Goal: Task Accomplishment & Management: Manage account settings

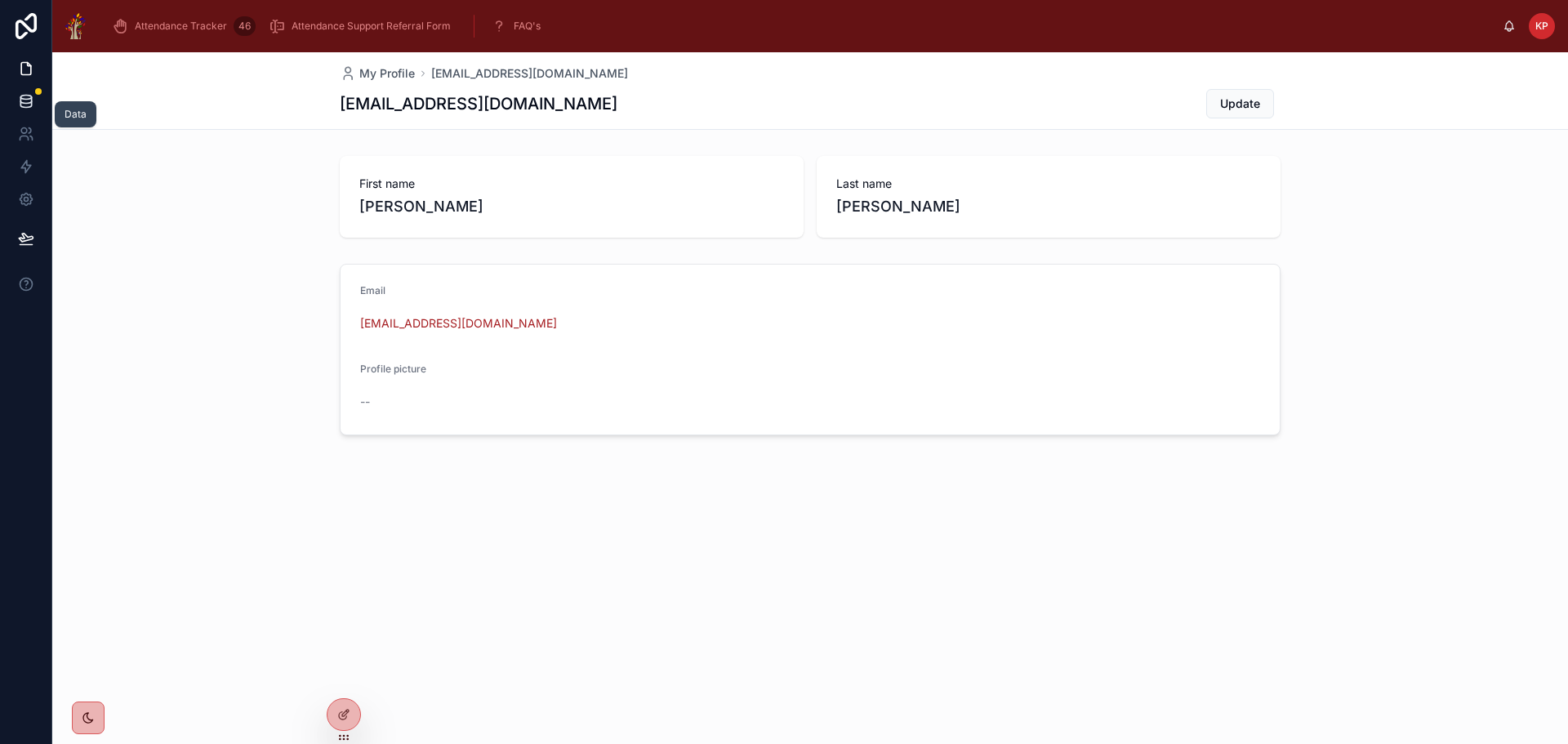
click at [25, 105] on icon at bounding box center [26, 101] width 16 height 16
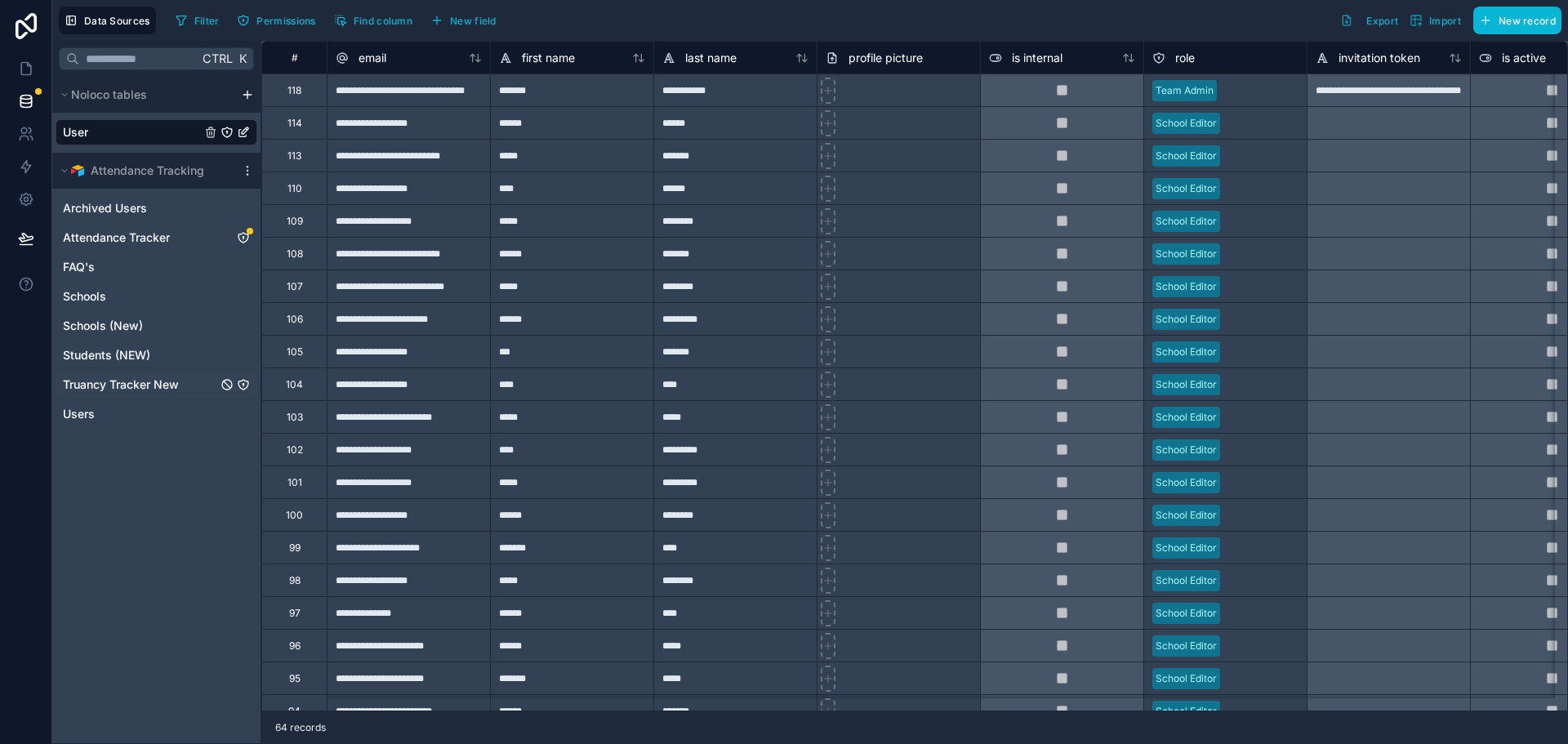
click at [107, 380] on span "Truancy Tracker New" at bounding box center [121, 384] width 116 height 16
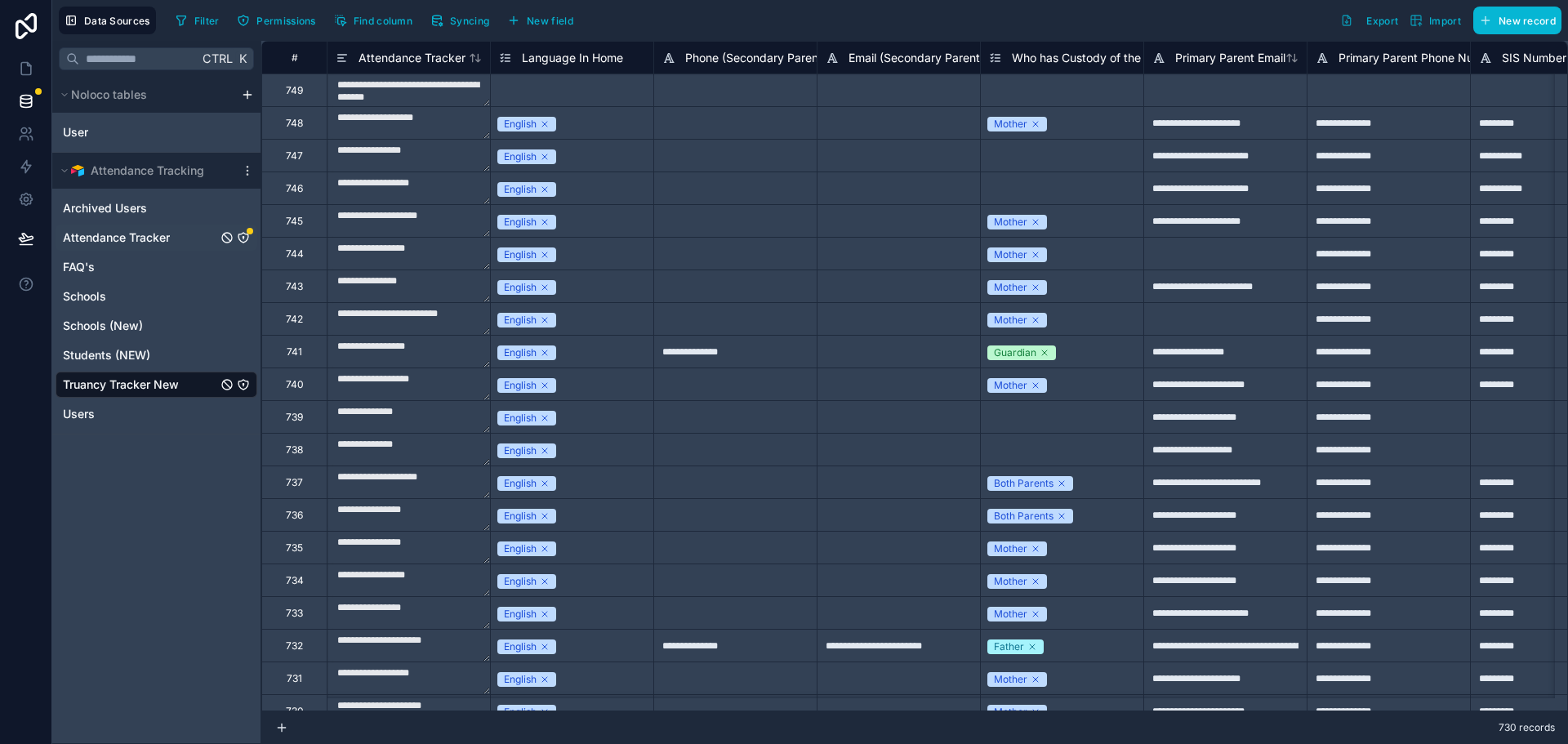
click at [100, 238] on span "Attendance Tracker" at bounding box center [116, 237] width 107 height 16
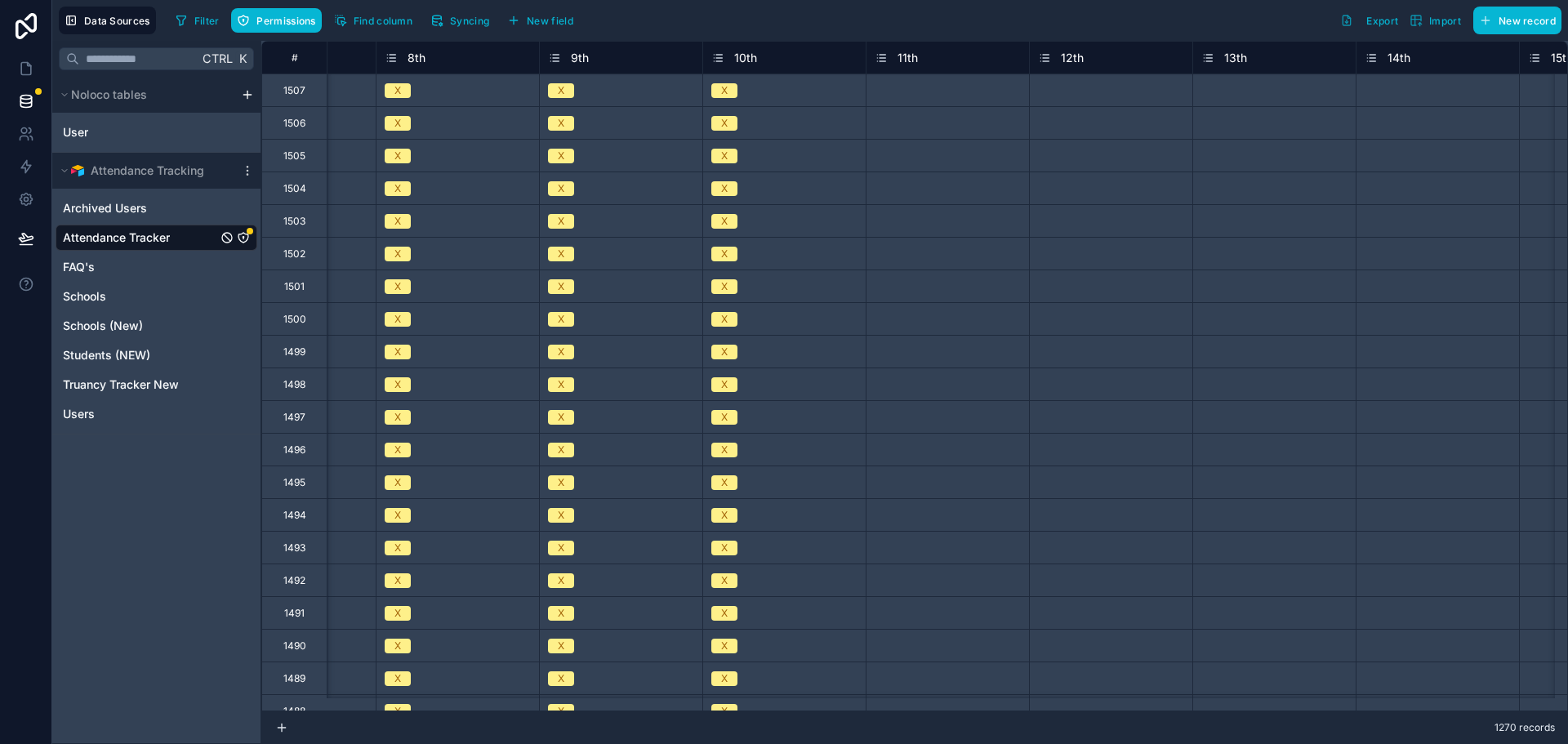
scroll to position [0, 2079]
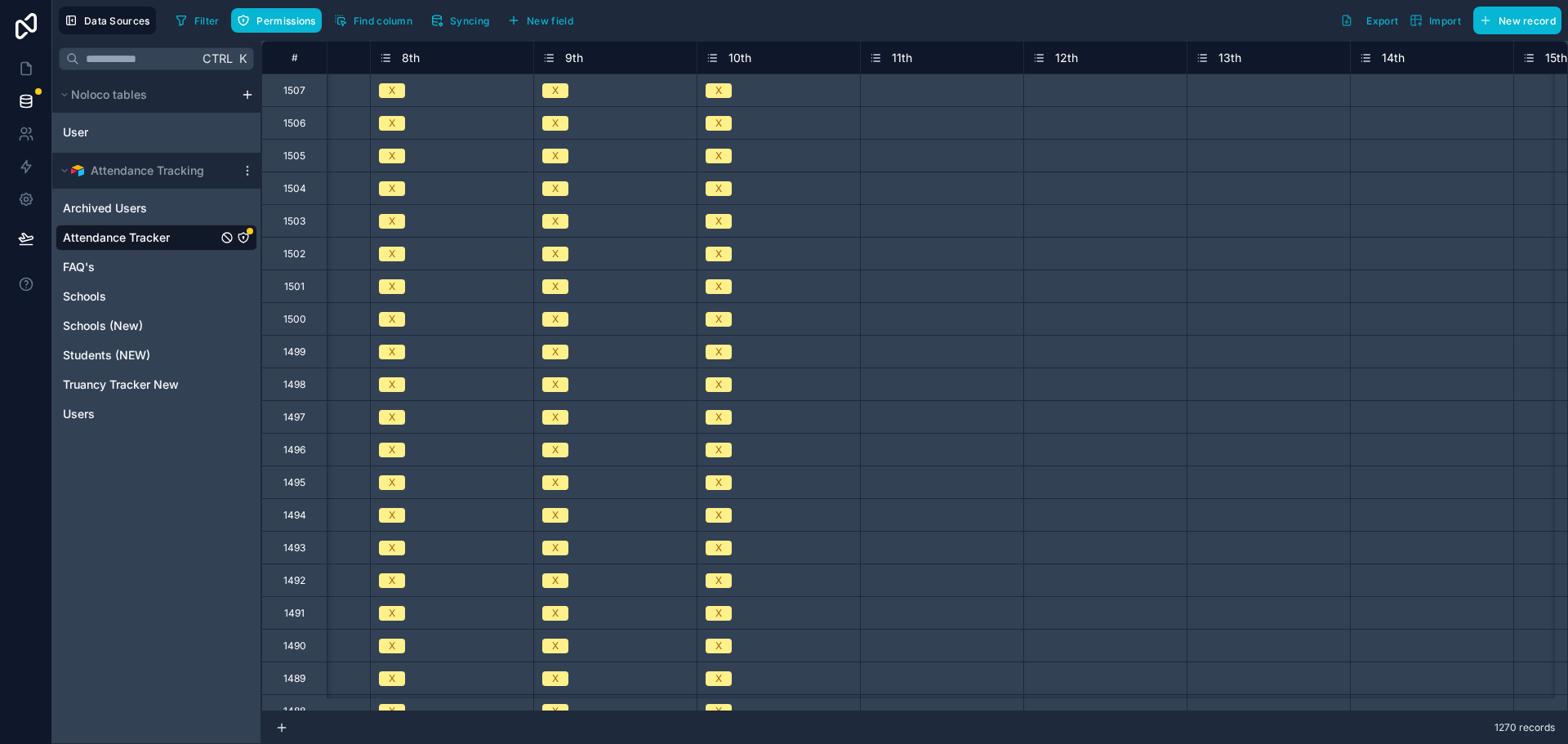
click at [924, 91] on div "Select a 11th" at bounding box center [897, 91] width 58 height 13
click at [920, 95] on div "Select a 11th" at bounding box center [897, 91] width 58 height 13
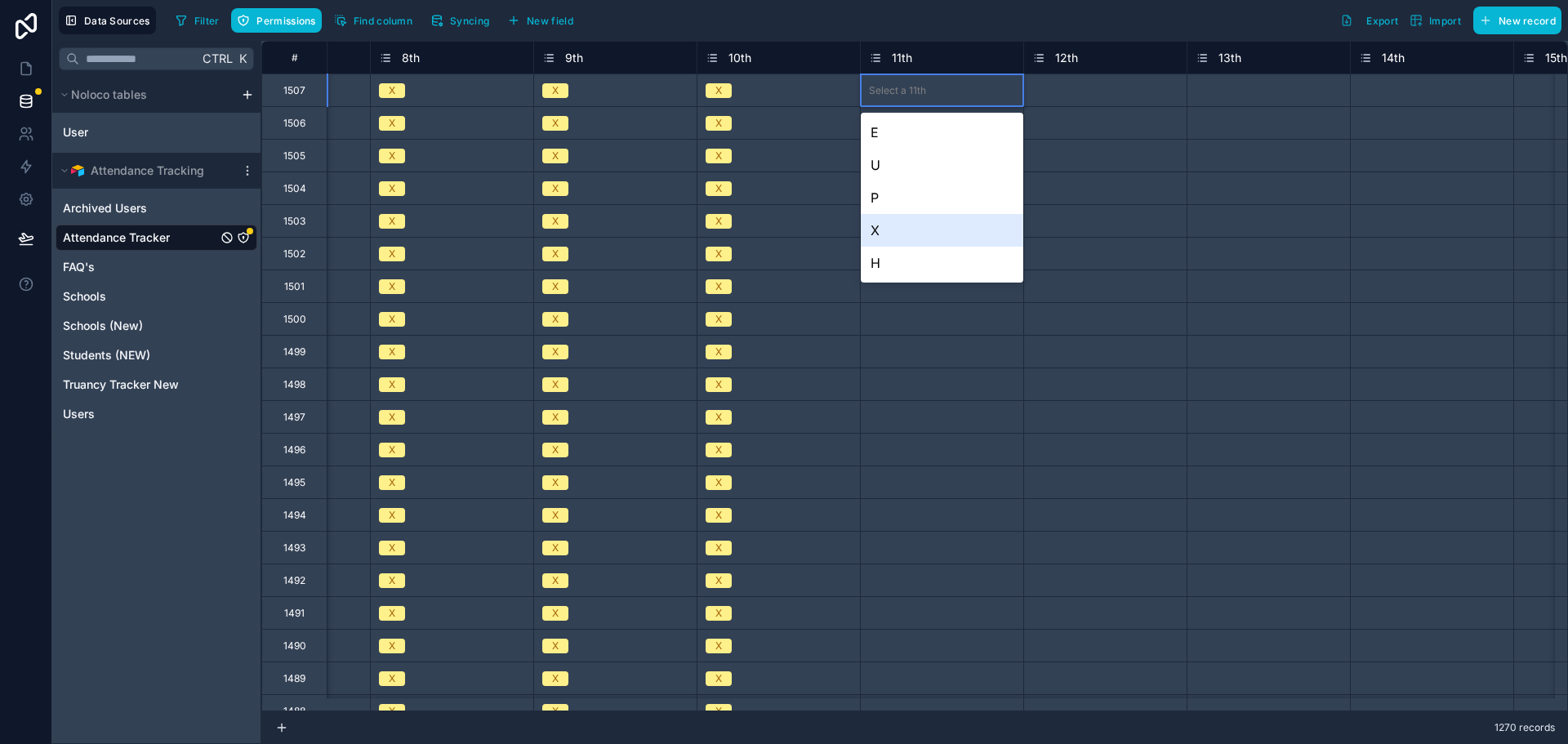
click at [896, 238] on div "X" at bounding box center [941, 230] width 162 height 33
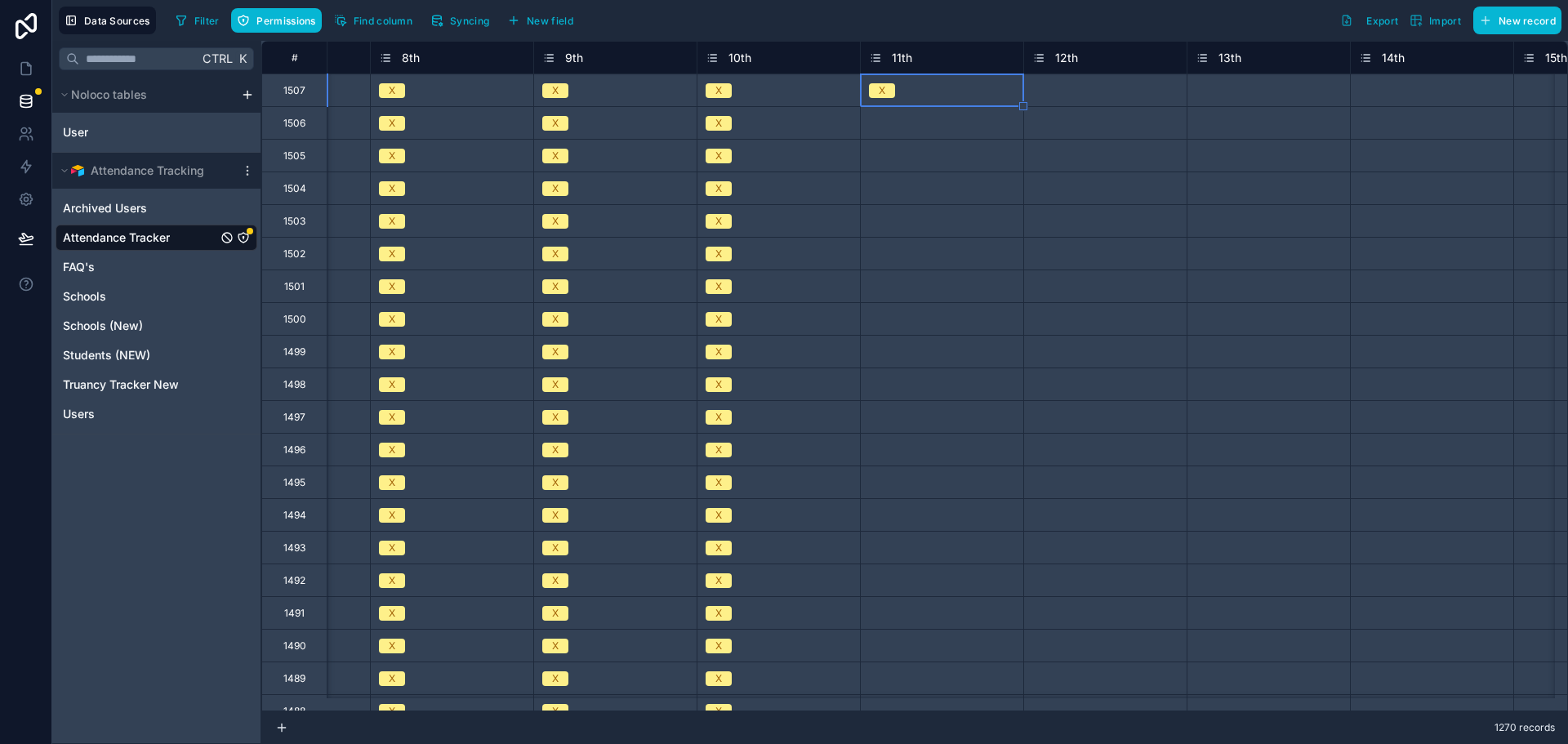
click at [901, 119] on div "Select a 11th" at bounding box center [897, 124] width 58 height 13
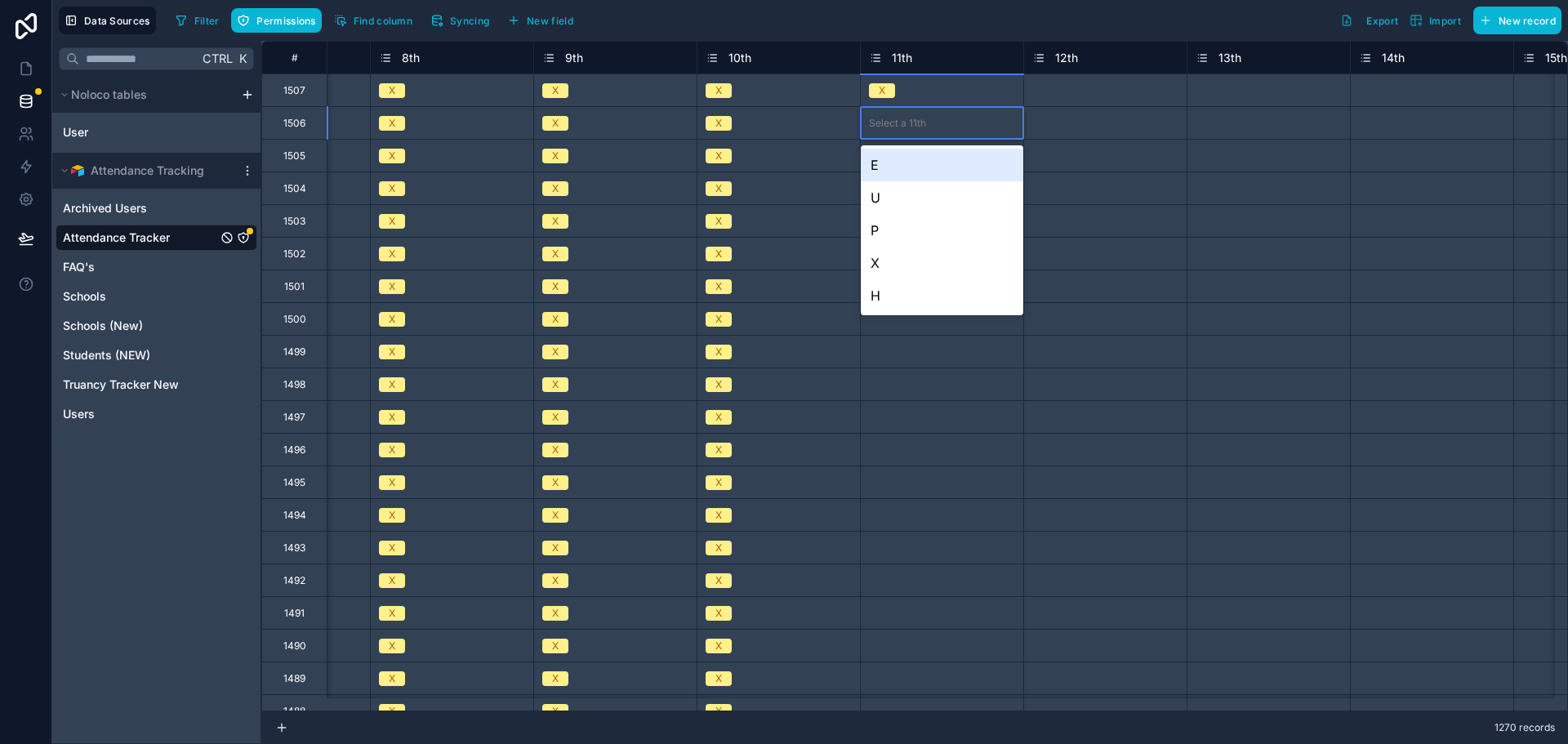
click at [901, 119] on div "Select a 11th" at bounding box center [897, 124] width 58 height 13
click at [889, 260] on div "X" at bounding box center [941, 263] width 162 height 33
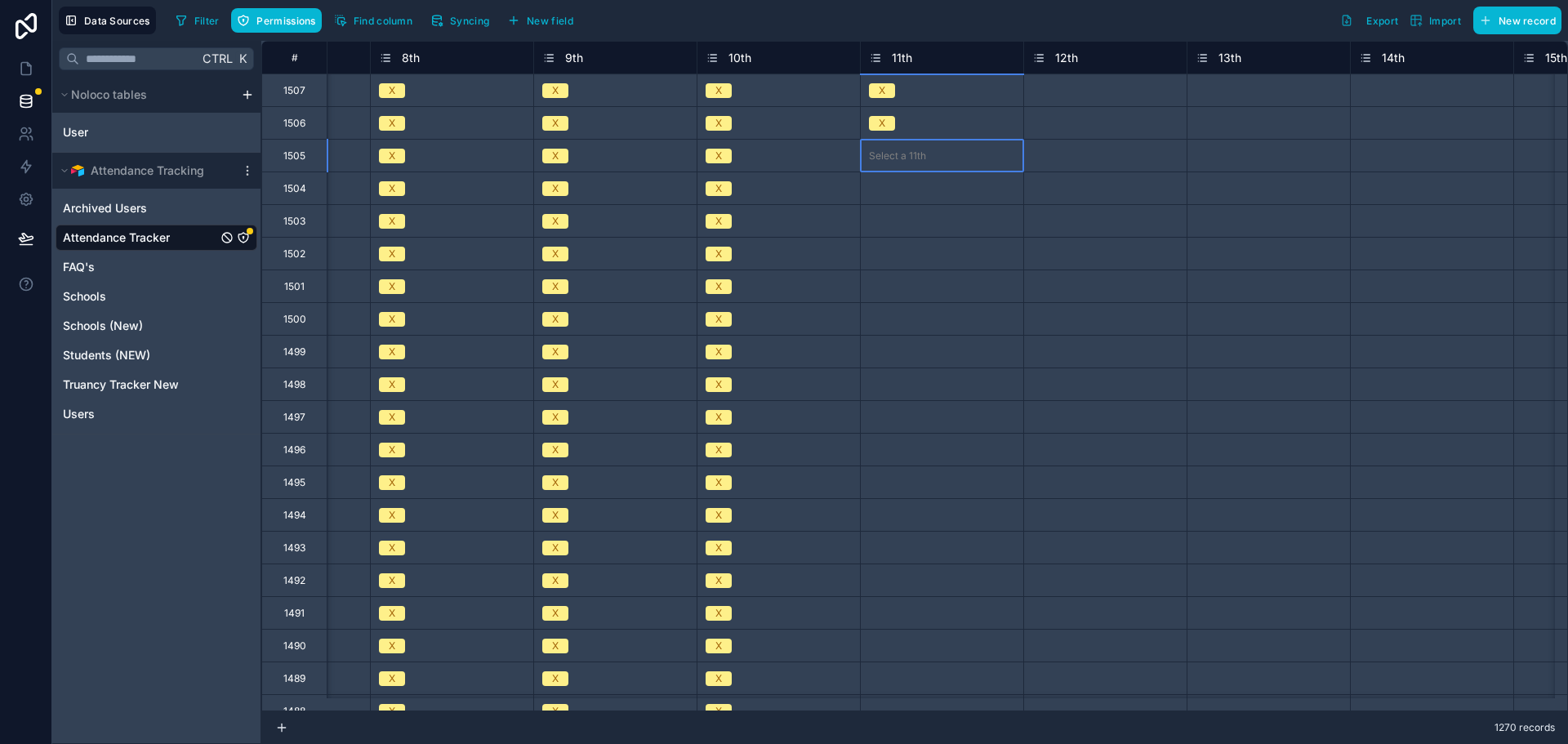
click at [904, 150] on div "Select a 11th" at bounding box center [897, 156] width 58 height 13
click at [901, 155] on div "Select a 11th" at bounding box center [897, 156] width 58 height 13
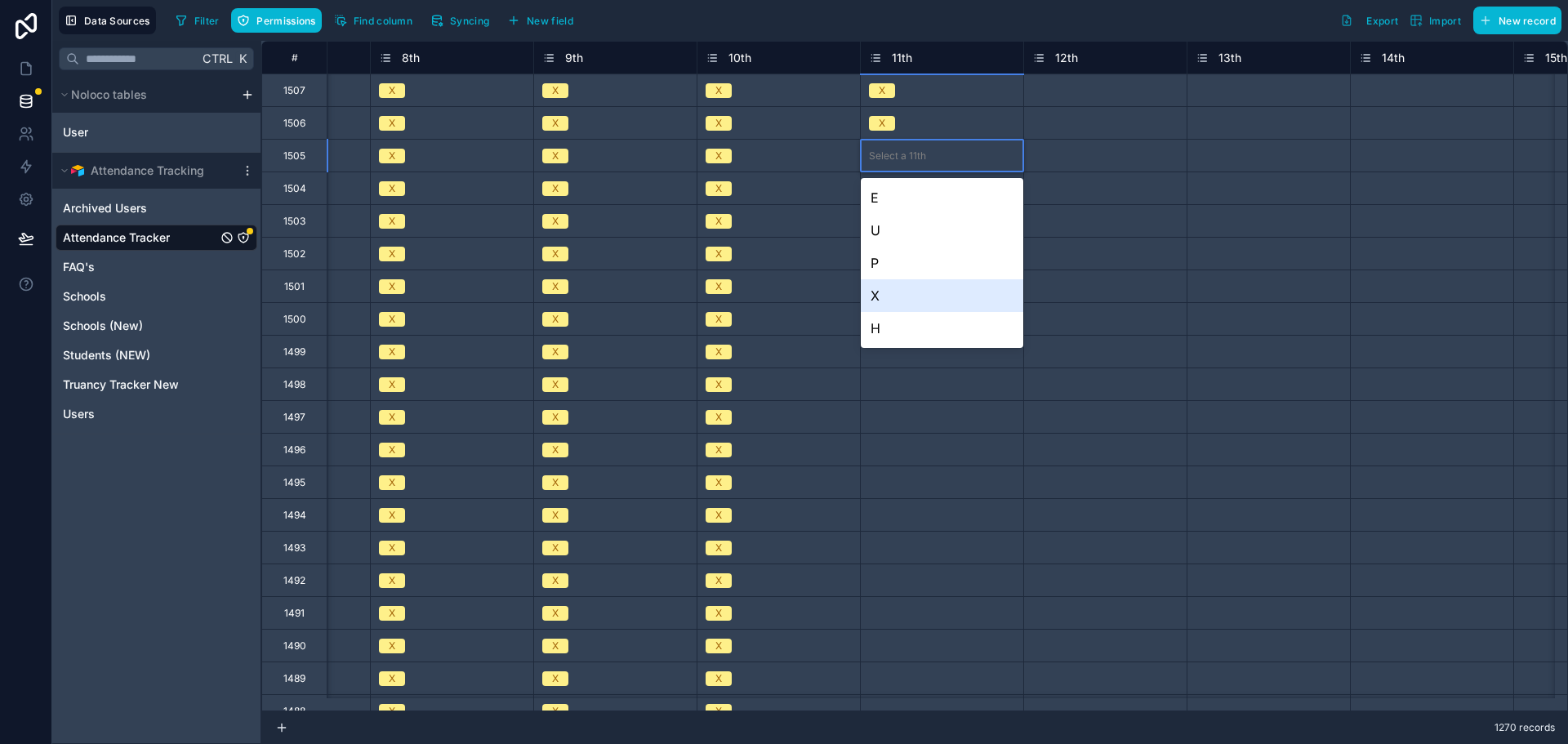
drag, startPoint x: 897, startPoint y: 290, endPoint x: 891, endPoint y: 239, distance: 51.4
click at [895, 290] on div "X" at bounding box center [941, 296] width 162 height 33
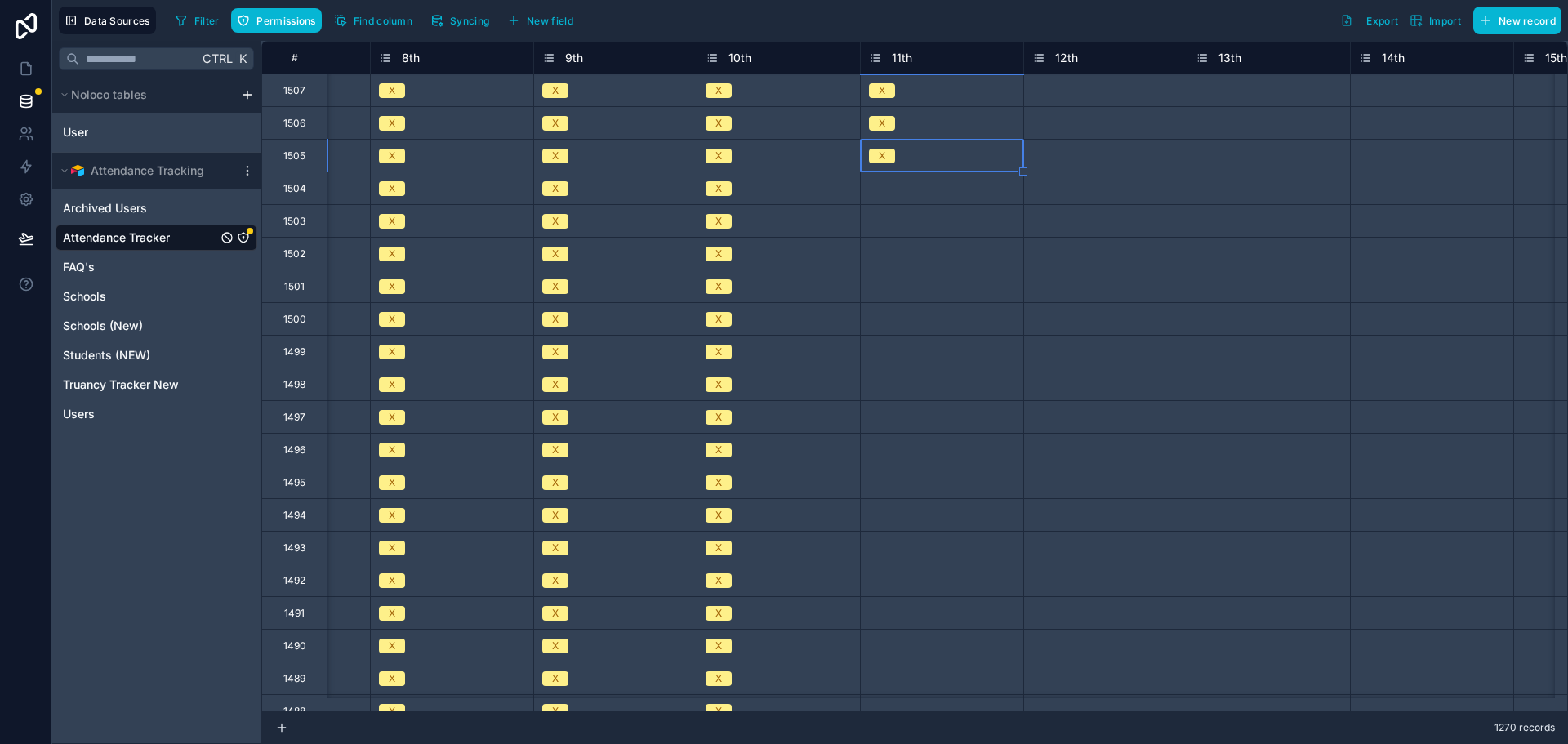
click at [892, 195] on div "Select a 11th" at bounding box center [941, 188] width 162 height 16
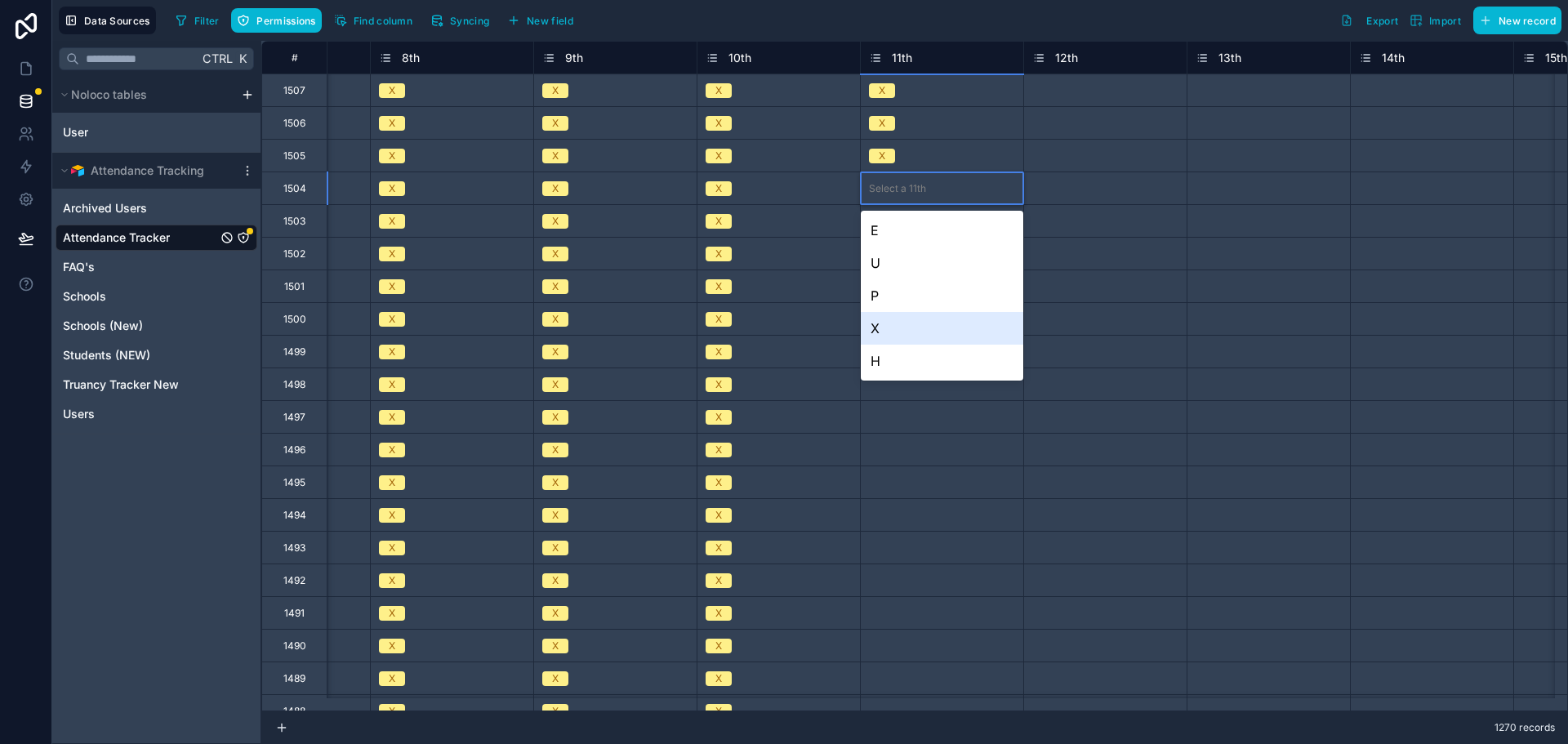
drag, startPoint x: 906, startPoint y: 323, endPoint x: 900, endPoint y: 282, distance: 41.4
click at [906, 323] on div "X" at bounding box center [941, 328] width 162 height 33
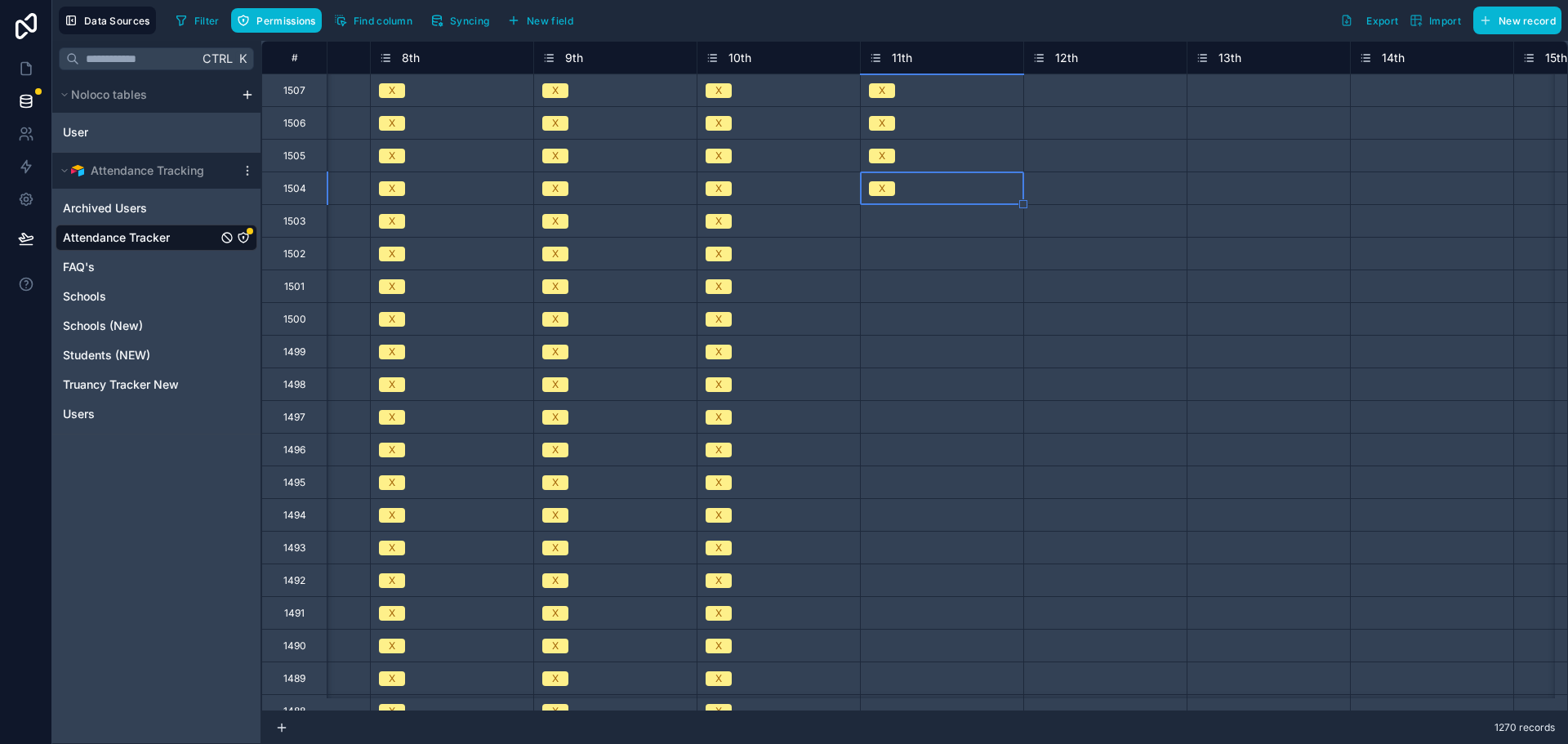
click at [895, 228] on div "Select a 11th" at bounding box center [897, 222] width 58 height 13
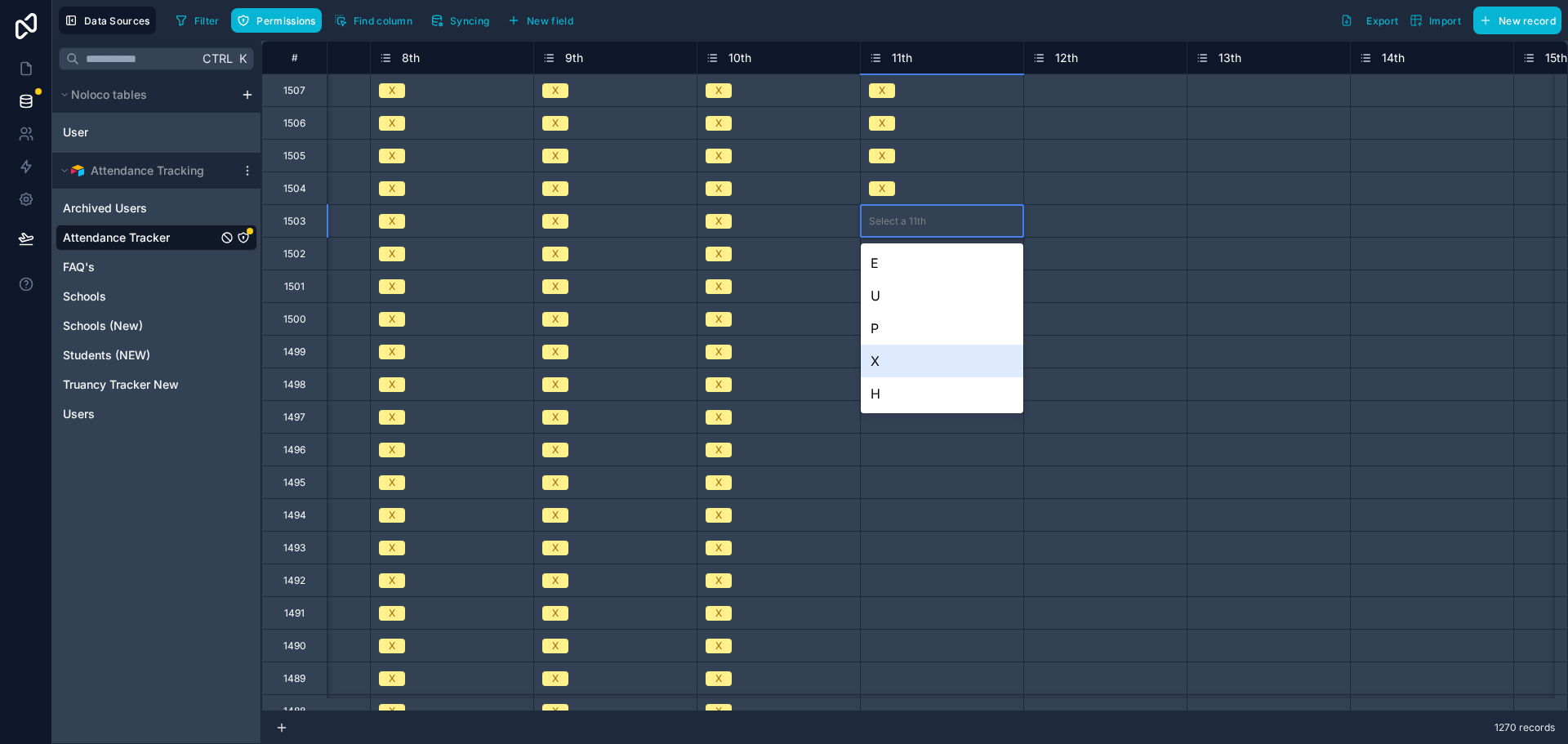
click at [915, 353] on div "X" at bounding box center [941, 361] width 162 height 33
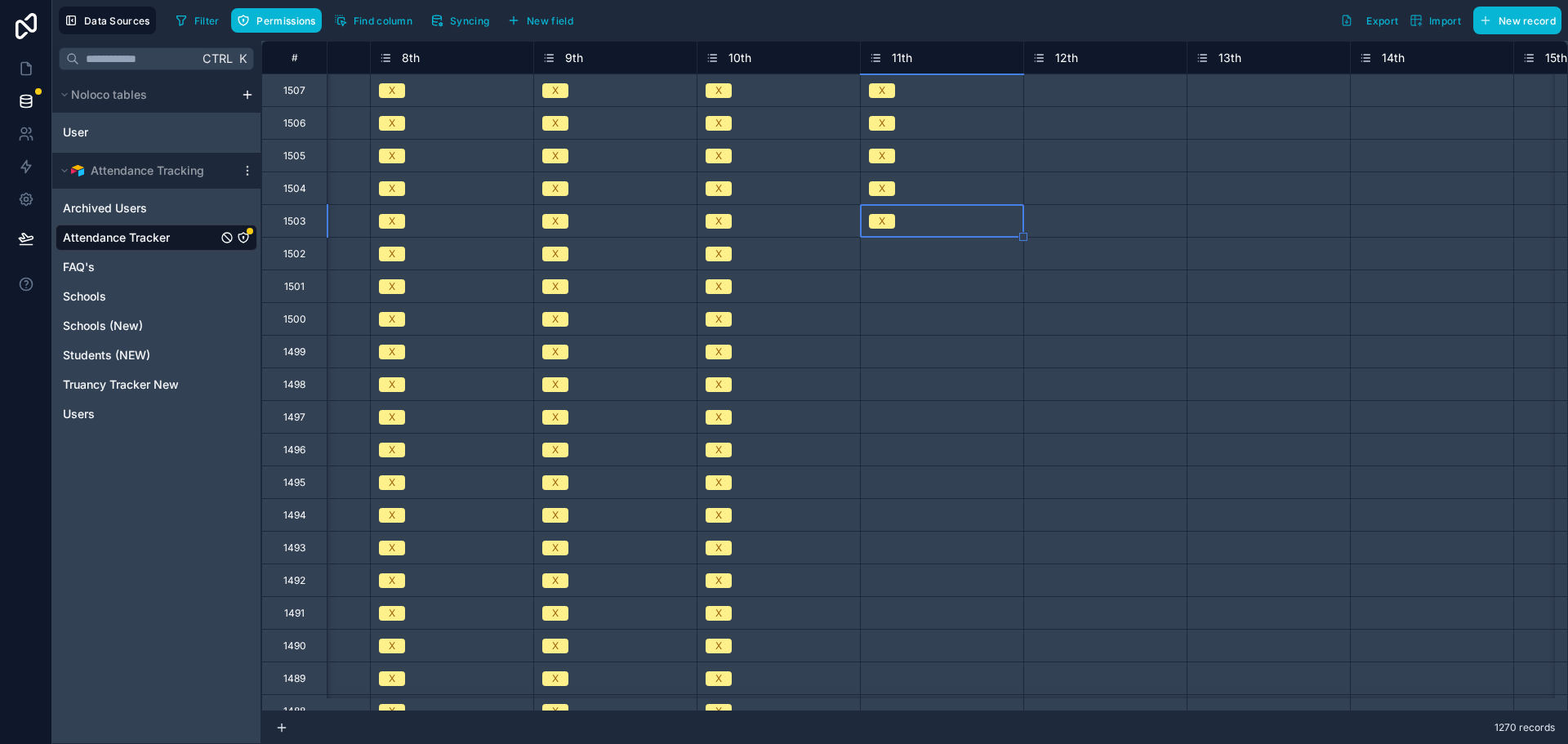
click at [908, 251] on div "Select a 11th" at bounding box center [897, 254] width 58 height 13
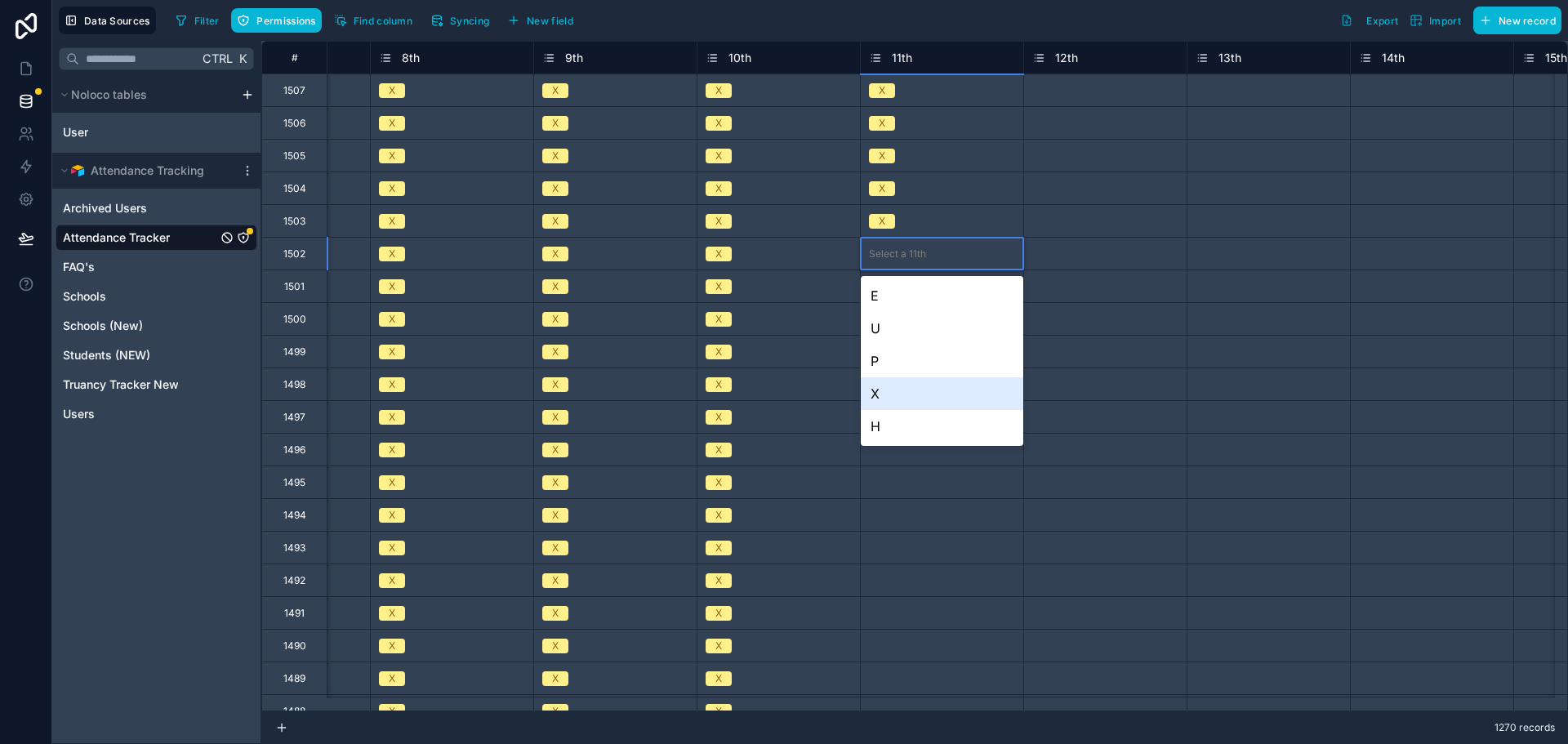
drag, startPoint x: 915, startPoint y: 392, endPoint x: 900, endPoint y: 309, distance: 84.3
click at [915, 392] on div "X" at bounding box center [941, 394] width 162 height 33
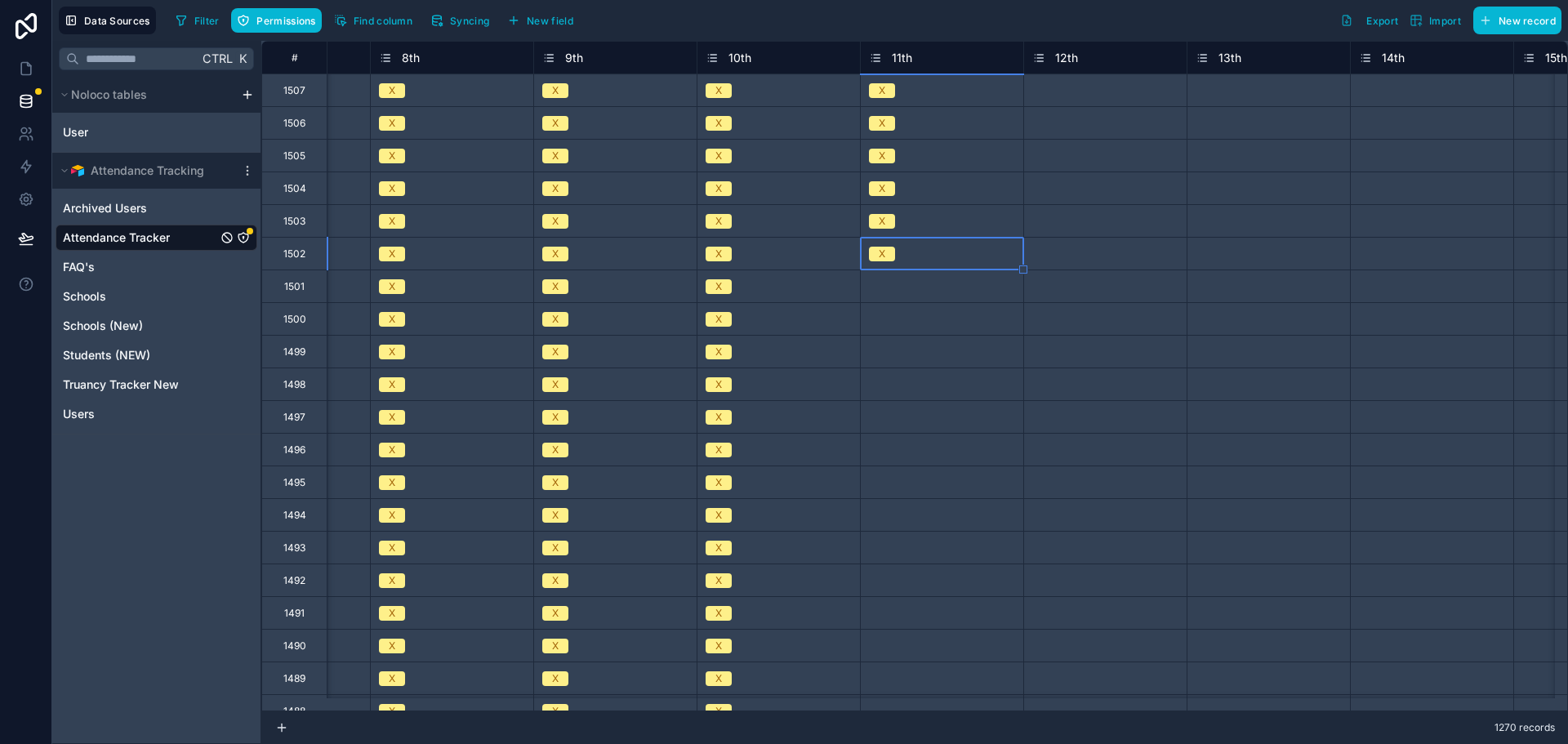
click at [891, 287] on div "Select a 11th" at bounding box center [897, 287] width 58 height 13
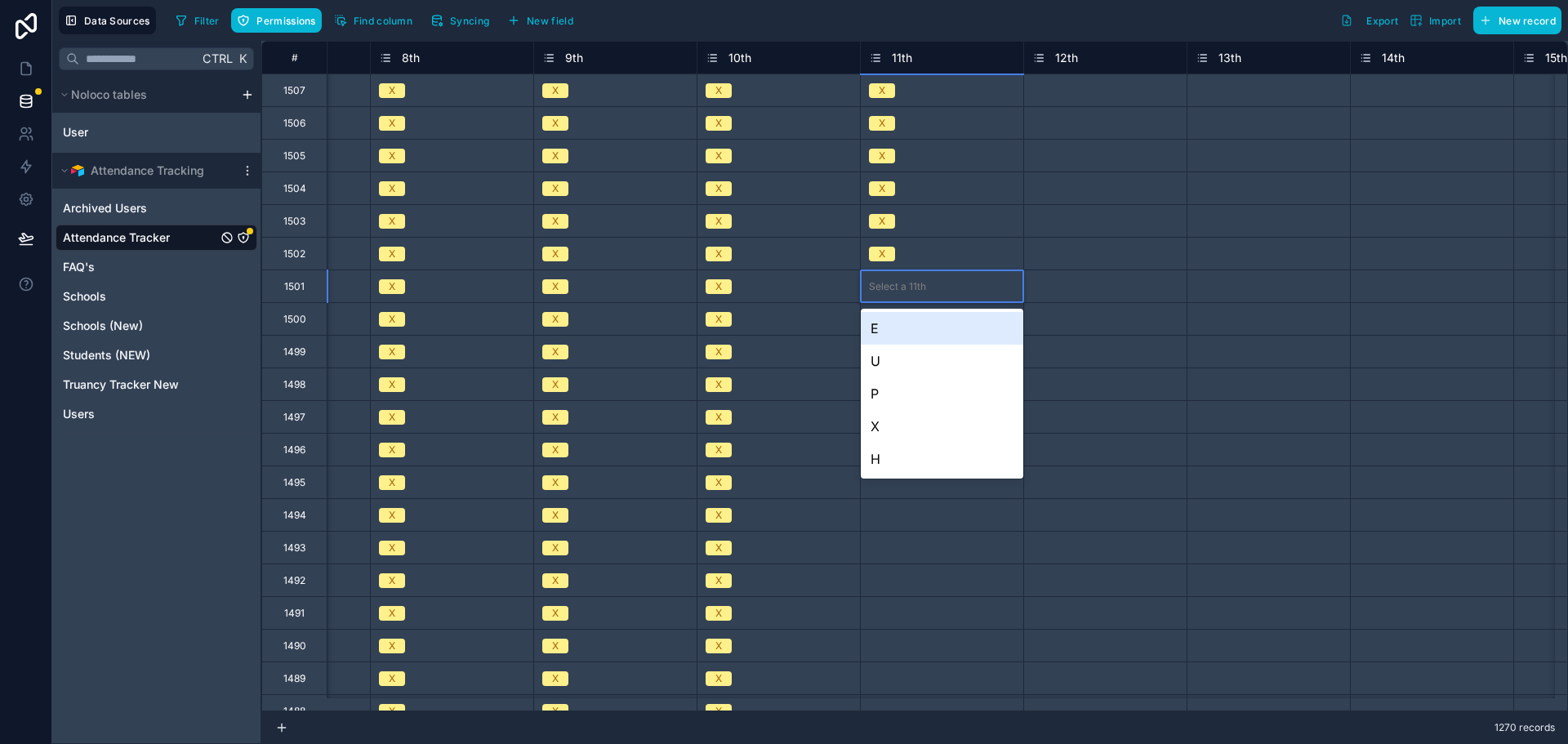
click at [891, 287] on div "Select a 11th" at bounding box center [897, 287] width 58 height 13
click at [900, 423] on div "X" at bounding box center [941, 426] width 162 height 33
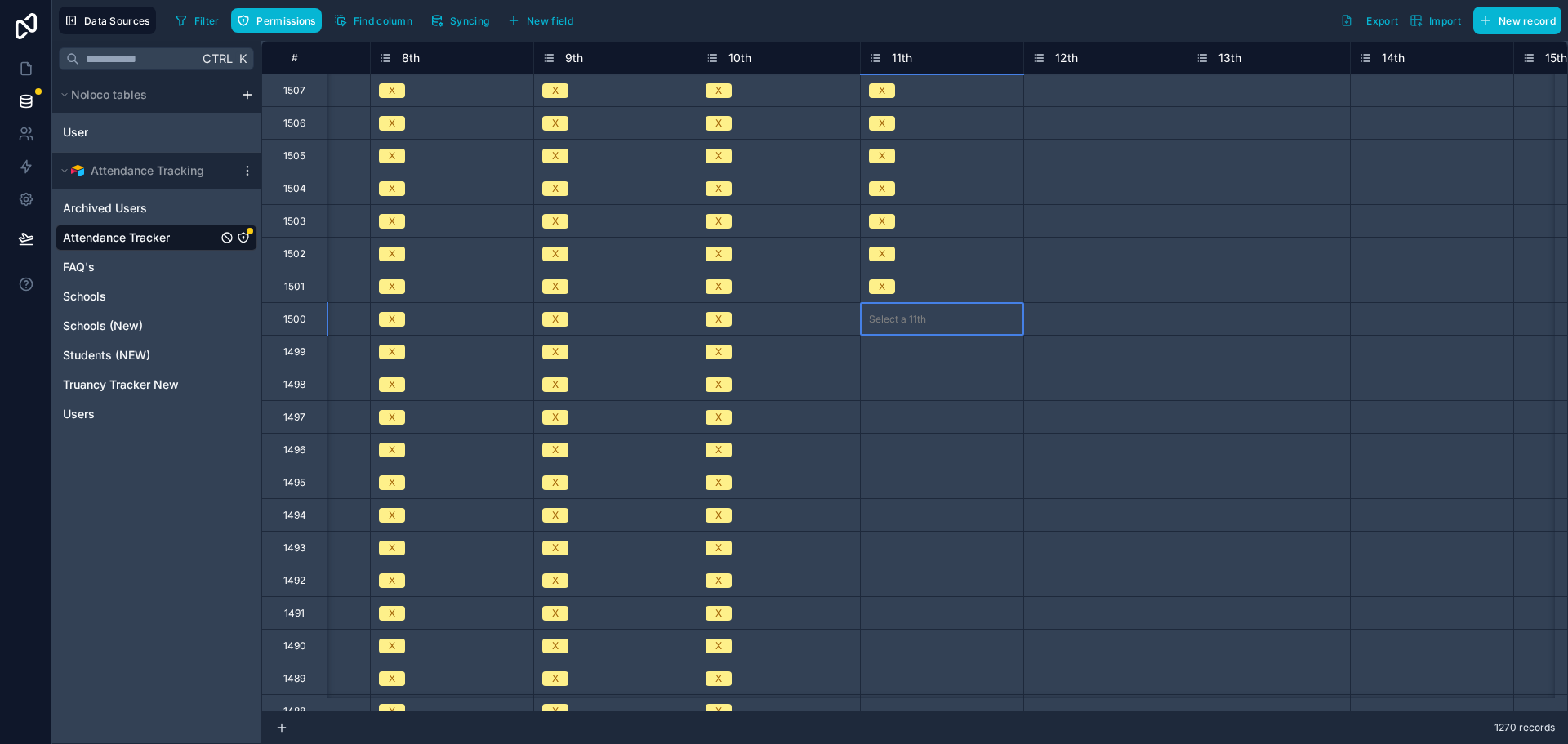
click at [891, 329] on div "Select a 11th" at bounding box center [941, 319] width 162 height 32
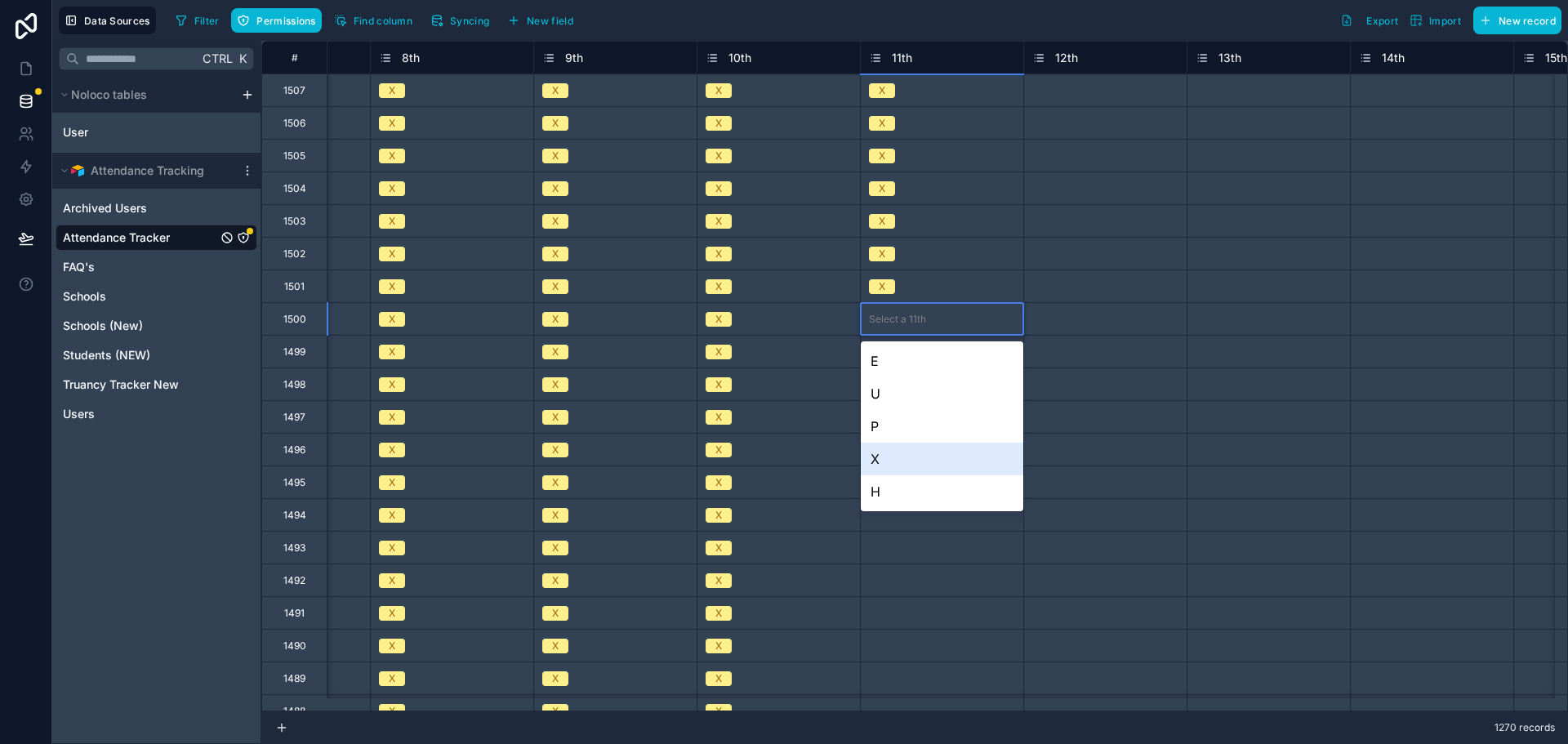
click at [899, 458] on div "X" at bounding box center [941, 459] width 162 height 33
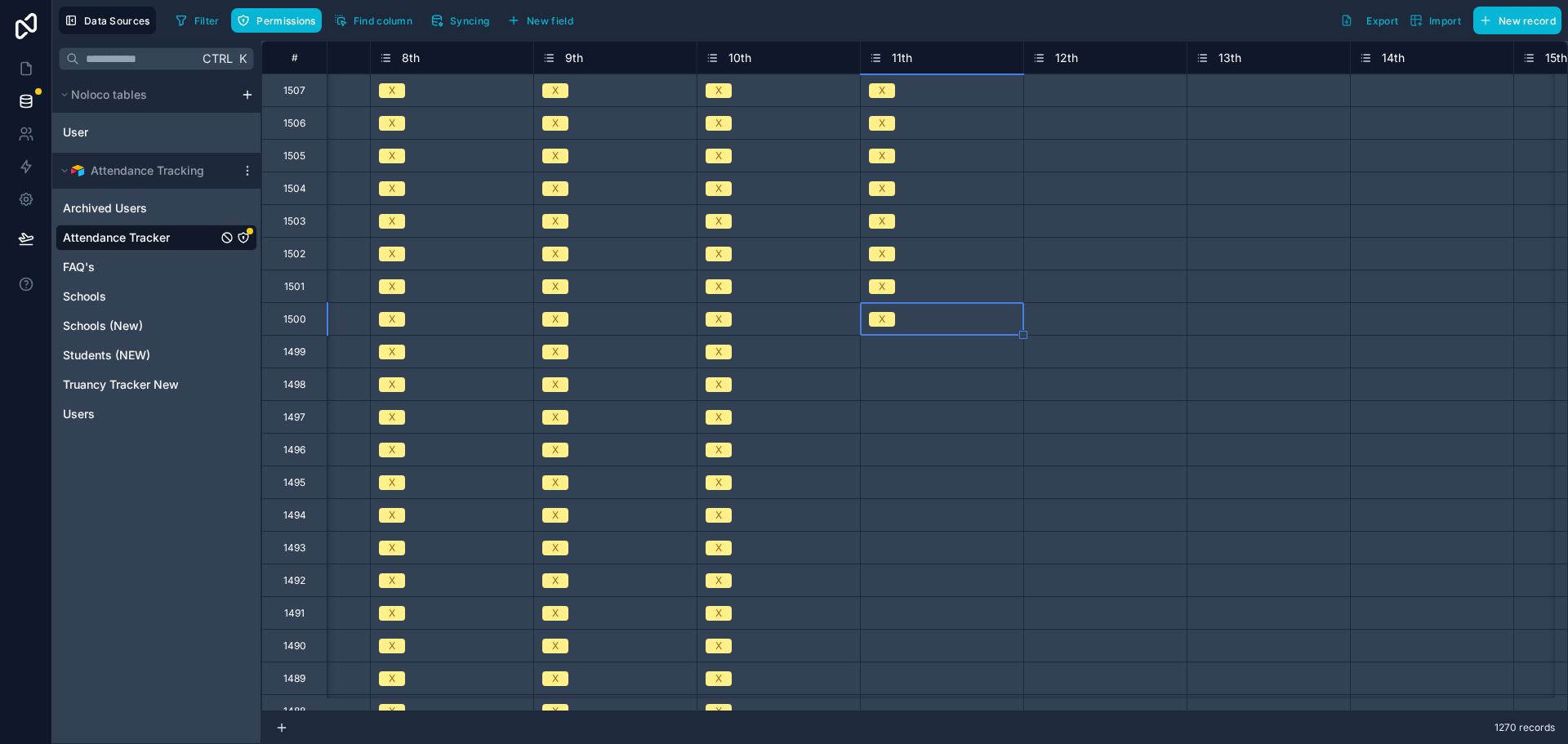
click at [891, 356] on div "Select a 11th" at bounding box center [897, 352] width 58 height 13
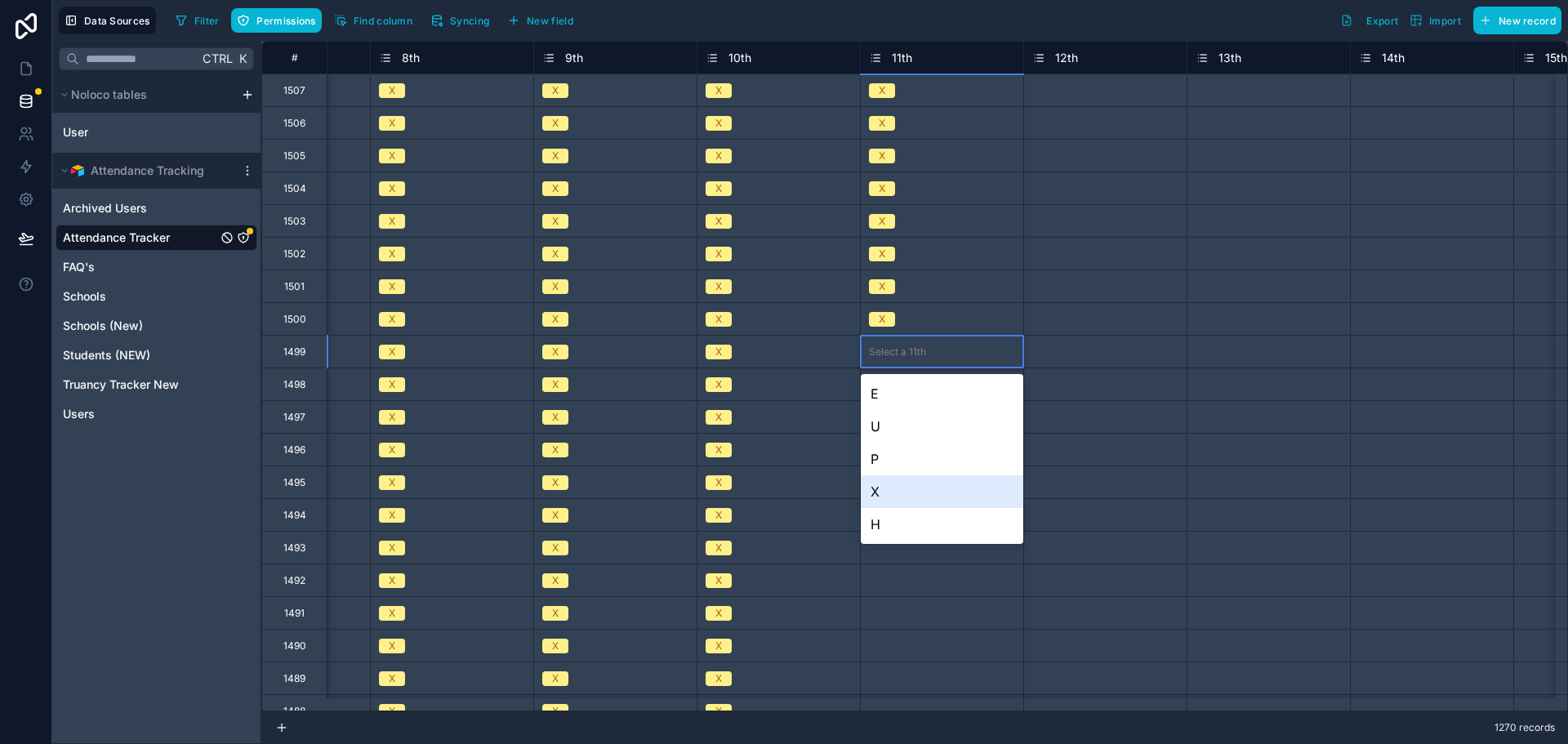
click at [905, 492] on div "X" at bounding box center [941, 492] width 162 height 33
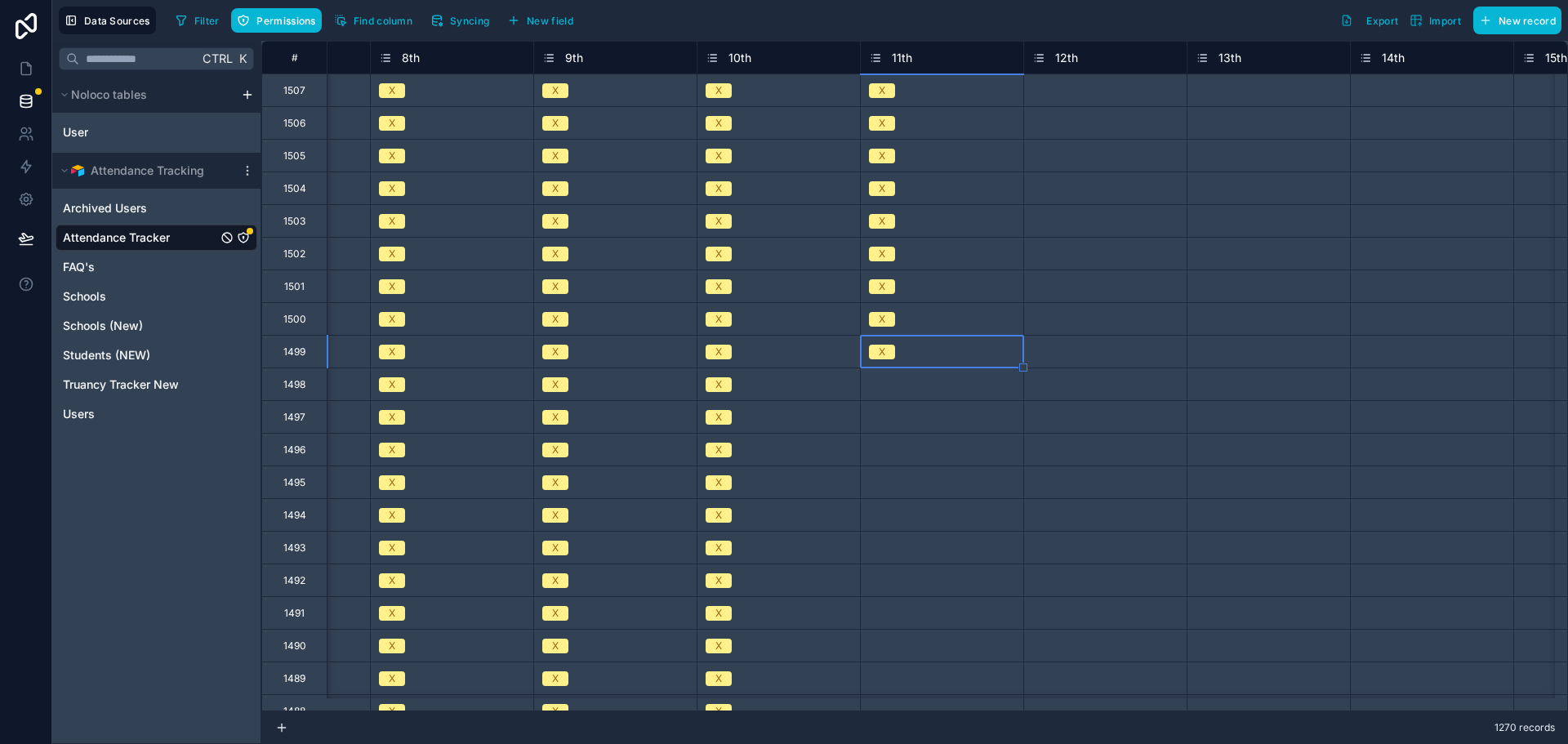
click at [901, 386] on div "Select a 11th" at bounding box center [897, 385] width 58 height 13
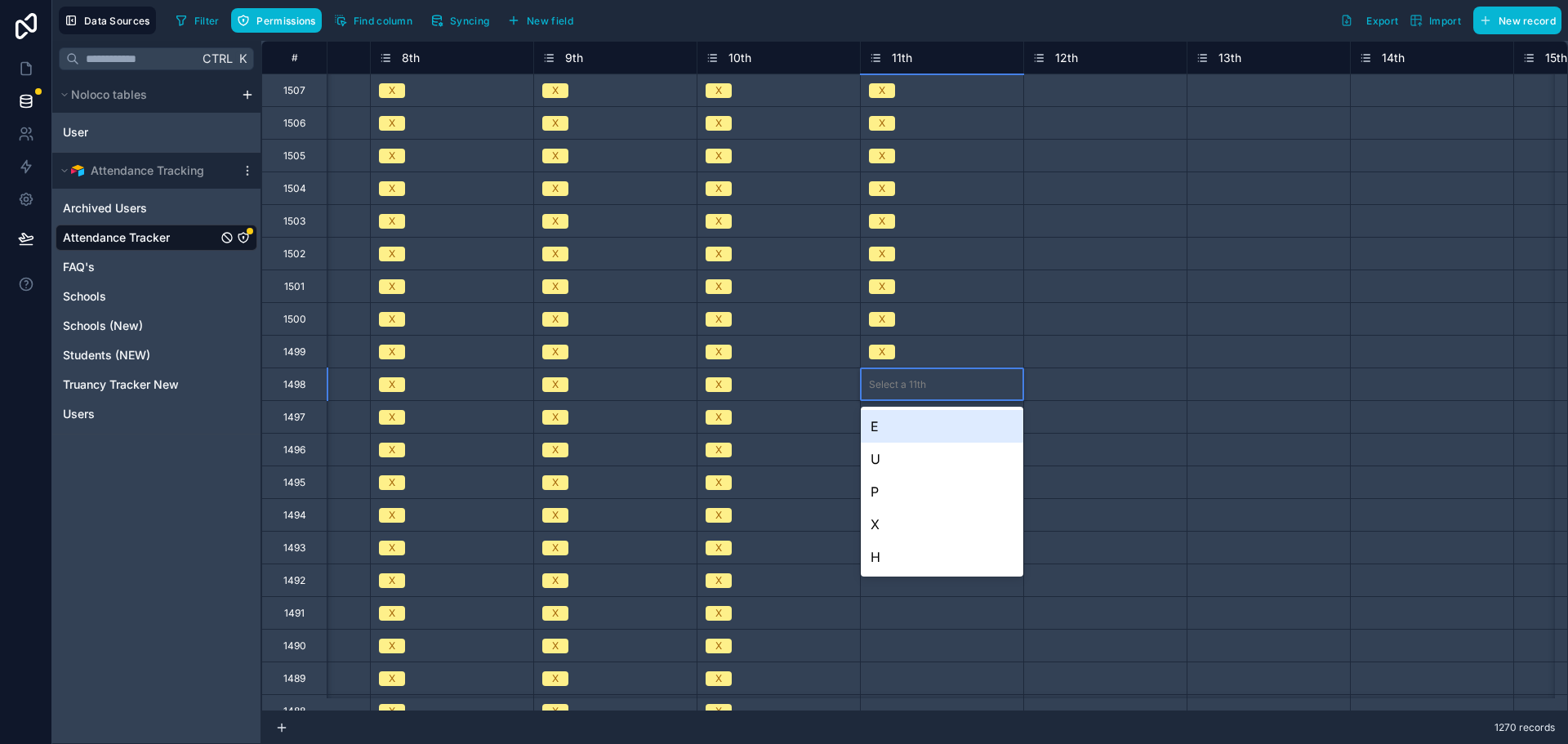
click at [901, 386] on div "Select a 11th" at bounding box center [897, 385] width 58 height 13
click at [905, 523] on div "X" at bounding box center [941, 524] width 162 height 33
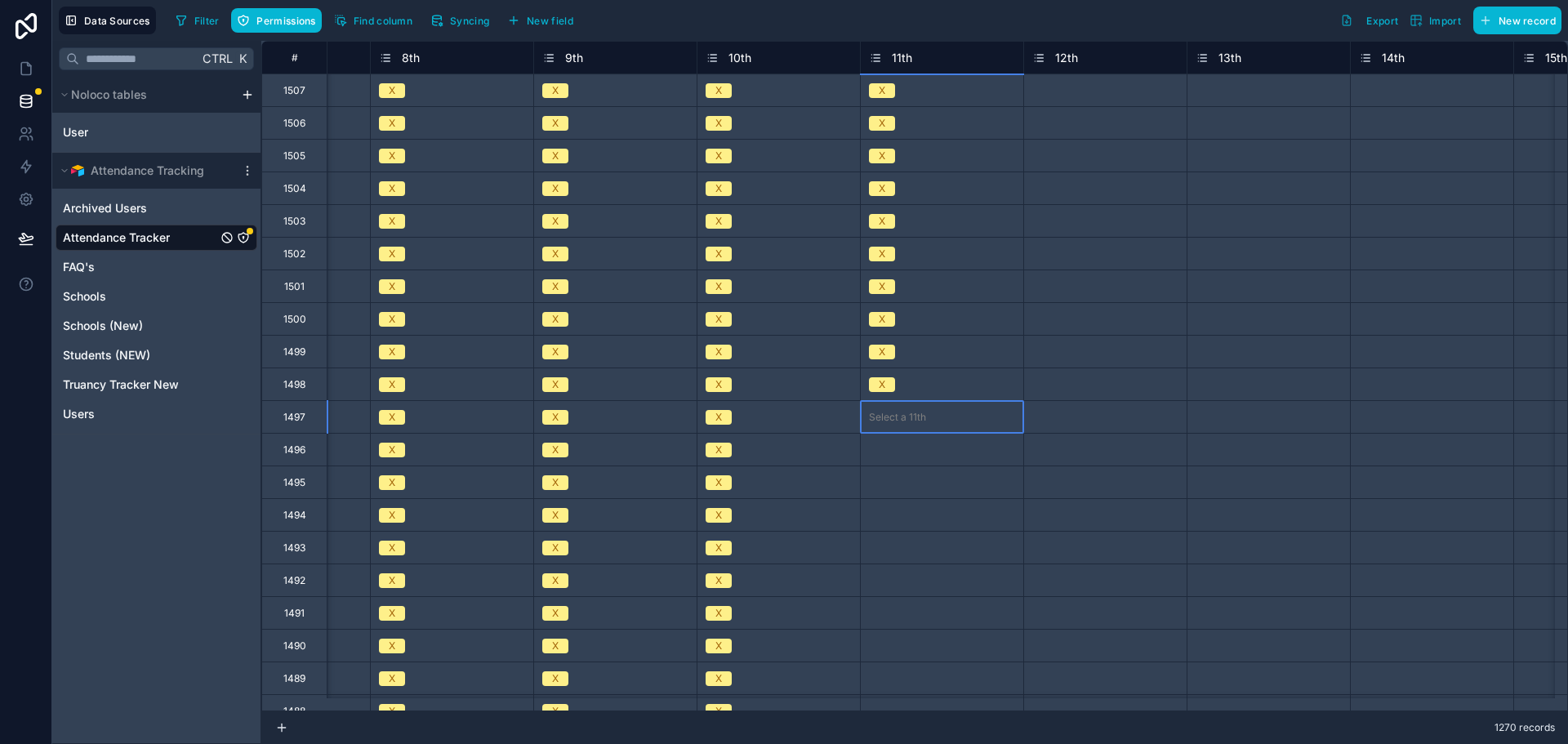
click at [883, 424] on div "Select a 11th" at bounding box center [941, 417] width 162 height 16
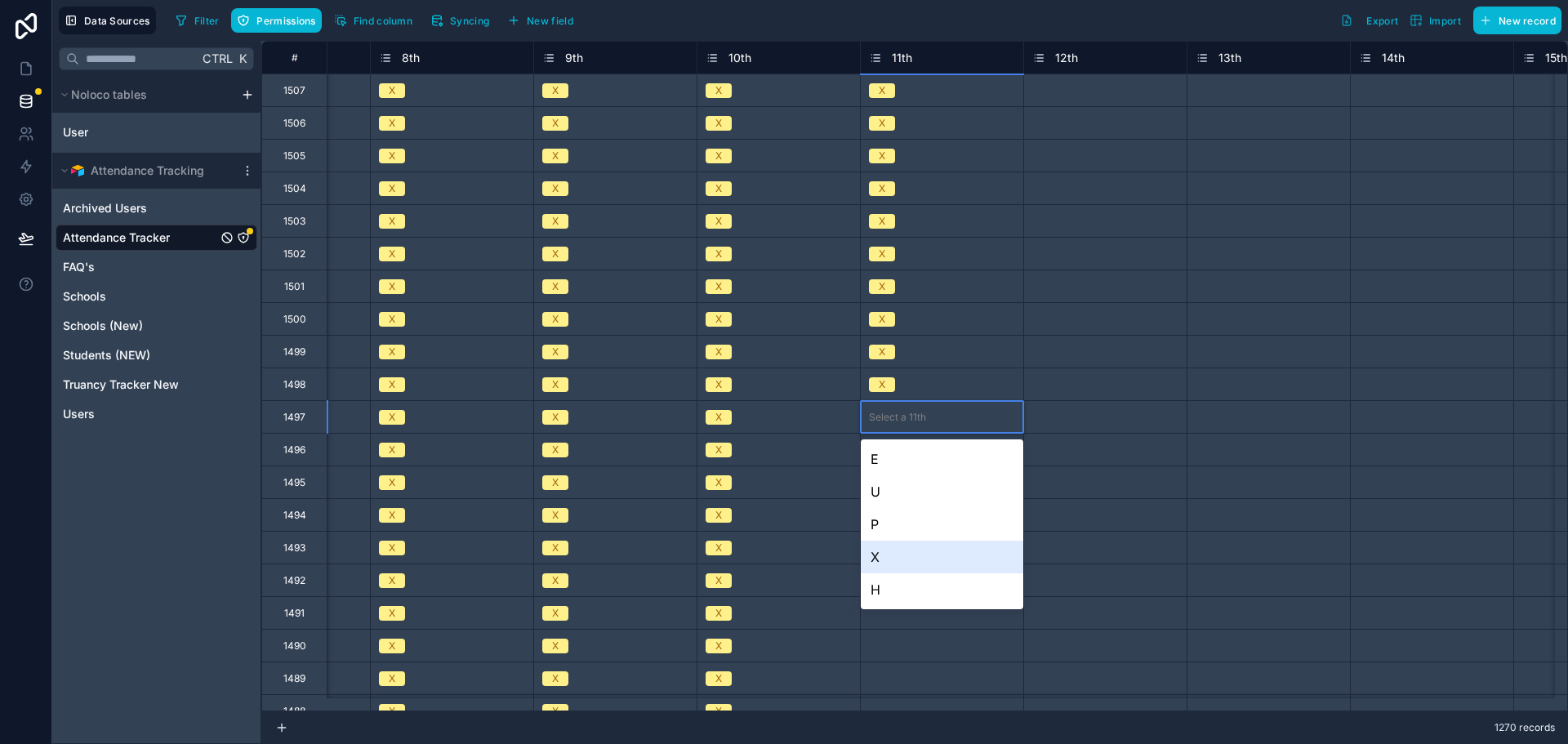
click at [891, 556] on div "X" at bounding box center [941, 557] width 162 height 33
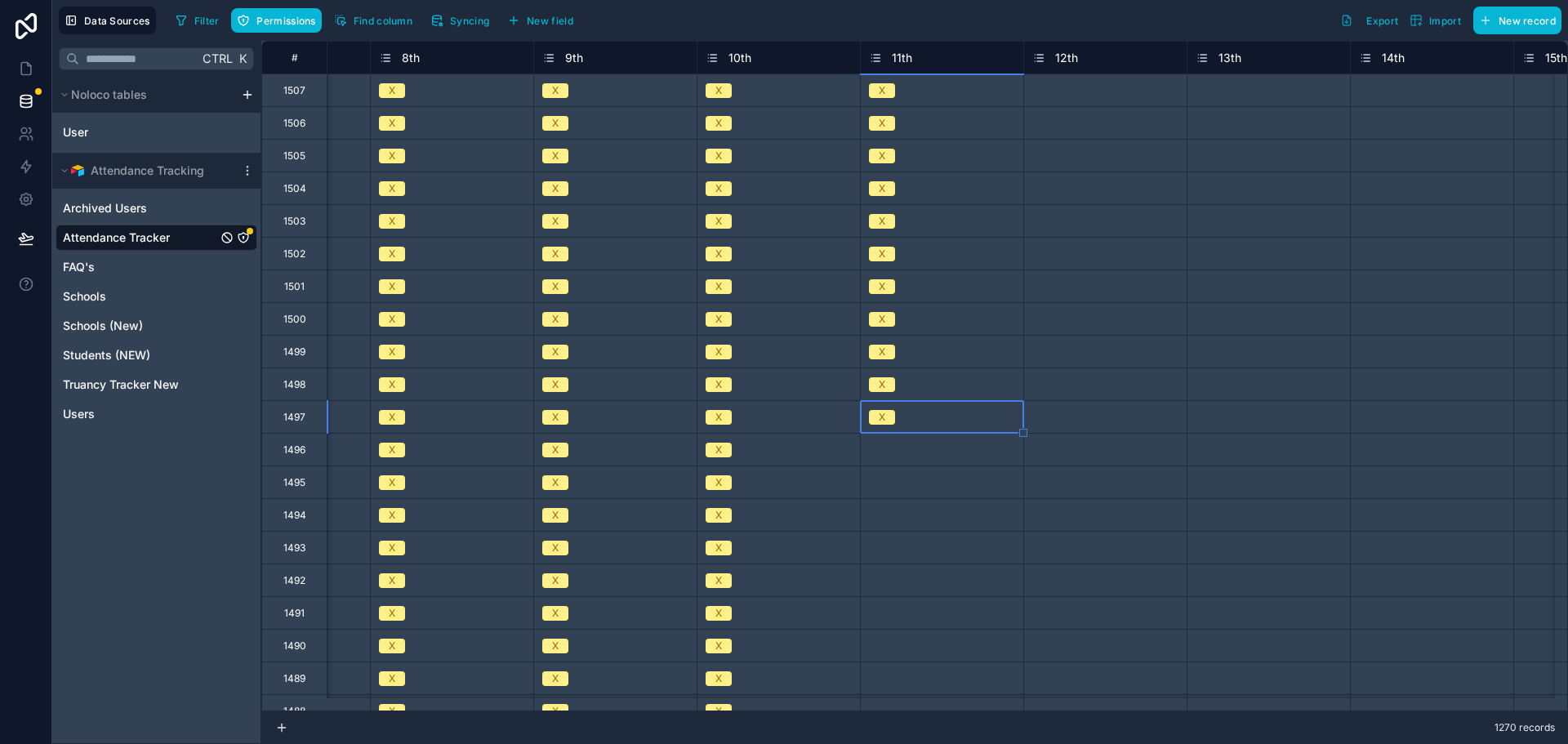
click at [897, 452] on div "Select a 11th" at bounding box center [897, 450] width 58 height 13
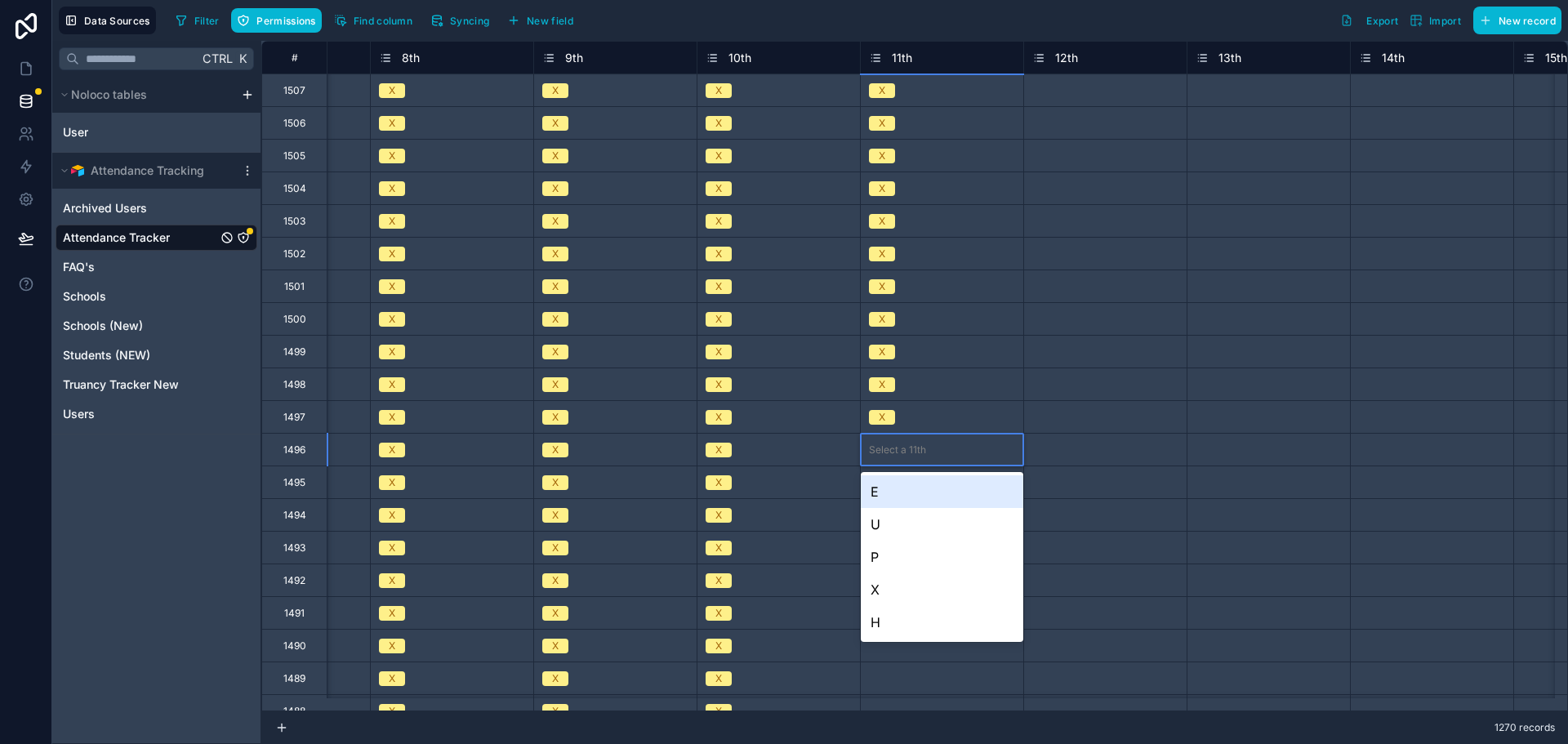
click at [897, 452] on div "Select a 11th" at bounding box center [897, 450] width 58 height 13
click at [886, 587] on div "X" at bounding box center [941, 589] width 162 height 33
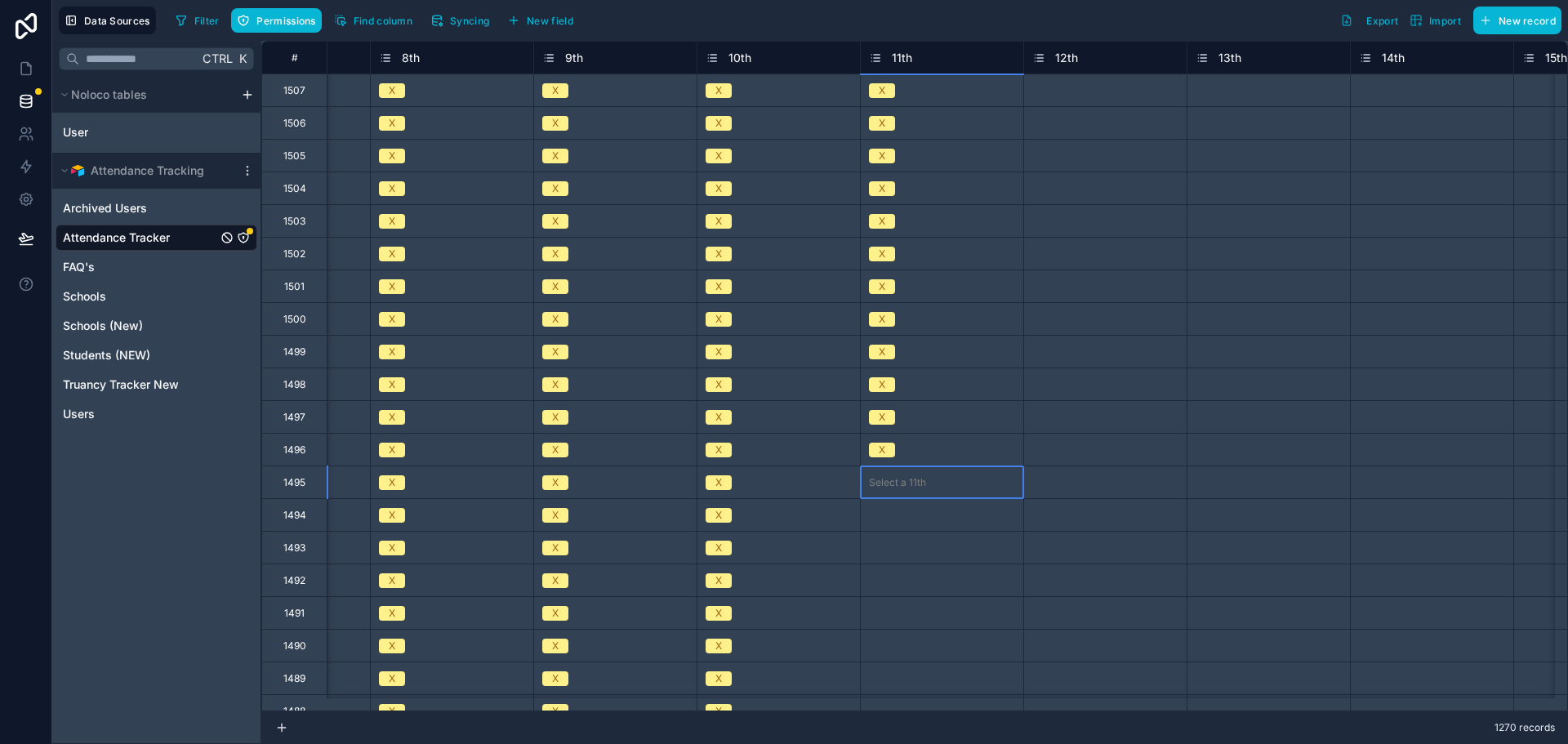
click at [887, 488] on div "Select a 11th" at bounding box center [897, 483] width 58 height 13
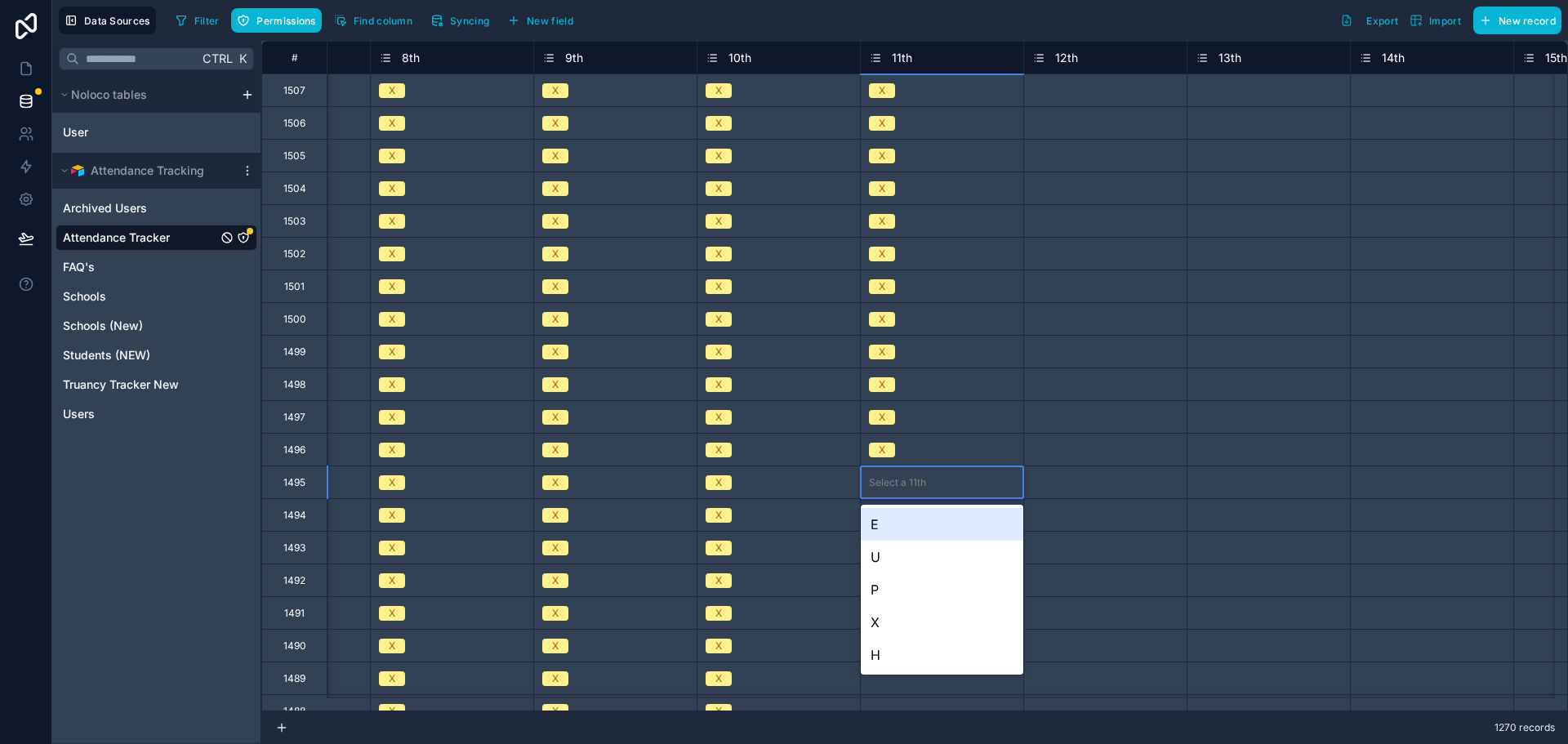
click at [887, 488] on div "Select a 11th" at bounding box center [897, 483] width 58 height 13
click at [883, 614] on div "X" at bounding box center [941, 622] width 162 height 33
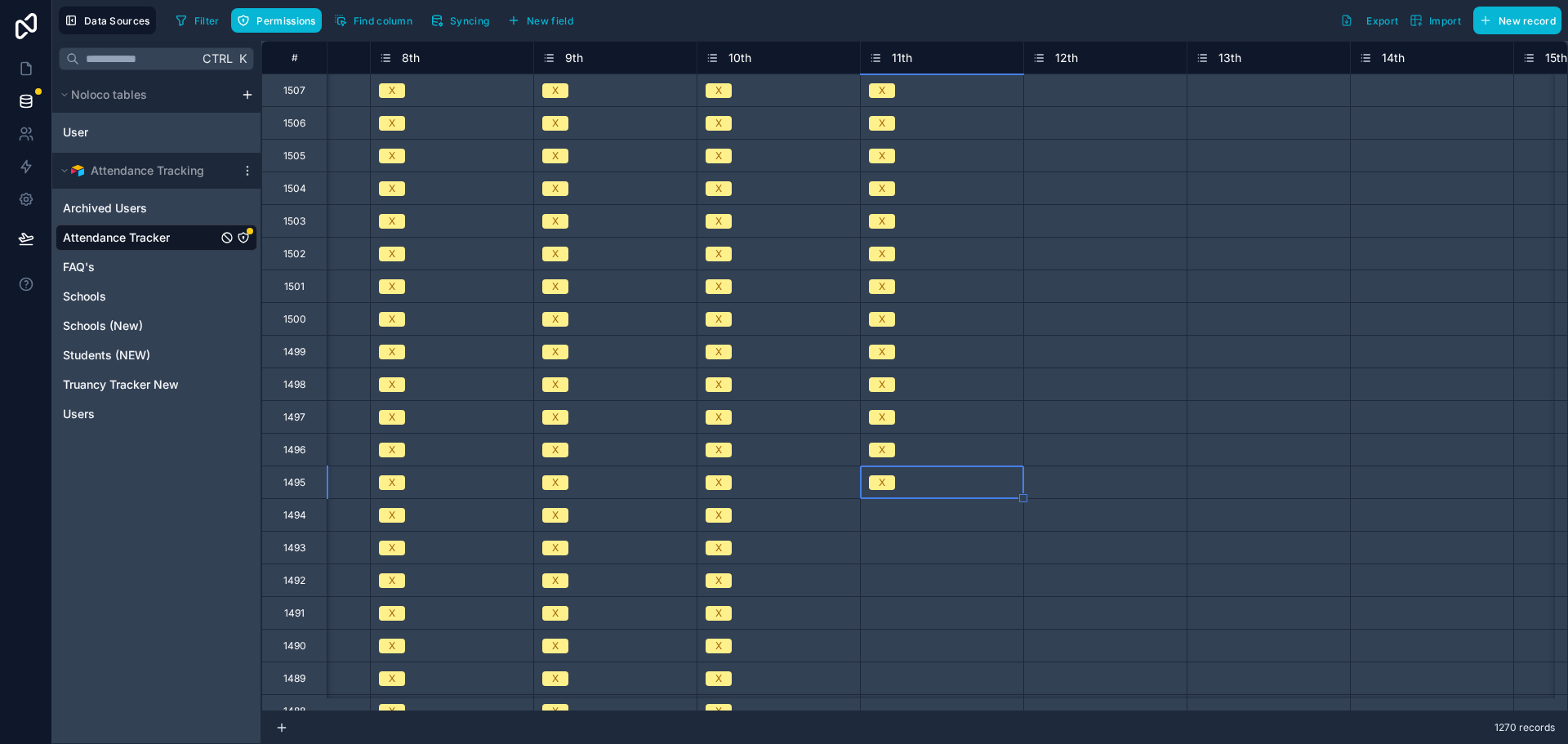
click at [891, 517] on div "Select a 11th" at bounding box center [897, 516] width 58 height 13
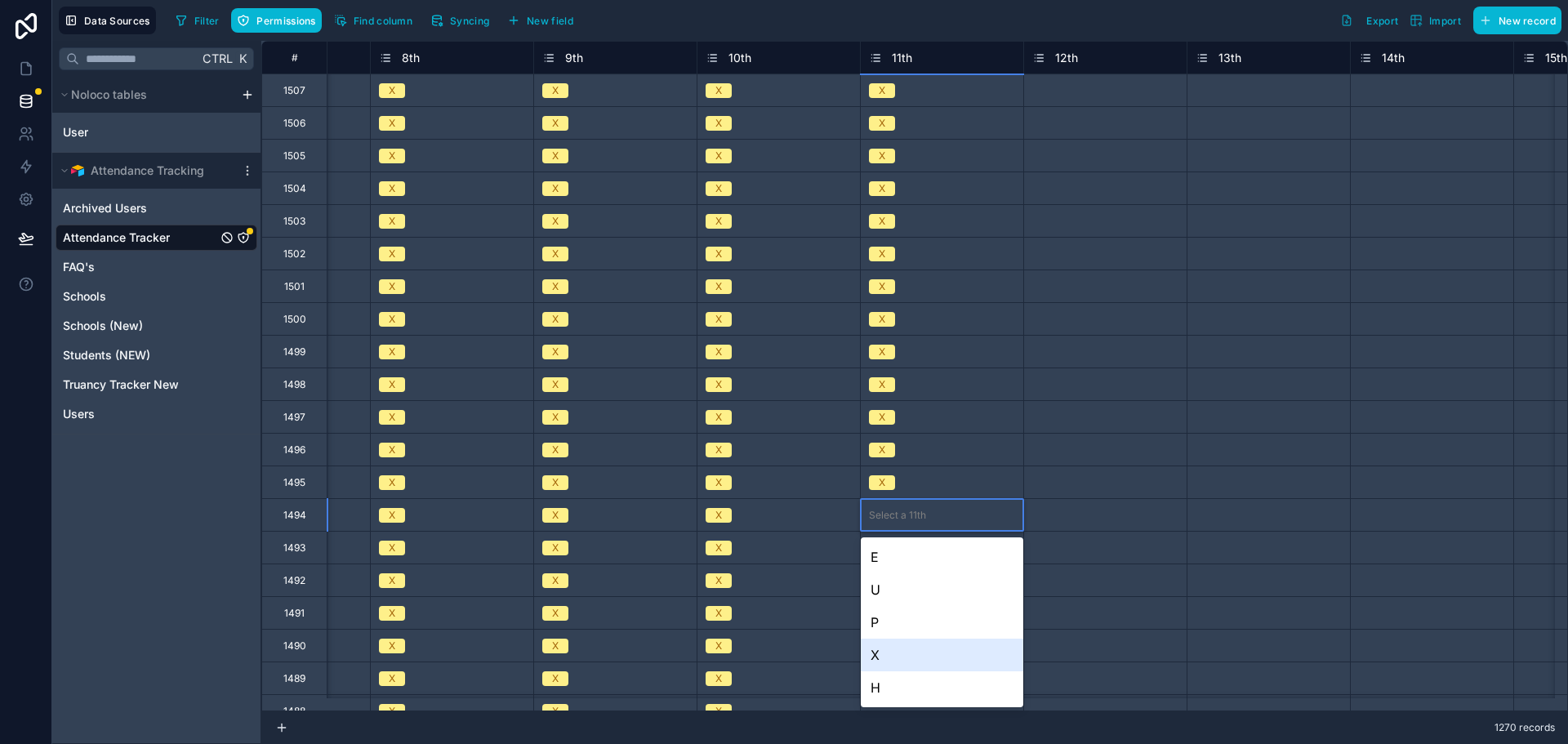
drag, startPoint x: 887, startPoint y: 657, endPoint x: 891, endPoint y: 602, distance: 55.1
click at [885, 657] on div "X" at bounding box center [941, 655] width 162 height 33
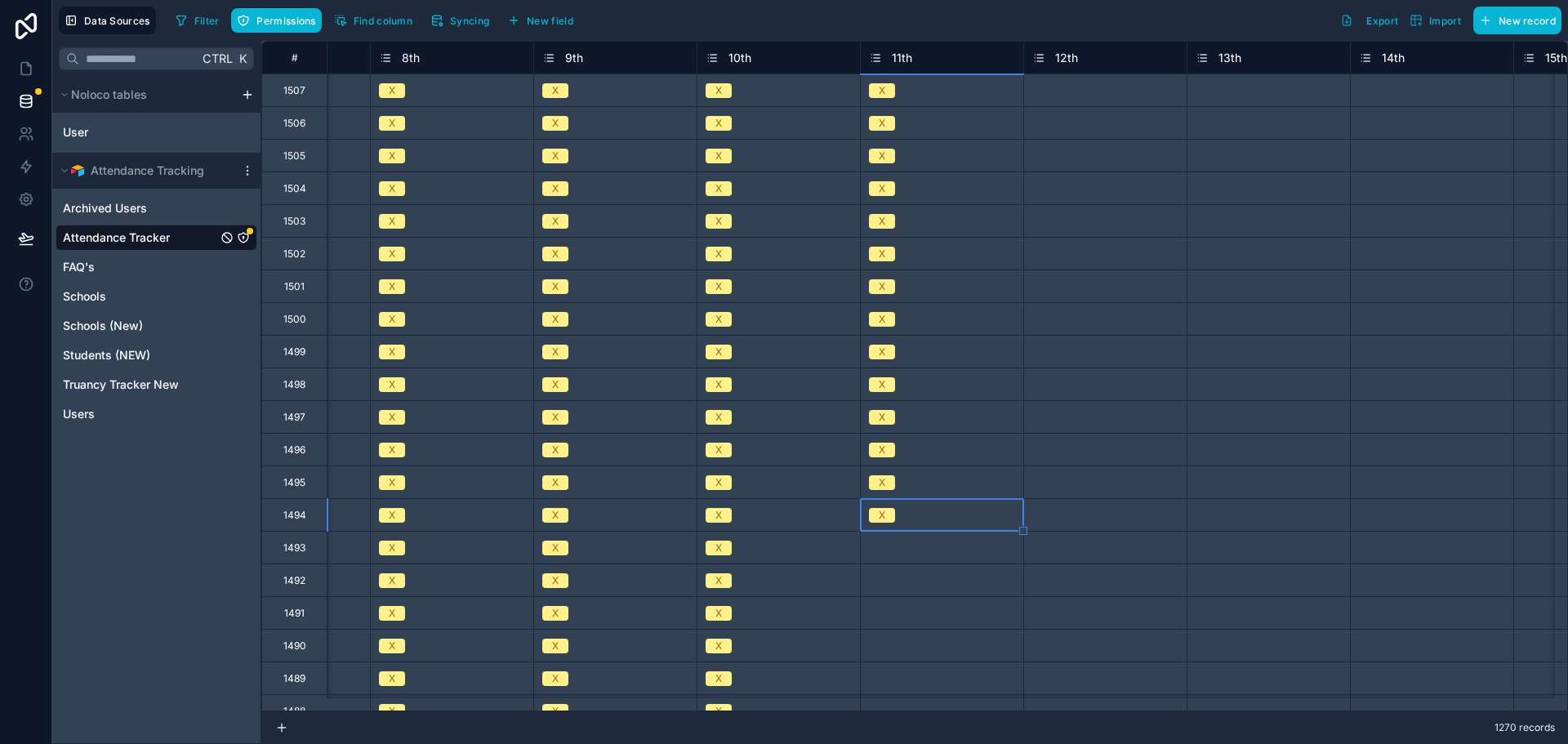
click at [890, 541] on div "Select a 11th" at bounding box center [897, 548] width 58 height 13
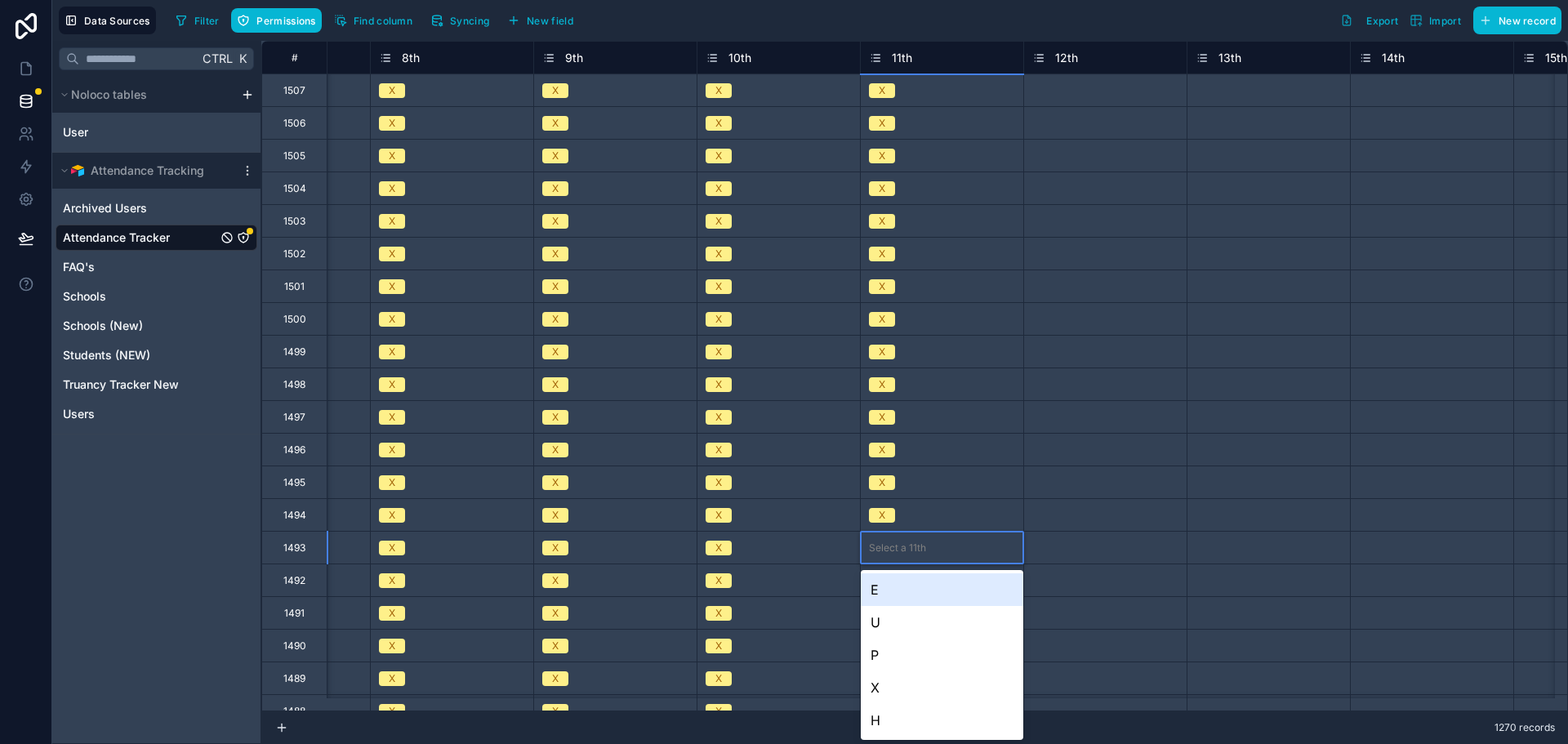
click at [890, 541] on div "Select a 11th" at bounding box center [897, 548] width 58 height 13
drag, startPoint x: 884, startPoint y: 689, endPoint x: 880, endPoint y: 640, distance: 49.2
click at [883, 689] on div "X" at bounding box center [941, 687] width 162 height 33
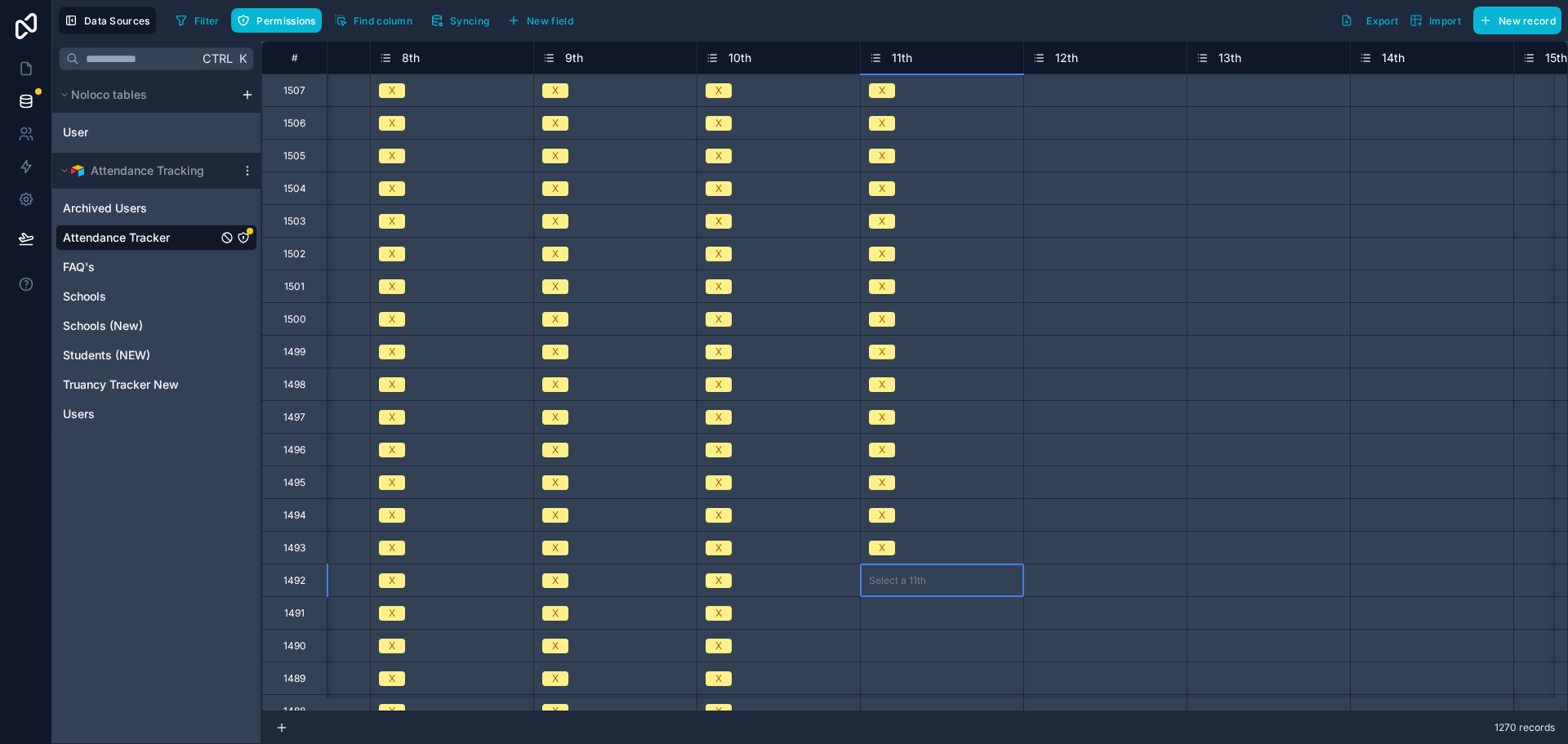
click at [884, 578] on div "Select a 11th" at bounding box center [897, 581] width 58 height 13
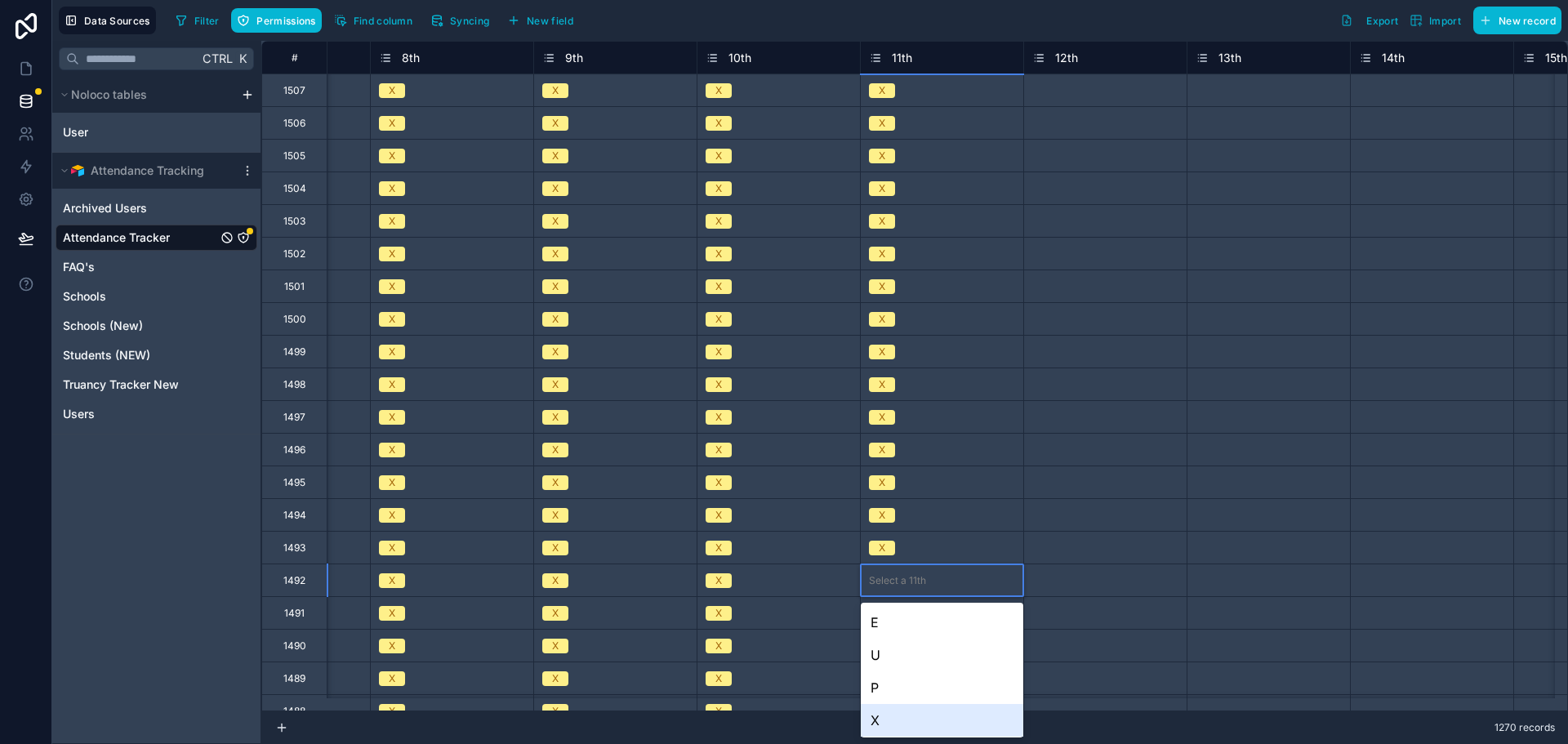
click at [889, 720] on div "X" at bounding box center [941, 720] width 162 height 33
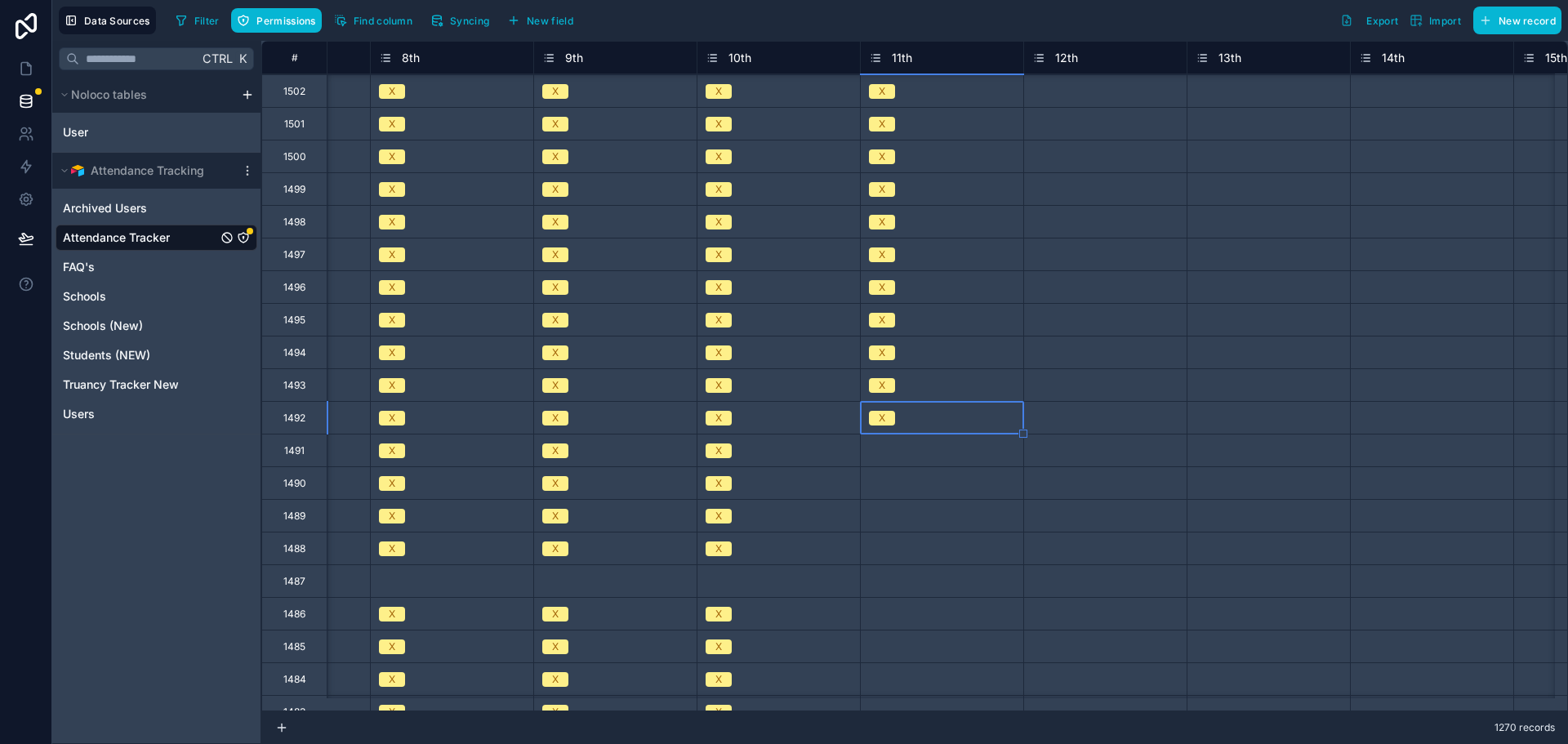
scroll to position [163, 2079]
click at [891, 454] on div "Select a 11th" at bounding box center [897, 450] width 58 height 13
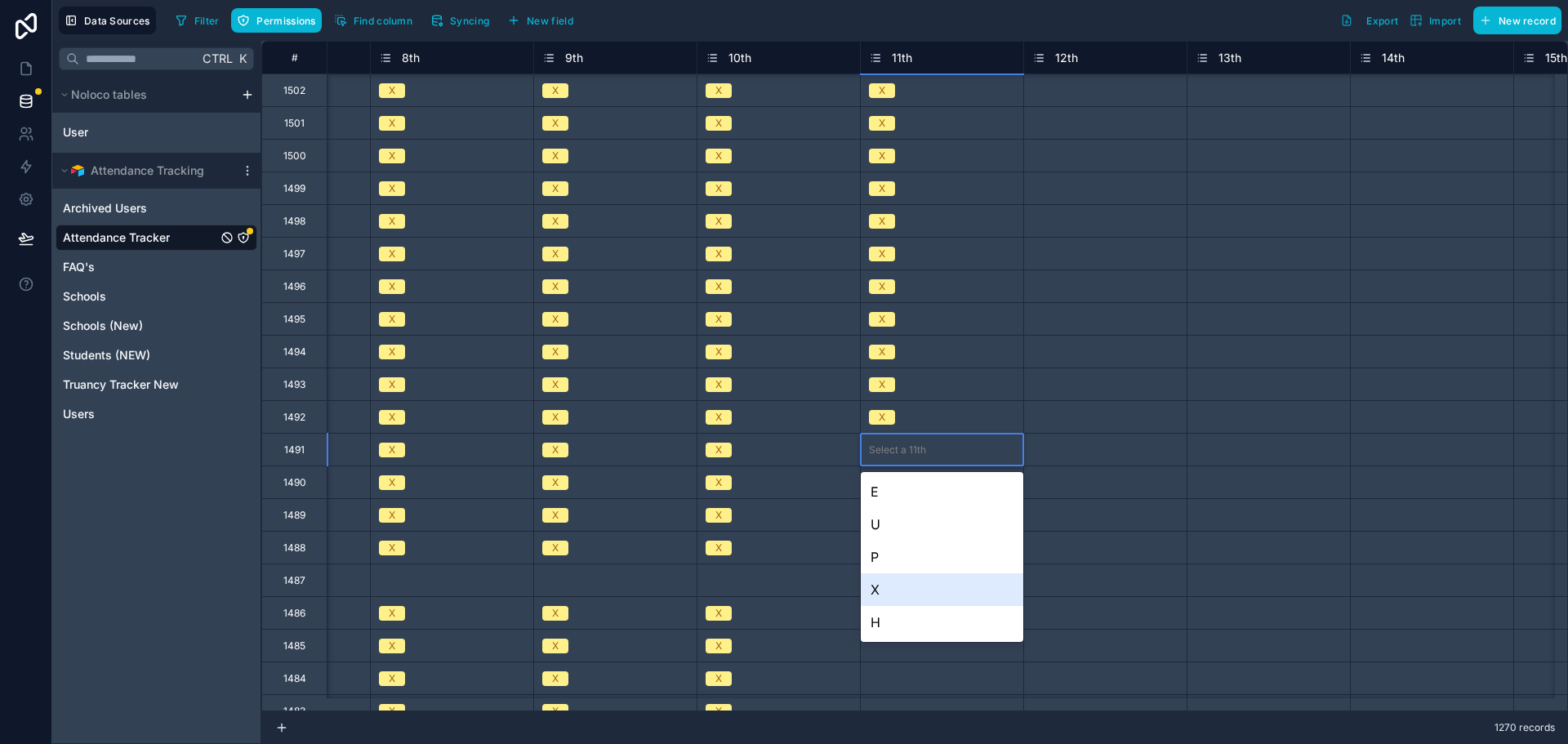
click at [884, 594] on div "X" at bounding box center [941, 589] width 162 height 33
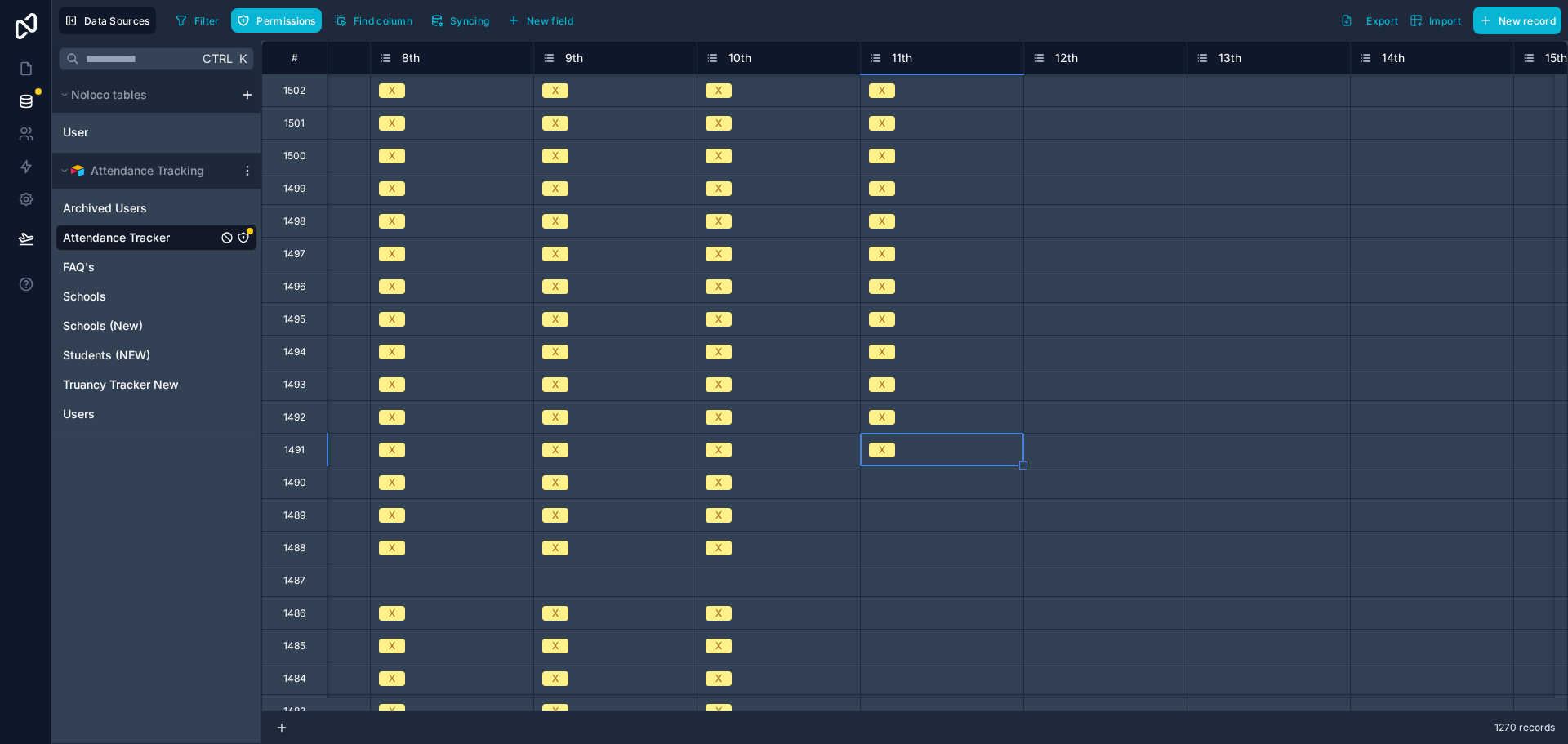
click at [885, 485] on div "Select a 11th" at bounding box center [897, 483] width 58 height 13
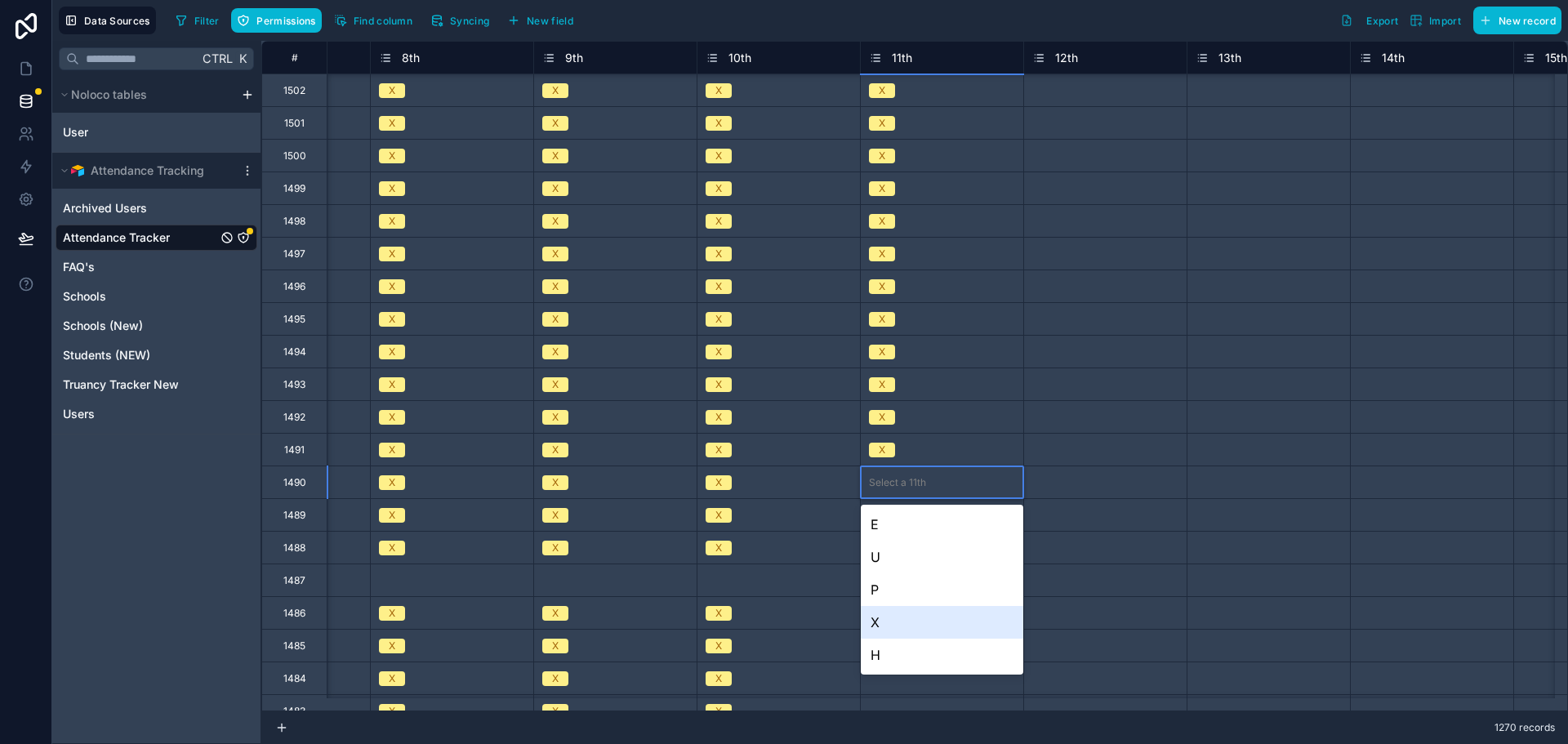
click at [879, 622] on div "X" at bounding box center [941, 622] width 162 height 33
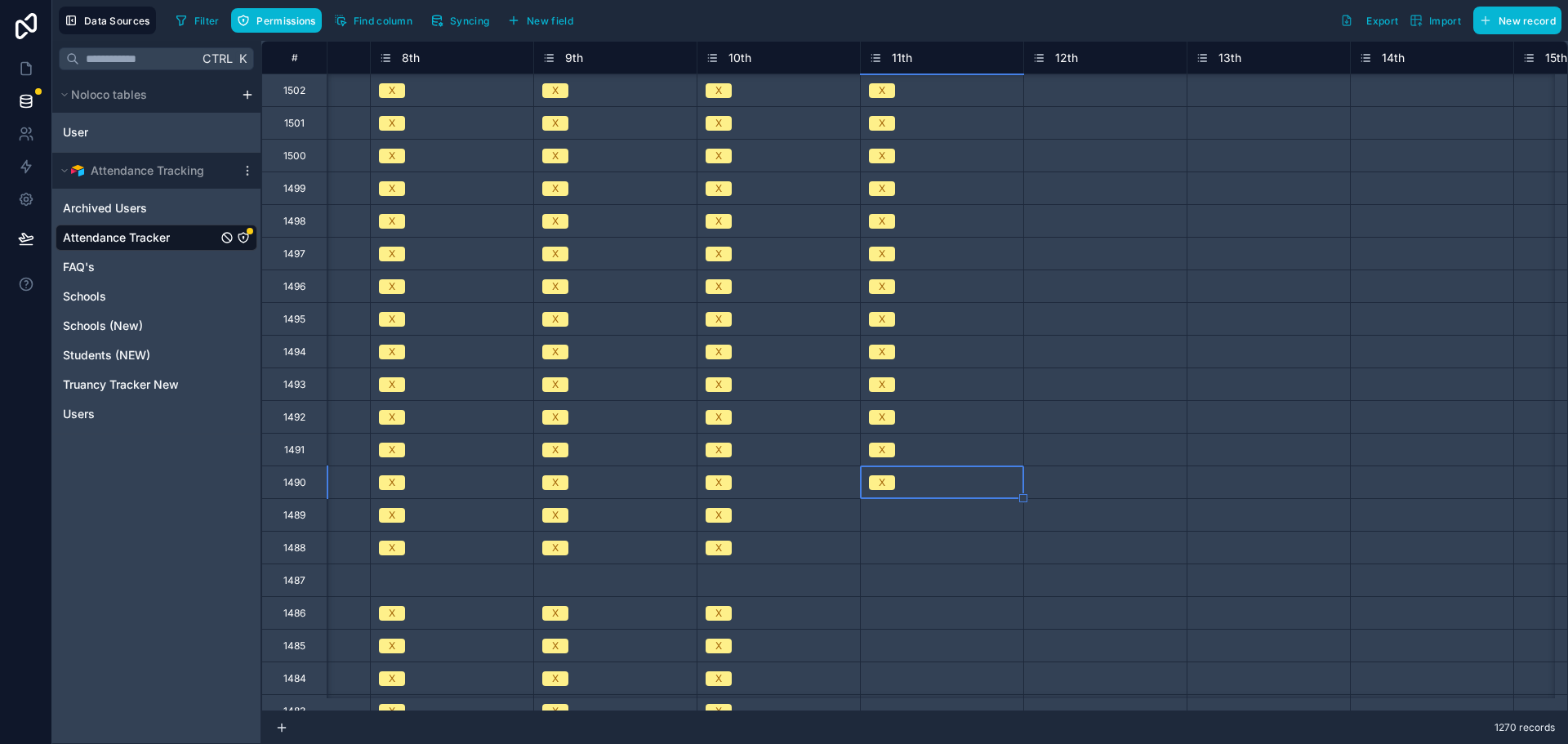
click at [884, 519] on div "Select a 11th" at bounding box center [897, 516] width 58 height 13
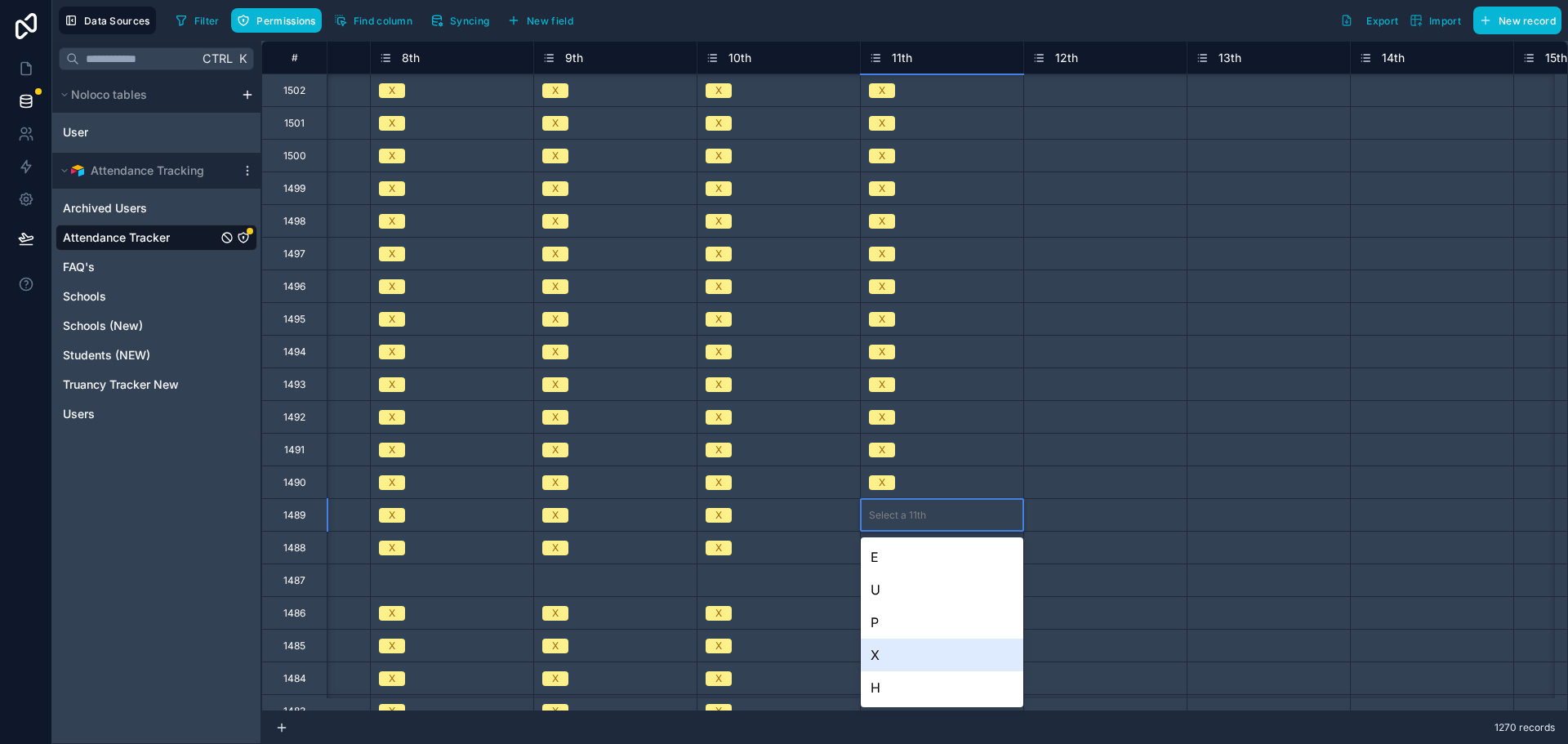
click at [881, 658] on div "X" at bounding box center [941, 655] width 162 height 33
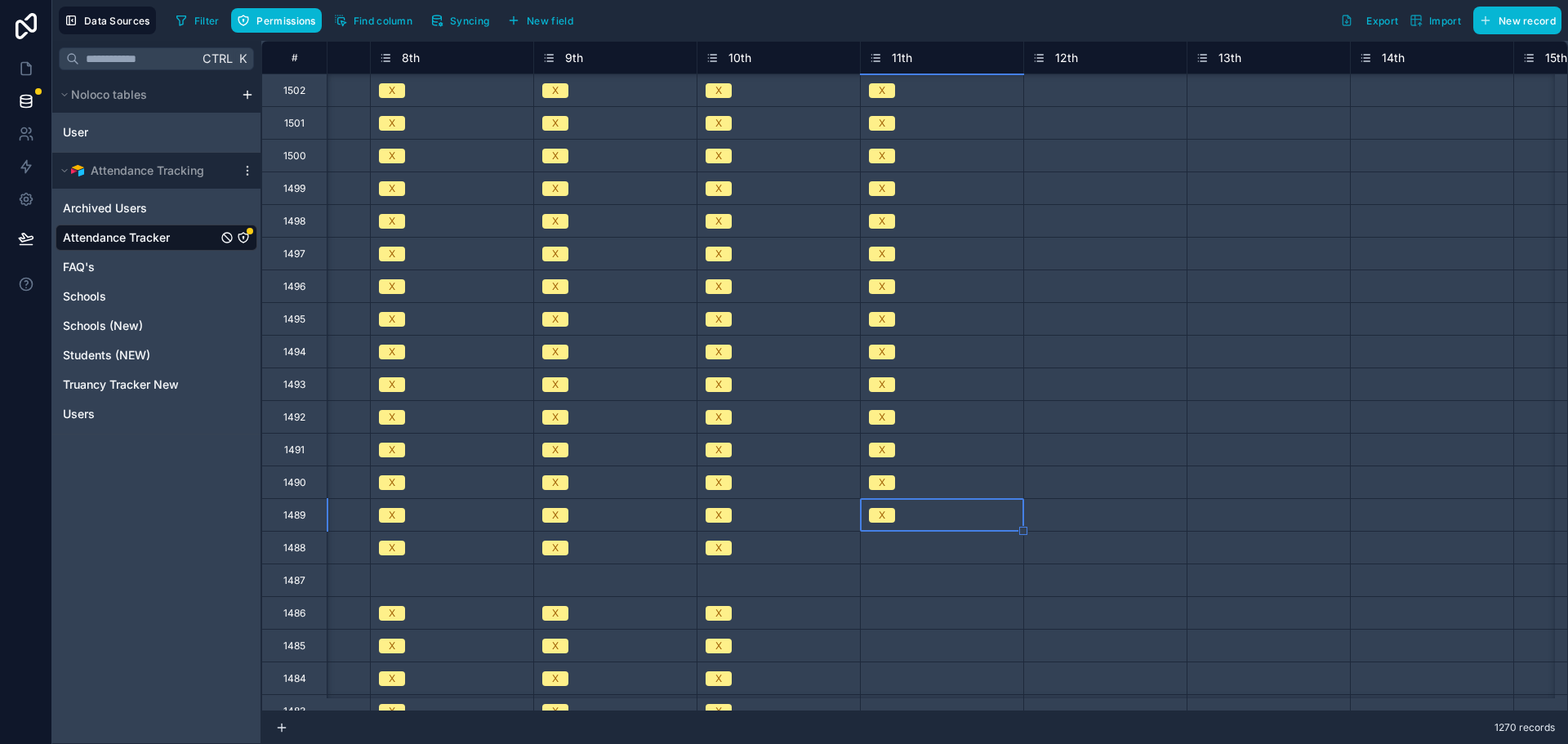
click at [889, 553] on div "Select a 11th" at bounding box center [897, 548] width 58 height 13
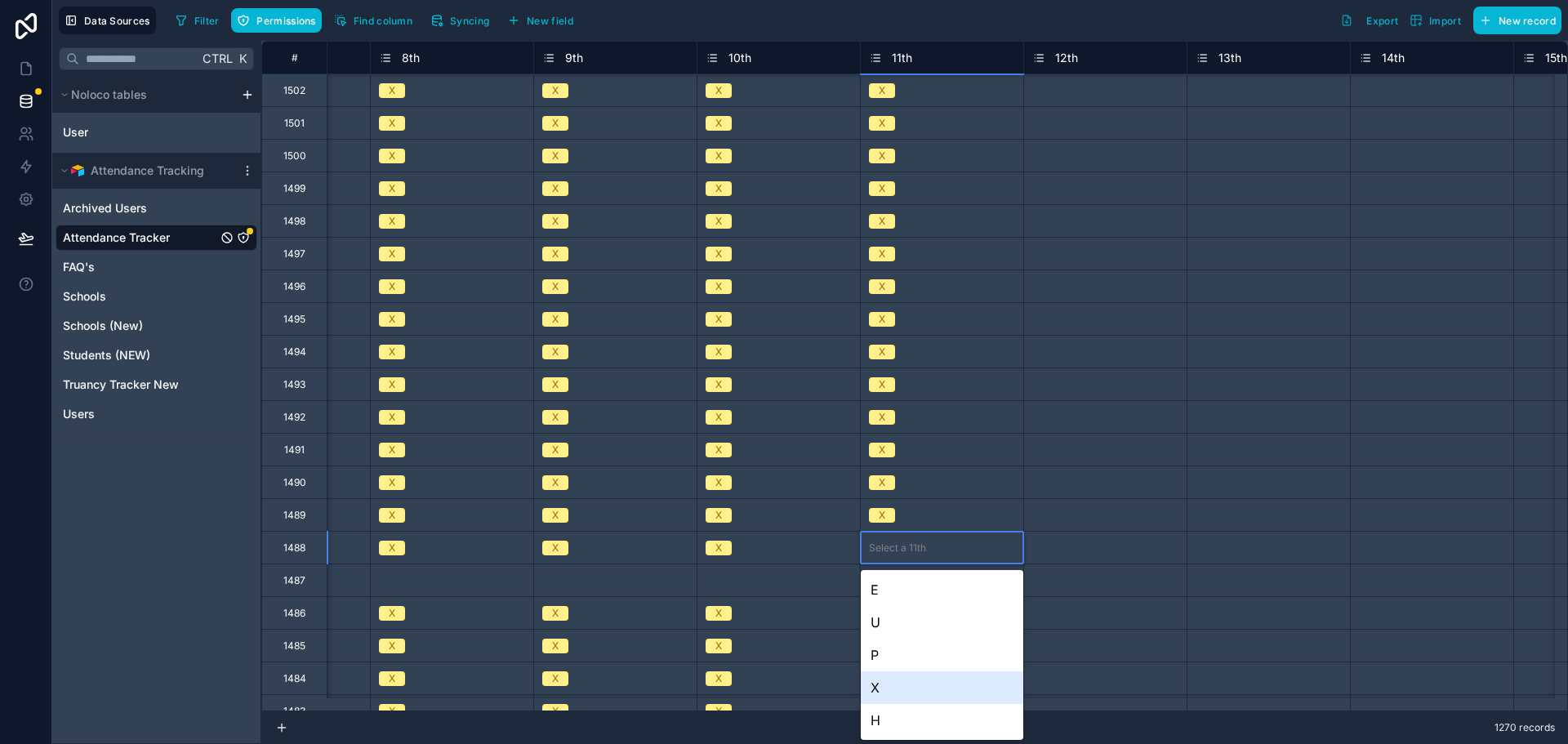
click at [893, 684] on div "X" at bounding box center [941, 687] width 162 height 33
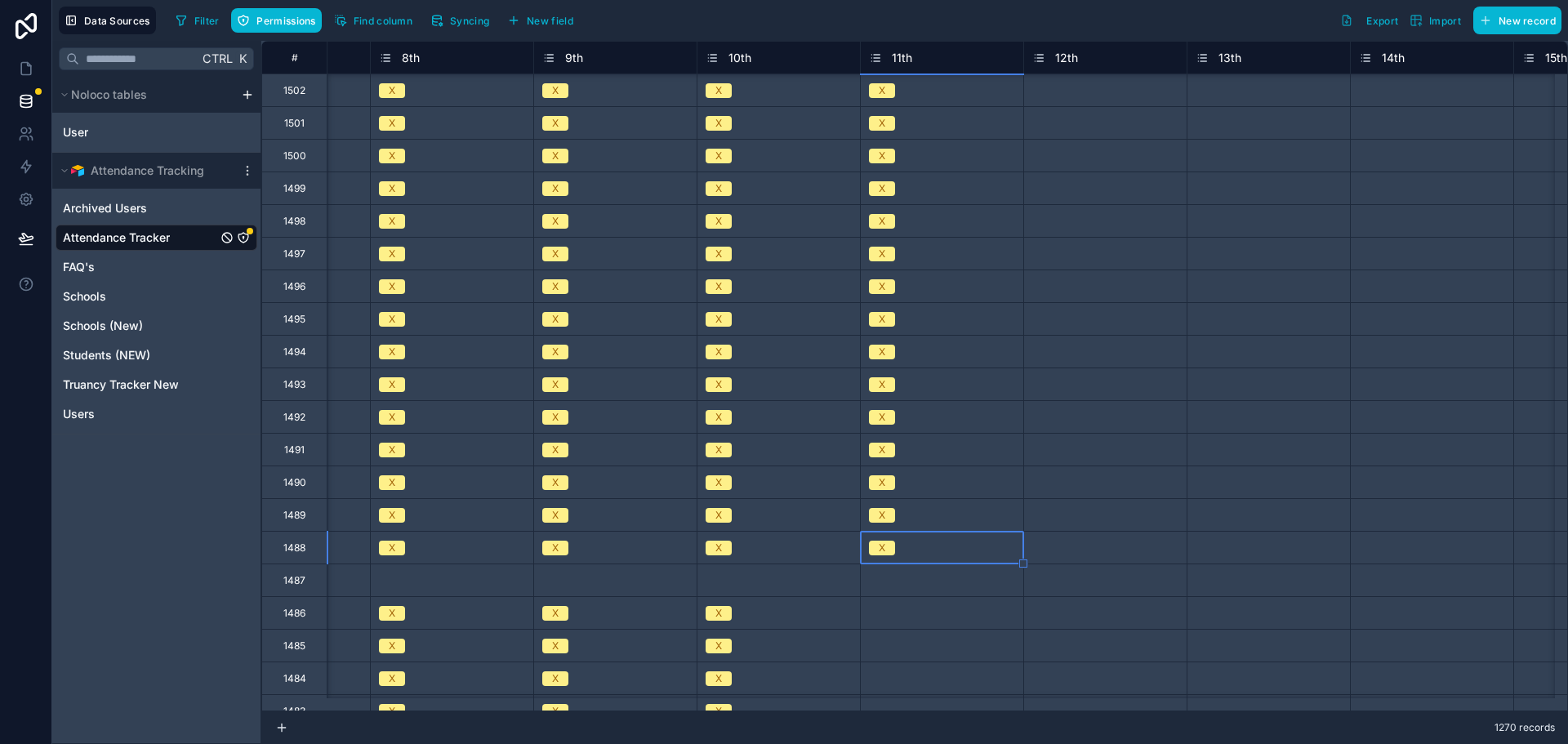
click at [871, 617] on div "Select a 11th" at bounding box center [897, 613] width 58 height 13
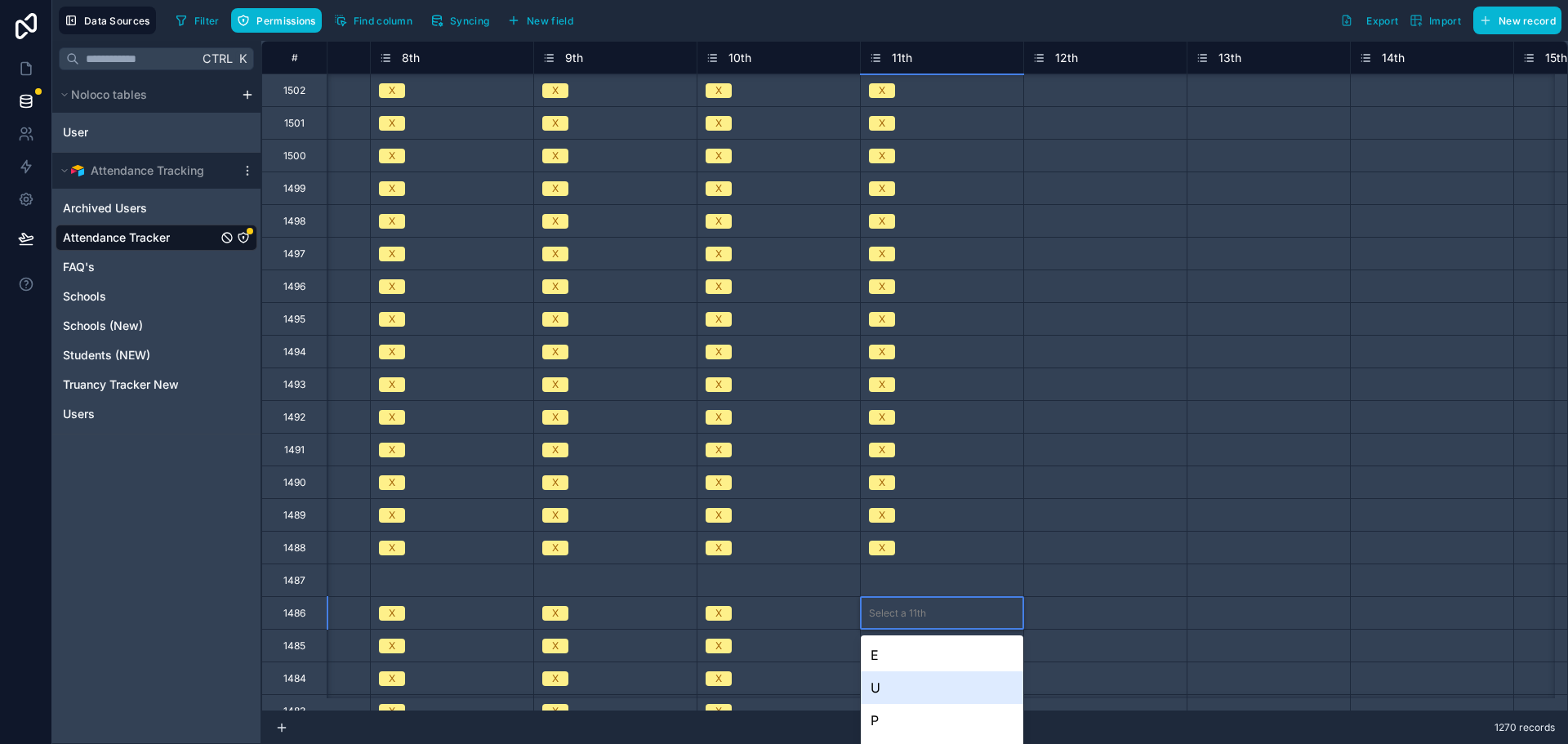
click at [871, 617] on body "Data Sources Filter Permissions Find column Syncing New field Export Import New…" at bounding box center [784, 372] width 1568 height 744
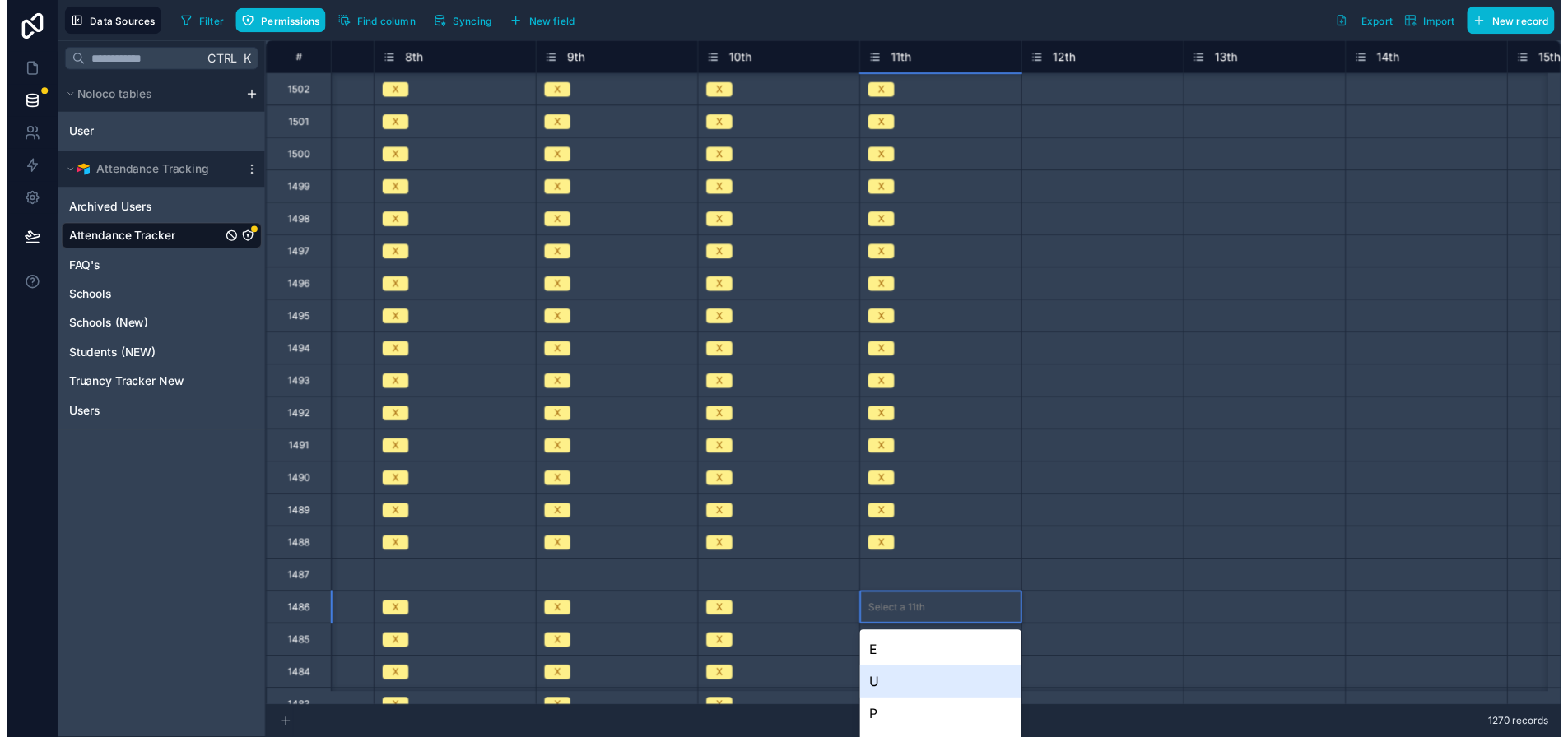
scroll to position [69, 0]
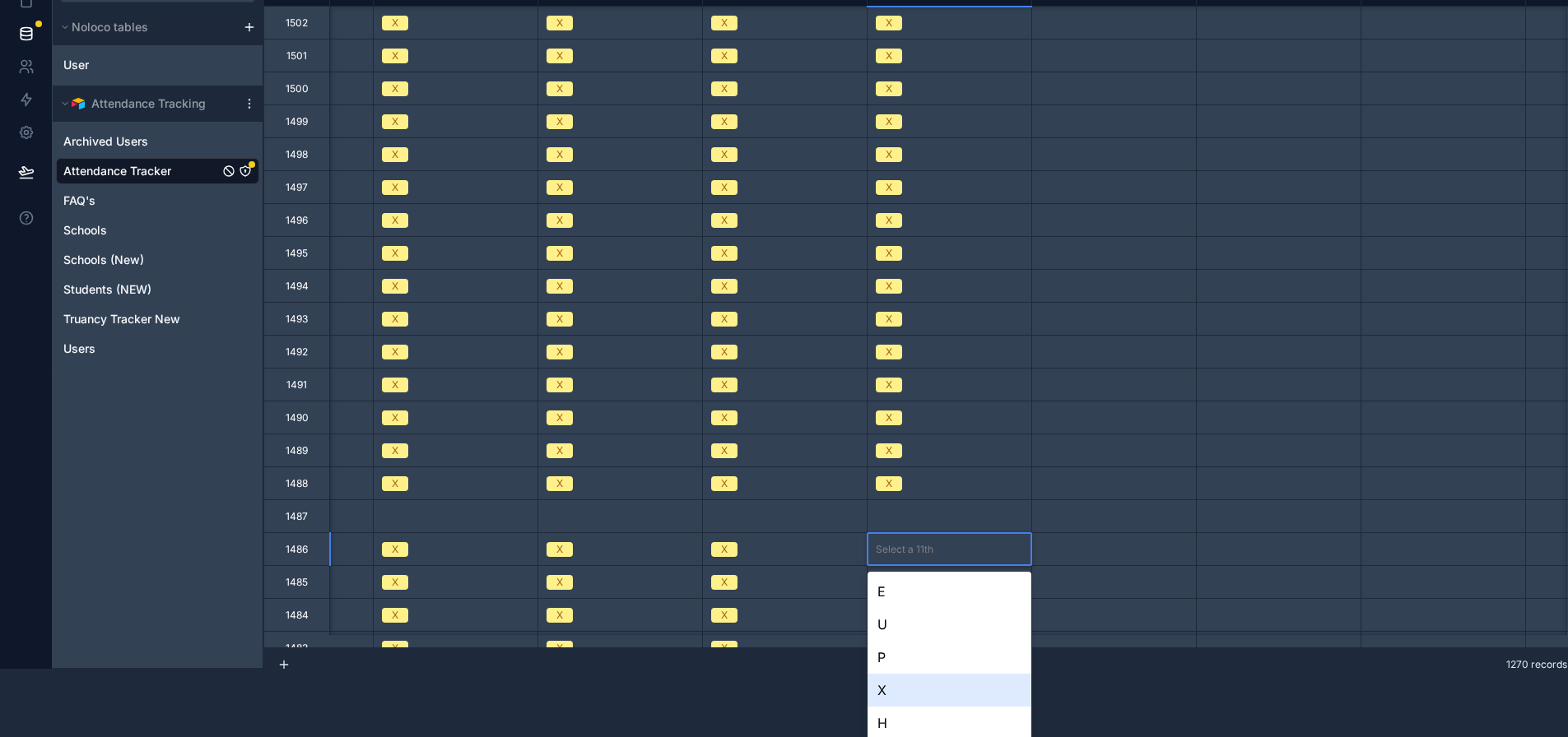
click at [901, 686] on div "X" at bounding box center [949, 691] width 163 height 33
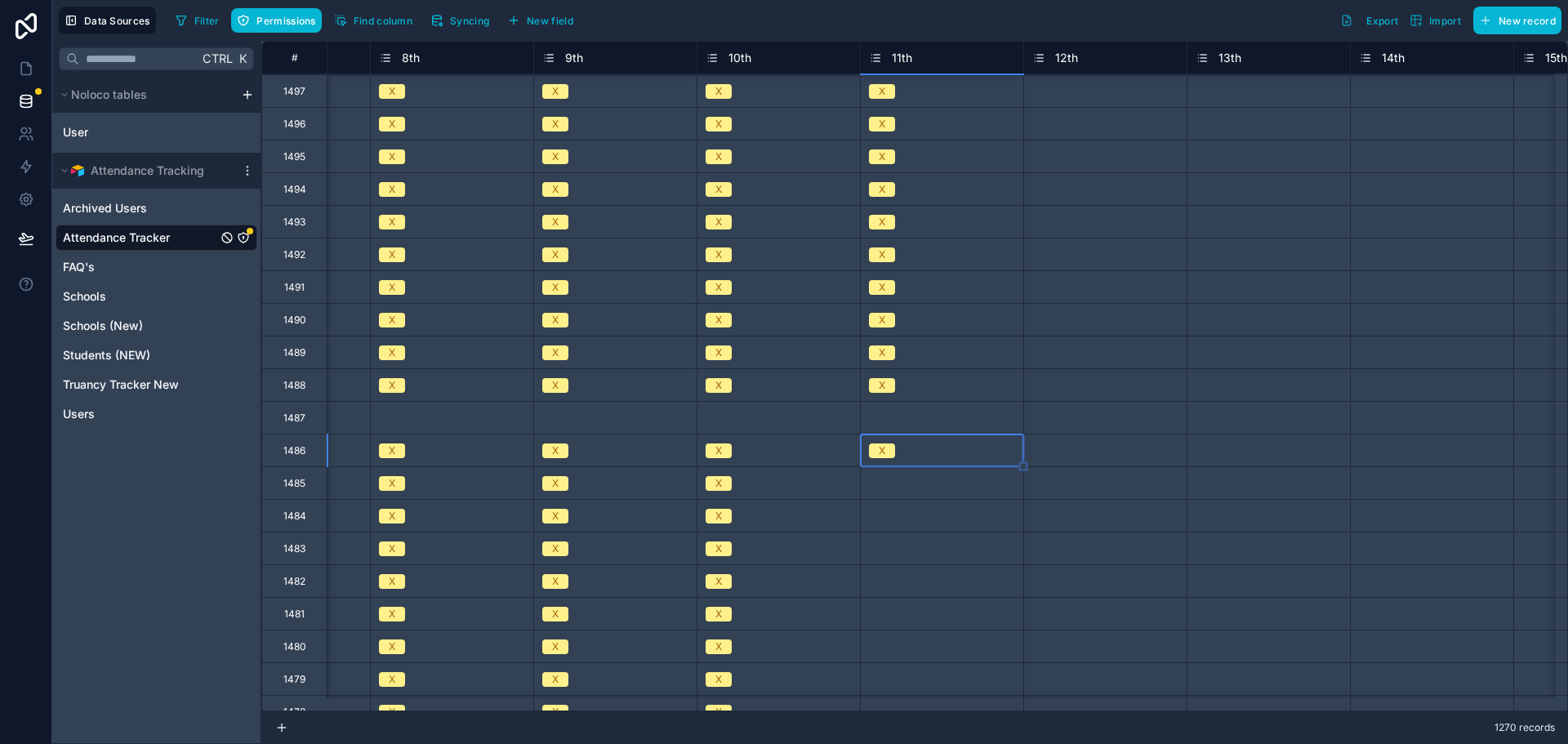
scroll to position [326, 2079]
click at [875, 485] on div "Select a 11th" at bounding box center [897, 483] width 58 height 13
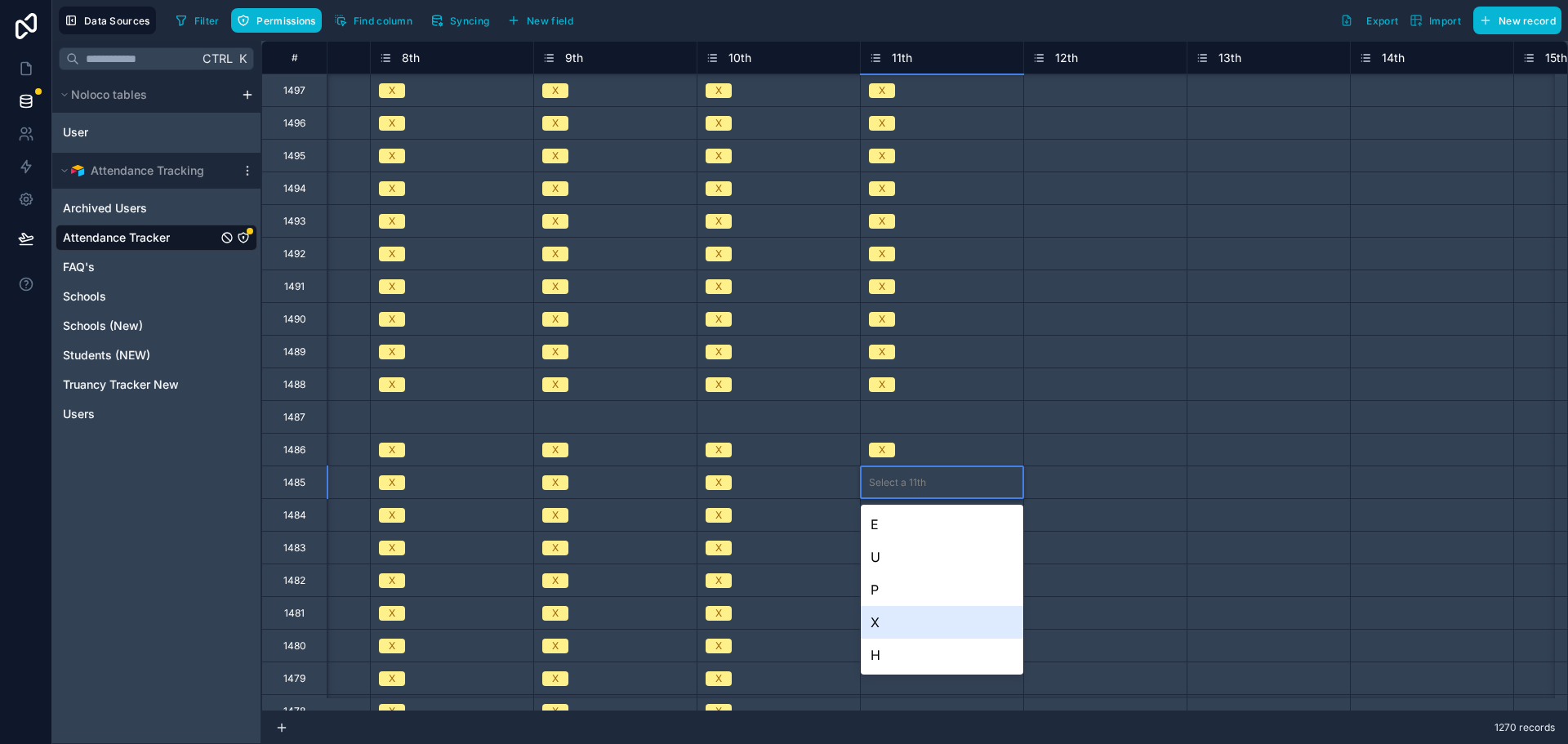
drag, startPoint x: 891, startPoint y: 624, endPoint x: 903, endPoint y: 579, distance: 46.6
click at [891, 623] on div "X" at bounding box center [941, 622] width 162 height 33
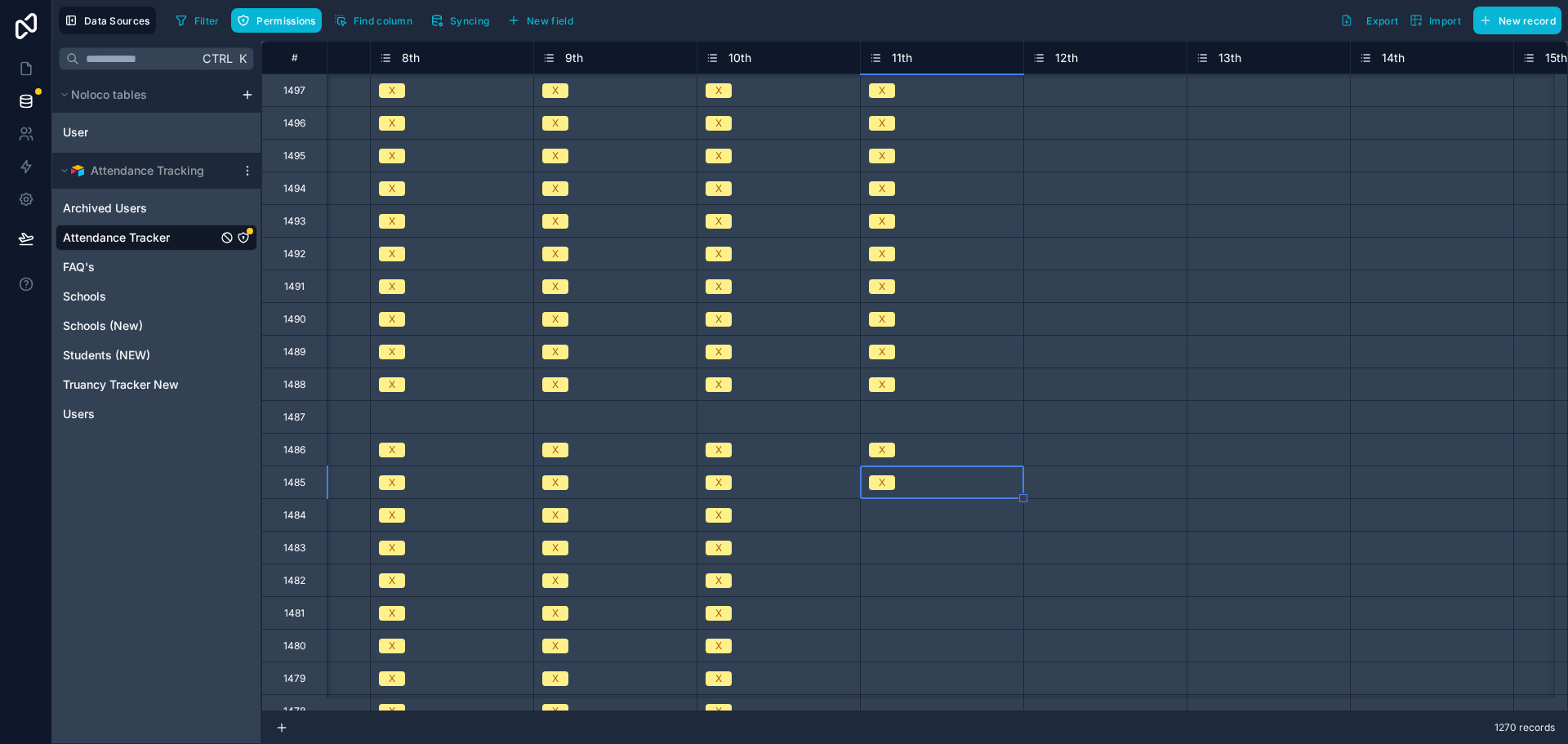
click at [890, 512] on div "Select a 11th" at bounding box center [897, 516] width 58 height 13
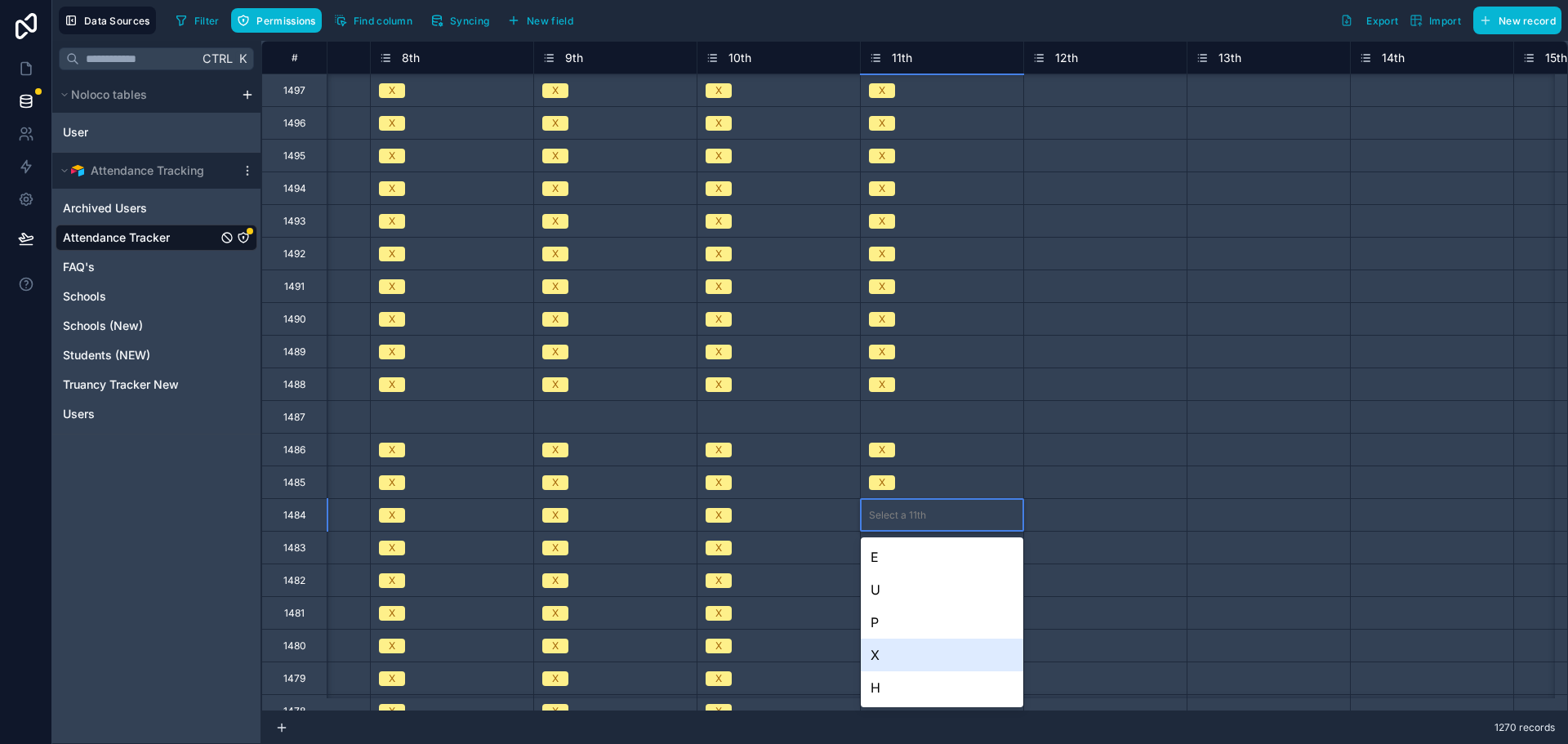
click at [889, 645] on div "X" at bounding box center [941, 655] width 162 height 33
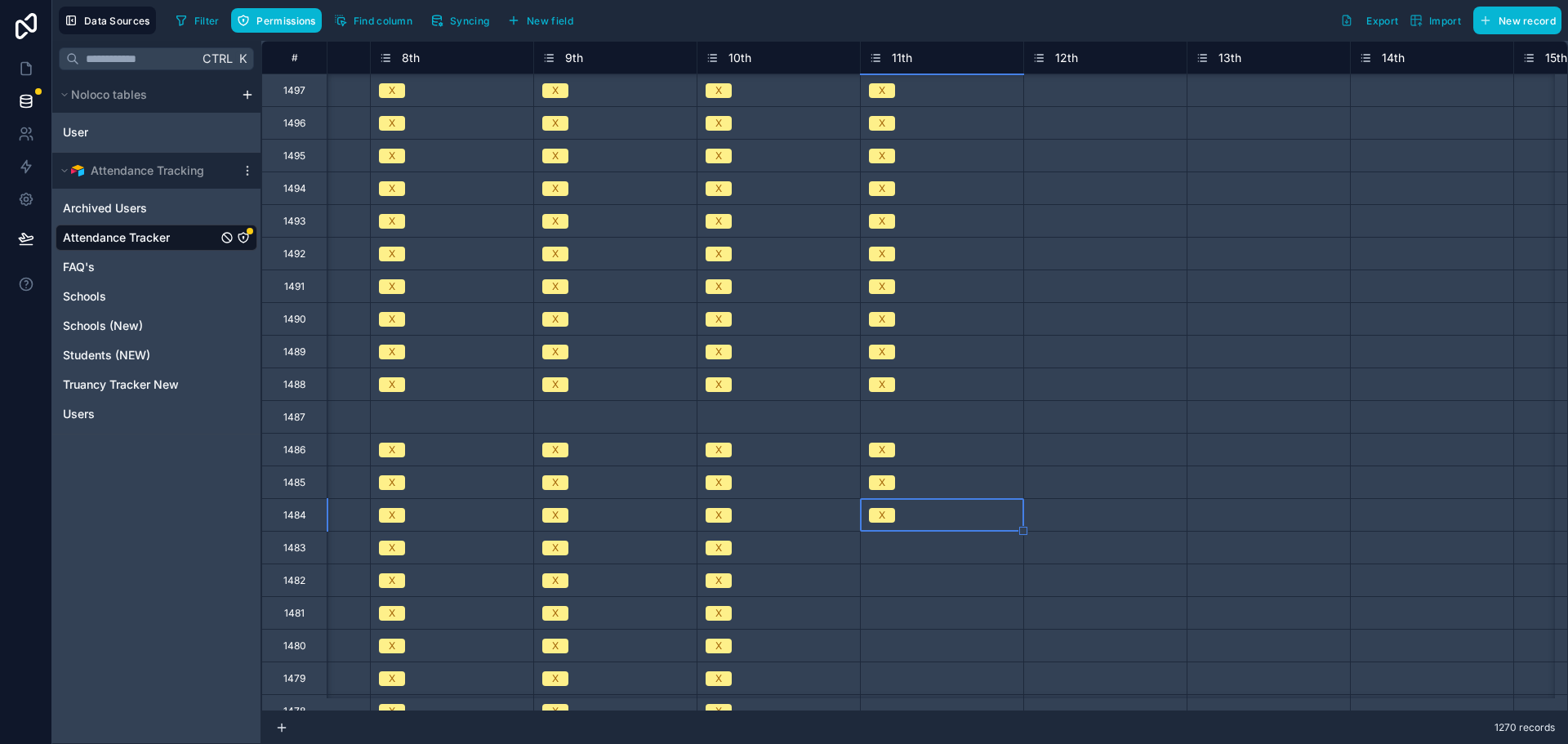
click at [882, 551] on div "Select a 11th" at bounding box center [897, 548] width 58 height 13
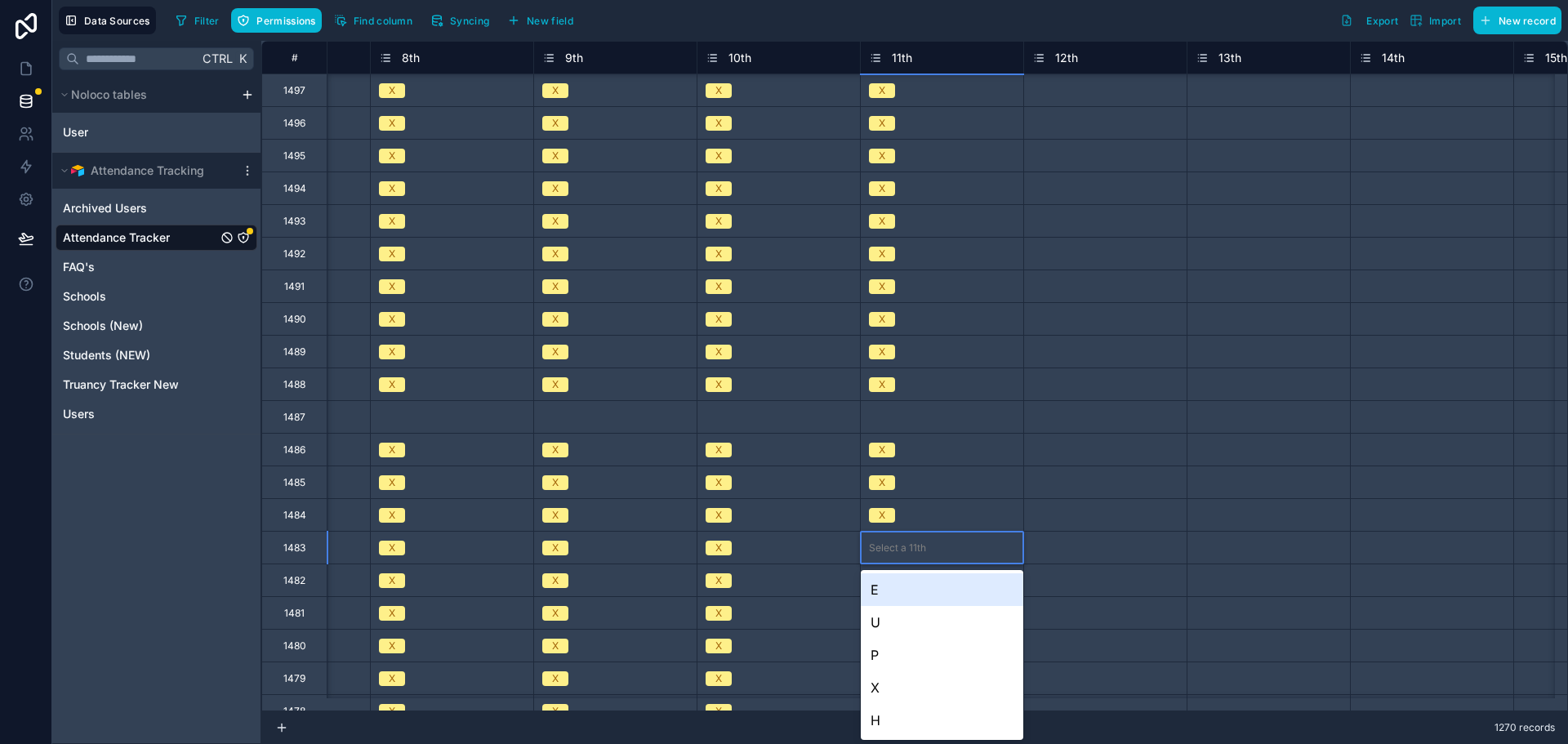
click at [882, 551] on div "Select a 11th" at bounding box center [897, 548] width 58 height 13
click at [884, 690] on div "X" at bounding box center [941, 687] width 162 height 33
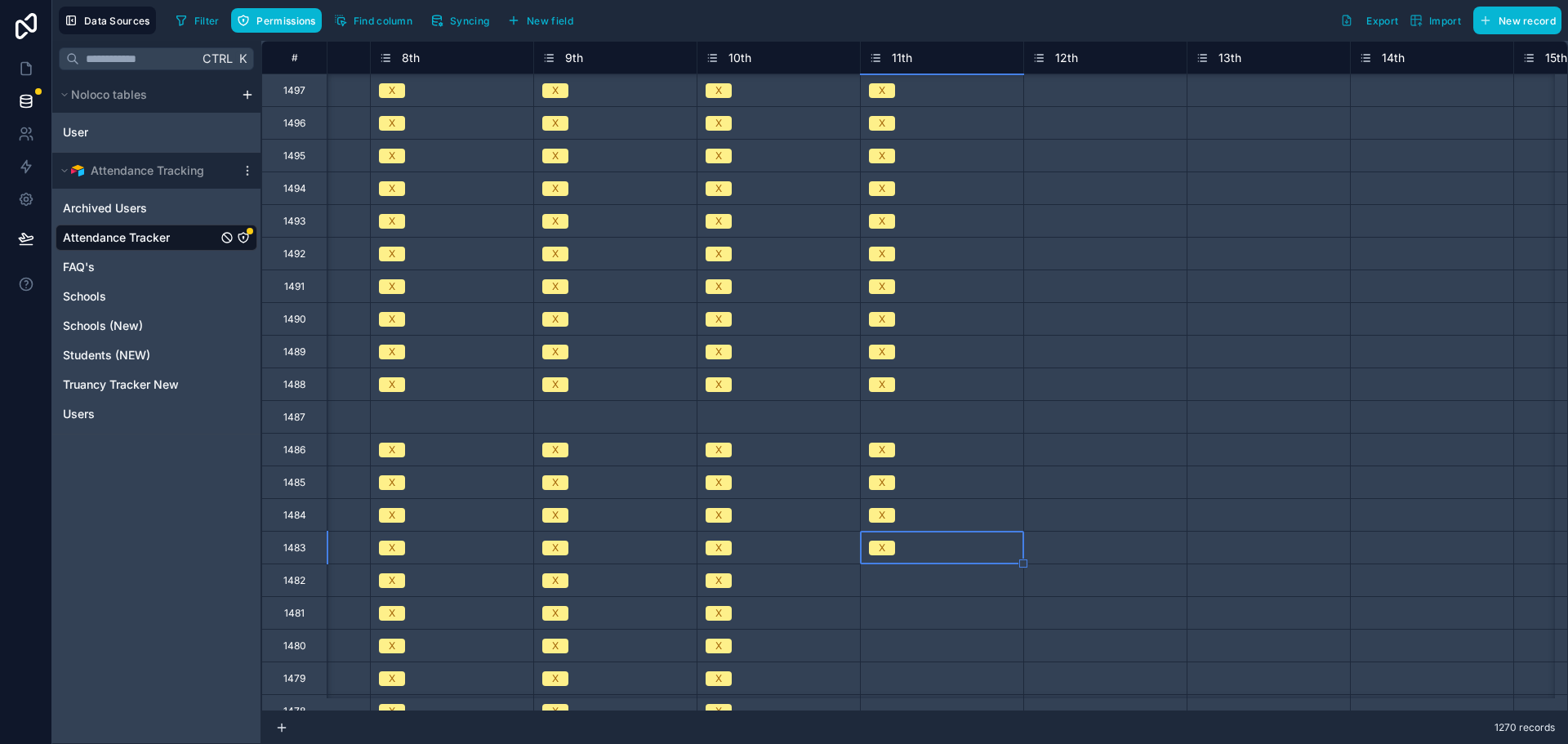
click at [875, 583] on div "Select a 11th" at bounding box center [897, 581] width 58 height 13
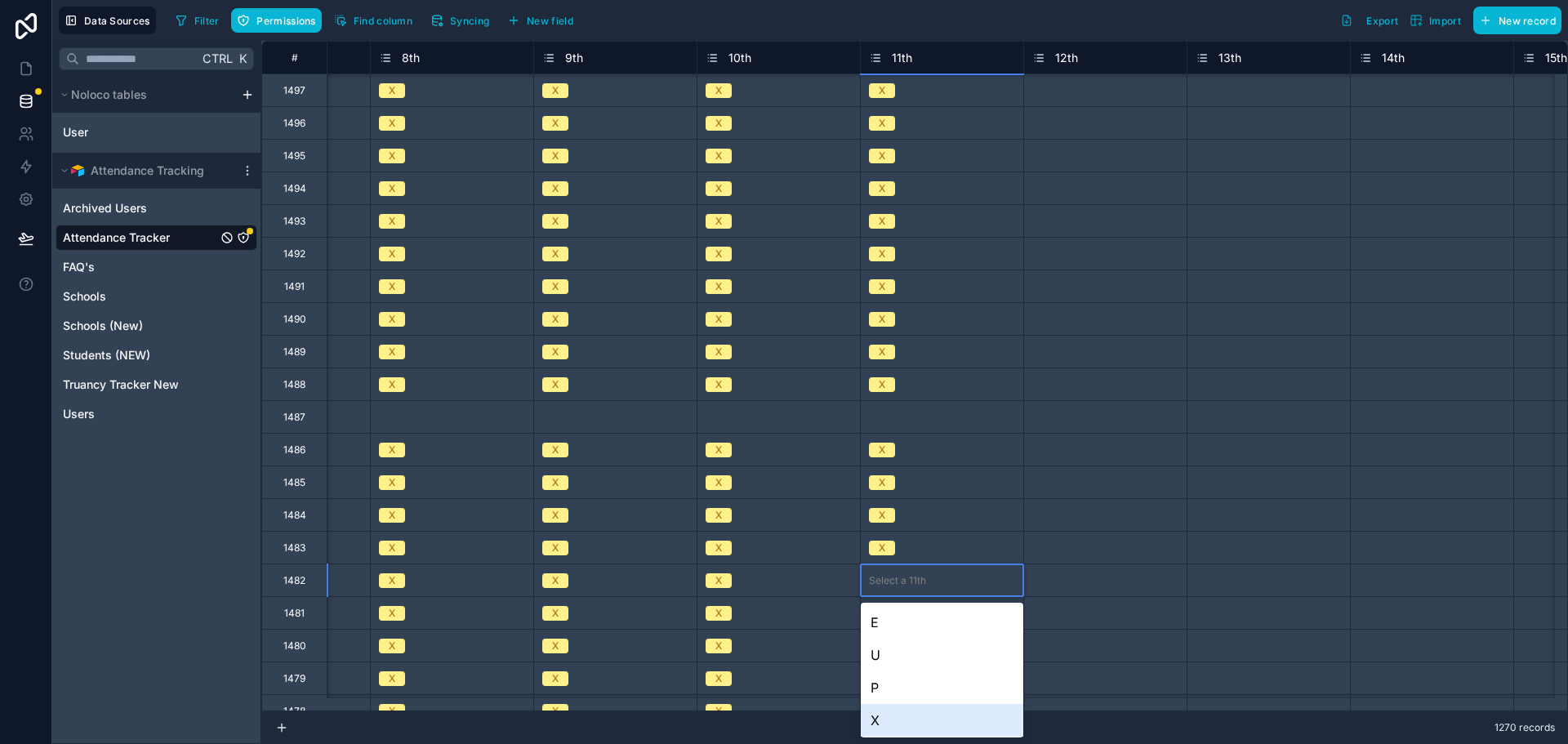
click at [884, 716] on div "X" at bounding box center [941, 720] width 162 height 33
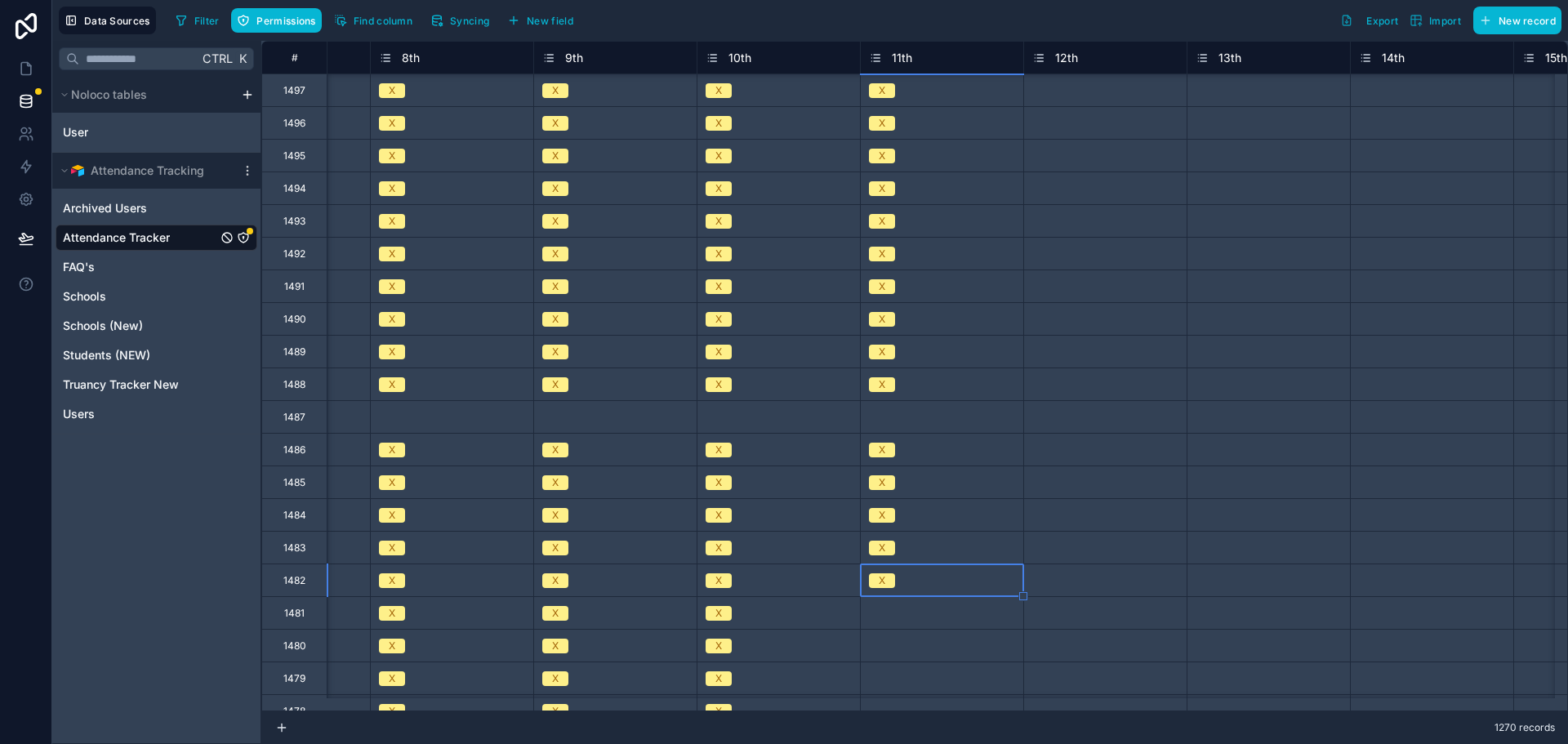
click at [888, 611] on div "Select a 11th" at bounding box center [897, 613] width 58 height 13
click at [888, 611] on body "Data Sources Filter Permissions Find column Syncing New field Export Import New…" at bounding box center [784, 372] width 1568 height 744
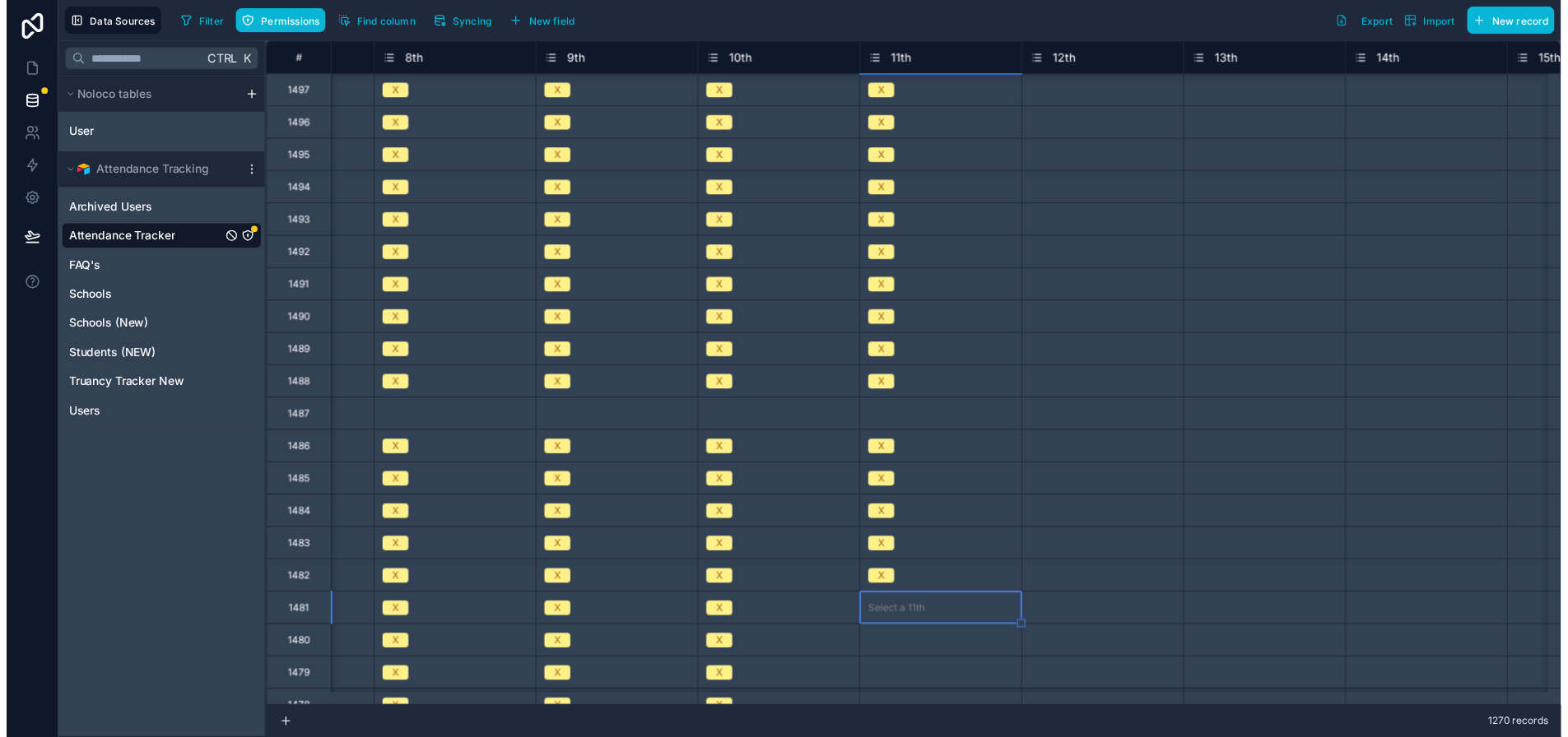
scroll to position [69, 0]
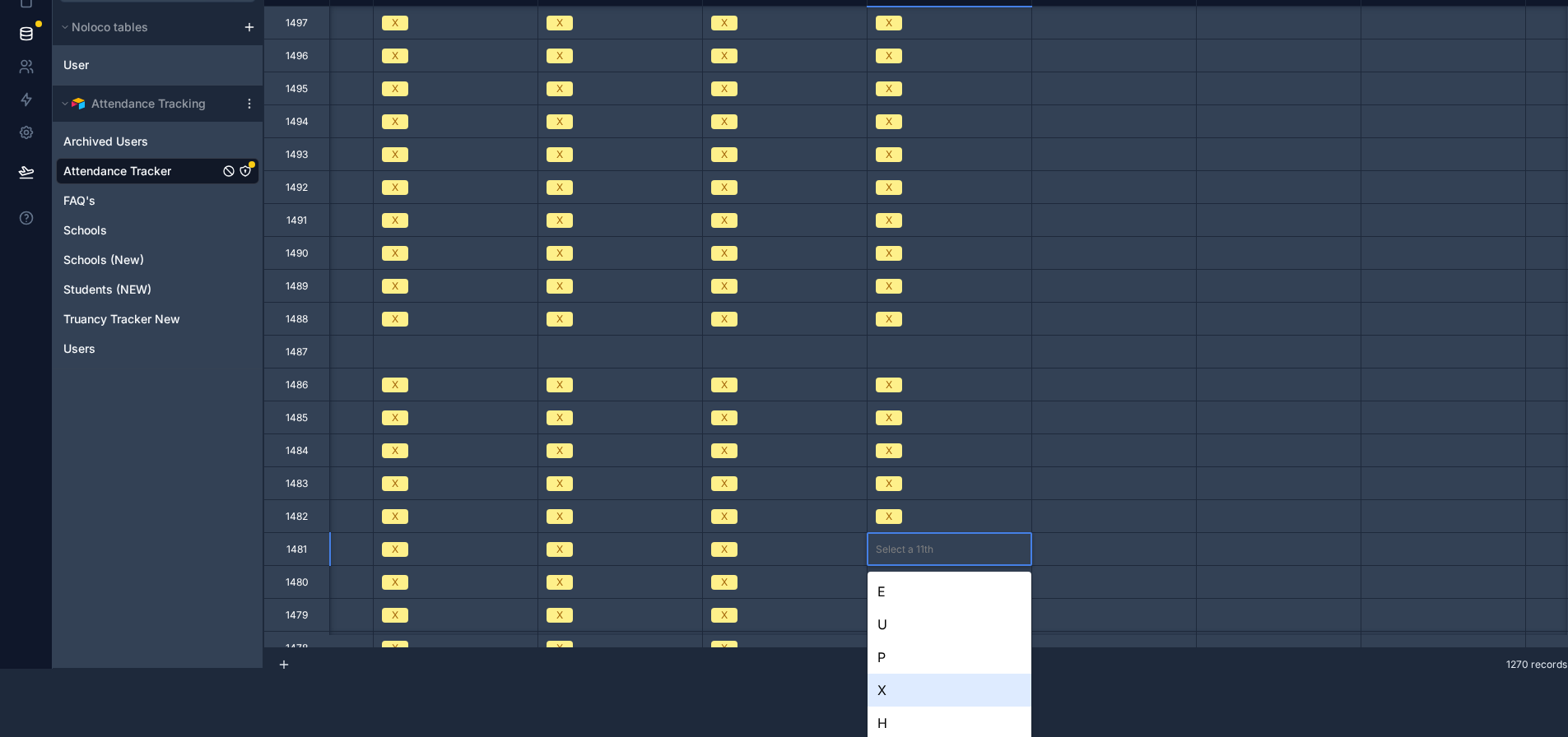
click at [891, 693] on div "X" at bounding box center [949, 691] width 163 height 33
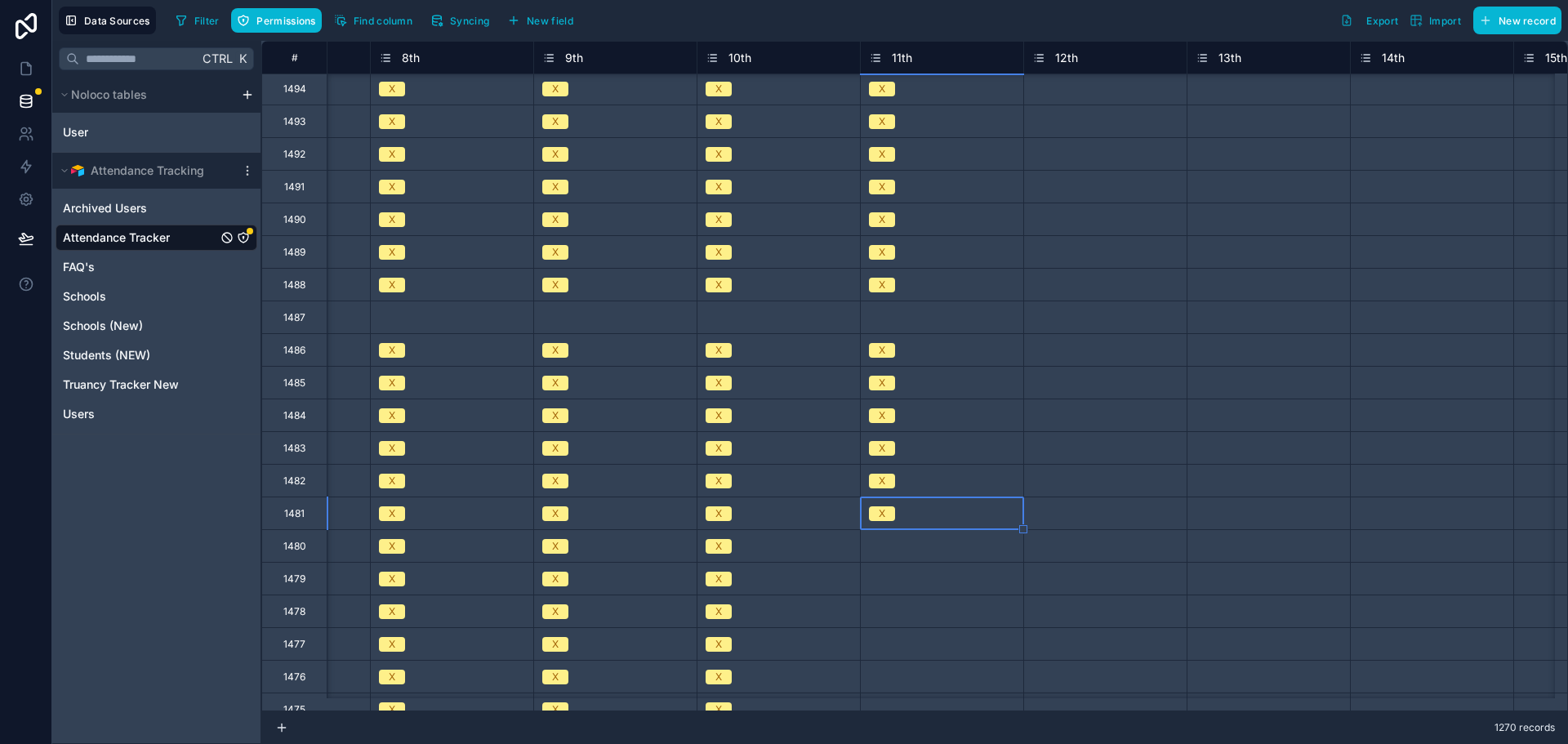
scroll to position [491, 2079]
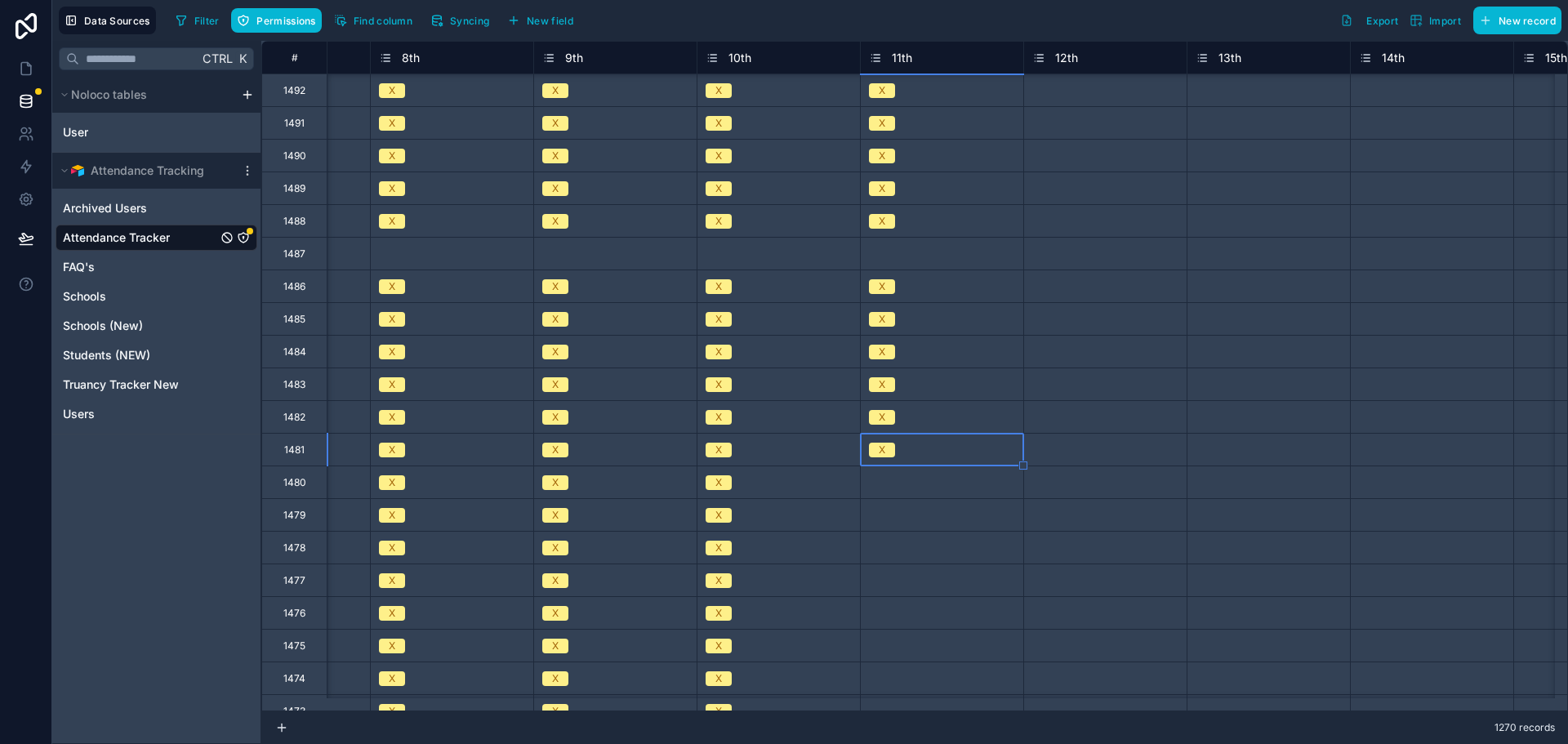
click at [882, 479] on div "Select a 11th" at bounding box center [897, 483] width 58 height 13
click at [882, 478] on div "Select a 11th" at bounding box center [897, 483] width 58 height 13
click at [894, 484] on div "Select a 11th" at bounding box center [897, 483] width 58 height 13
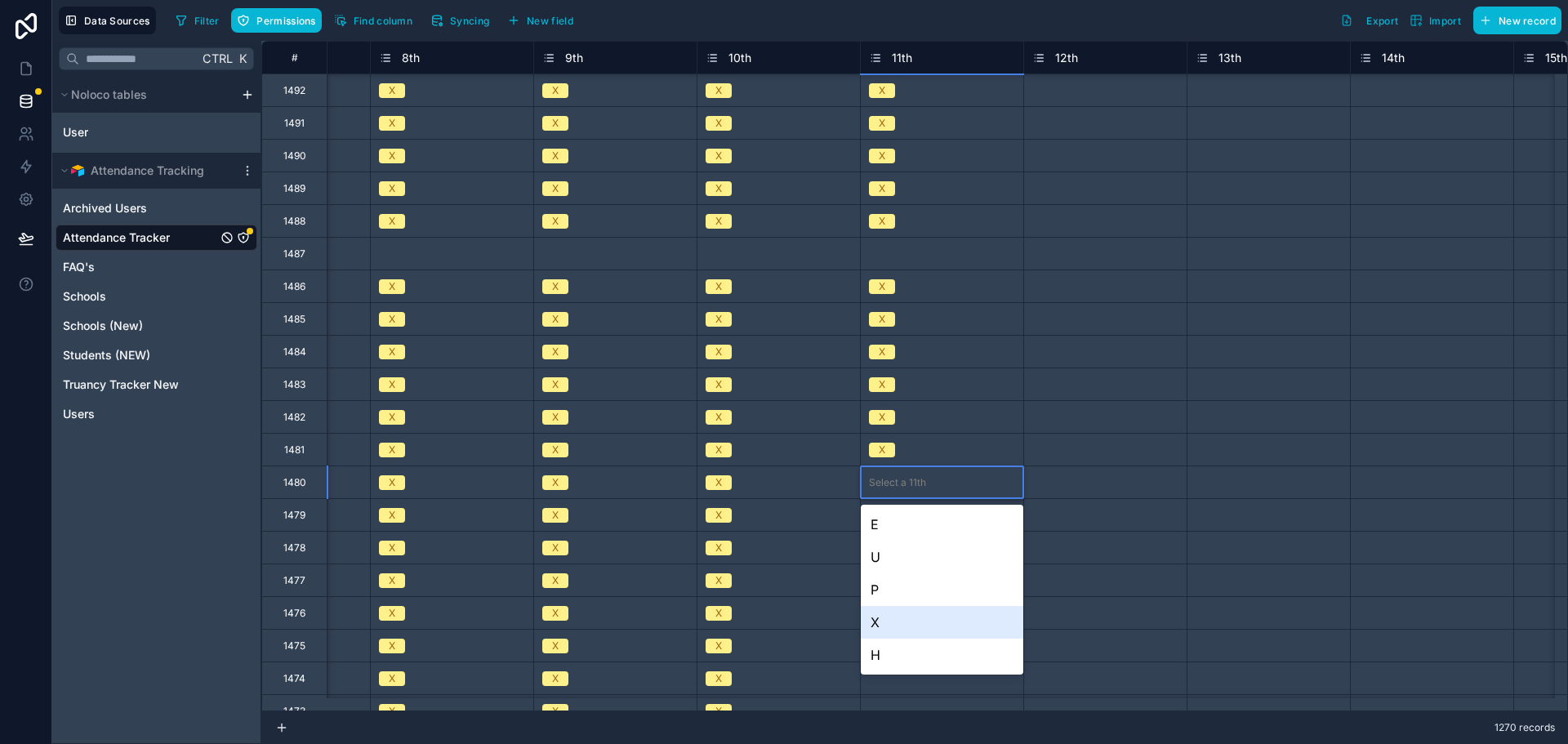
click at [883, 617] on div "X" at bounding box center [941, 622] width 162 height 33
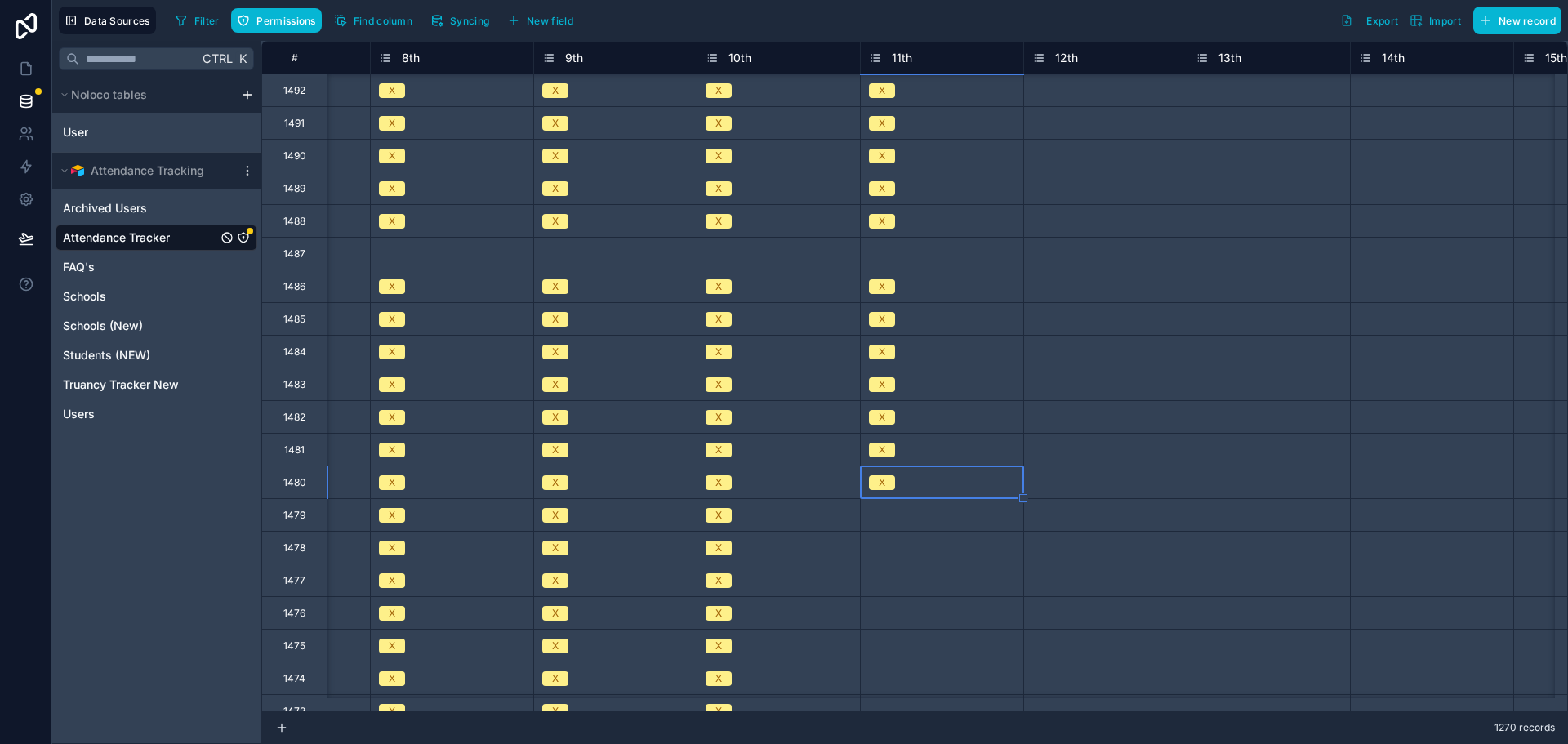
click at [889, 512] on div "Select a 11th" at bounding box center [897, 516] width 58 height 13
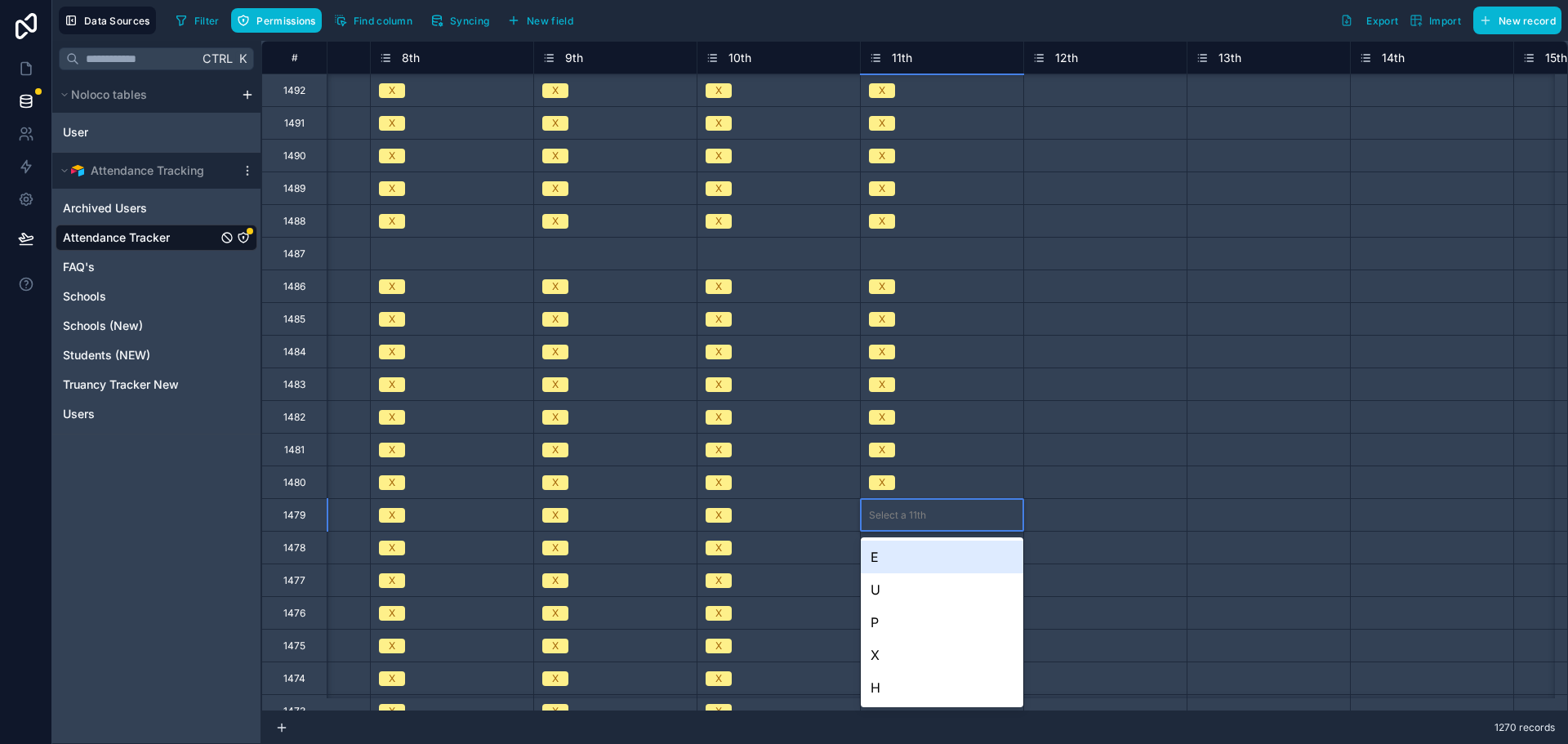
click at [889, 512] on div "Select a 11th" at bounding box center [897, 516] width 58 height 13
click at [893, 653] on div "X" at bounding box center [941, 655] width 162 height 33
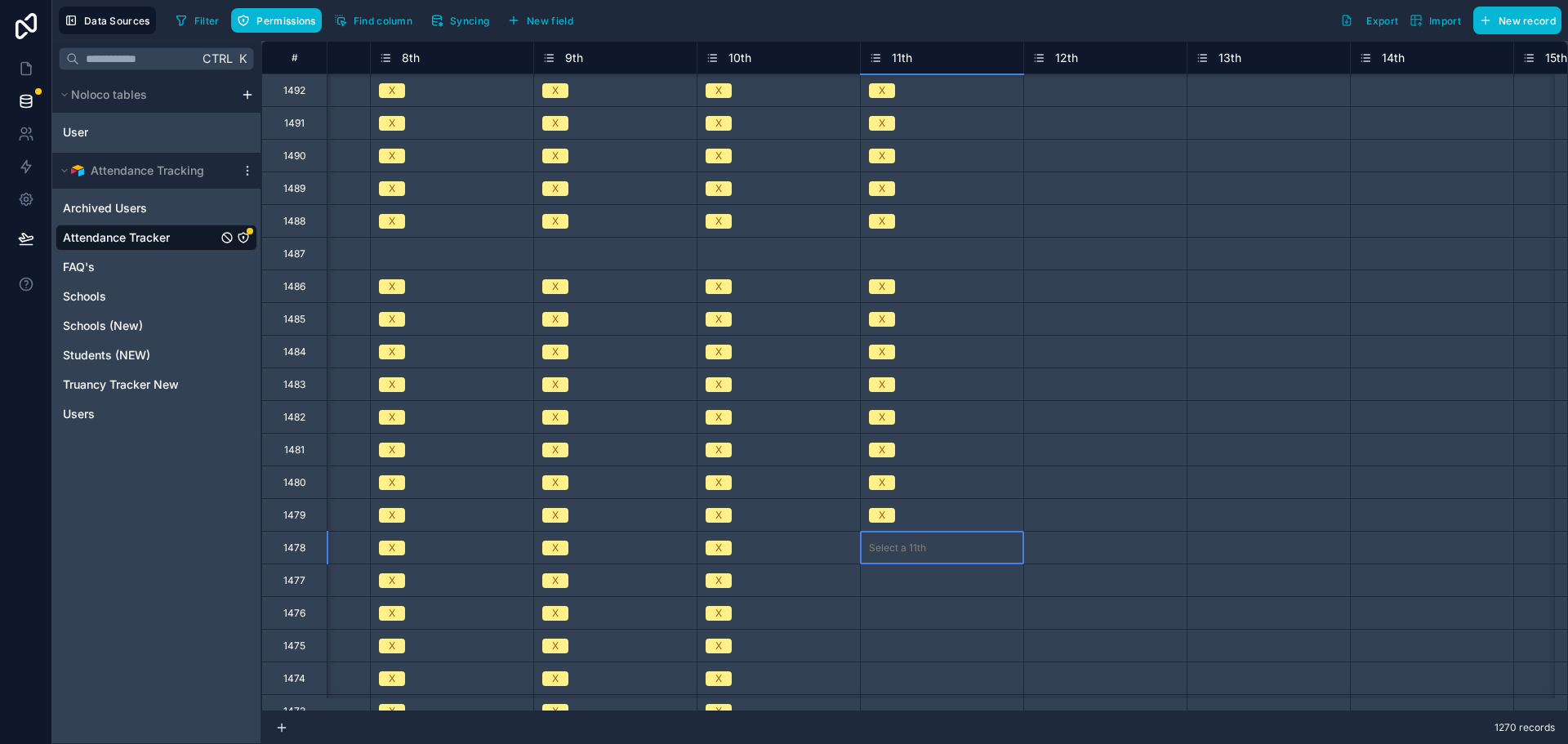
click at [890, 549] on div "Select a 11th" at bounding box center [897, 548] width 58 height 13
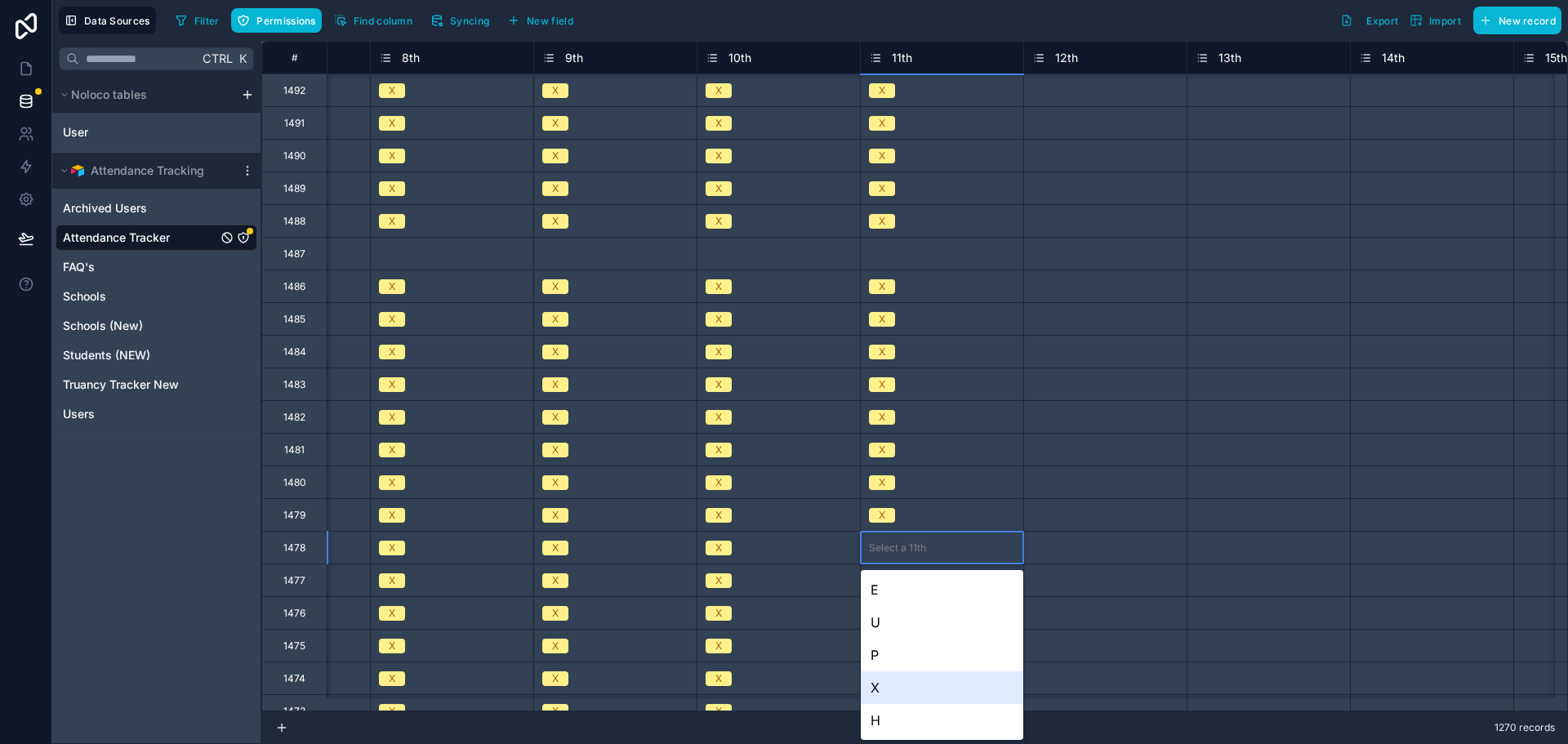
click at [897, 681] on div "X" at bounding box center [941, 687] width 162 height 33
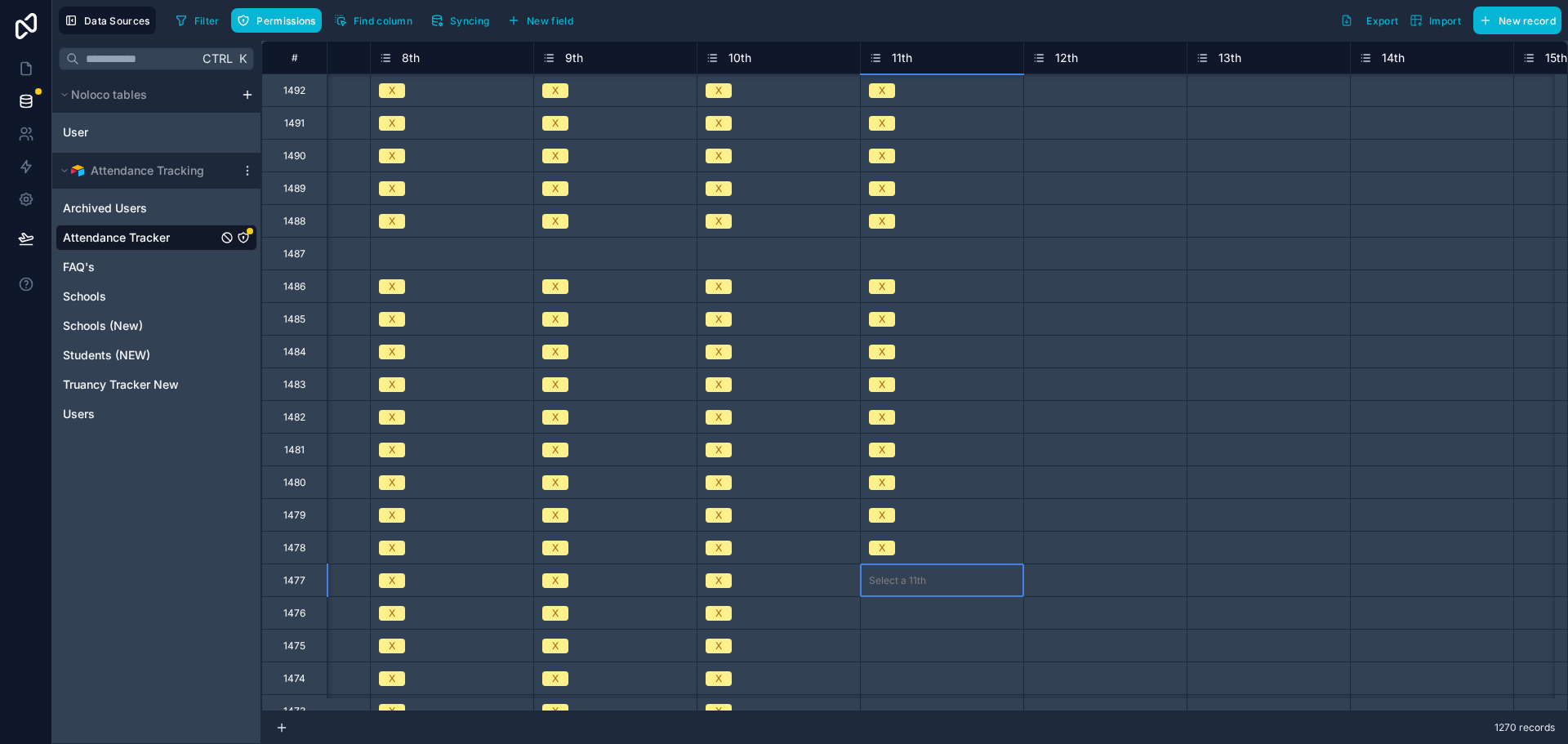
click at [895, 571] on div "Select a 11th" at bounding box center [941, 580] width 162 height 32
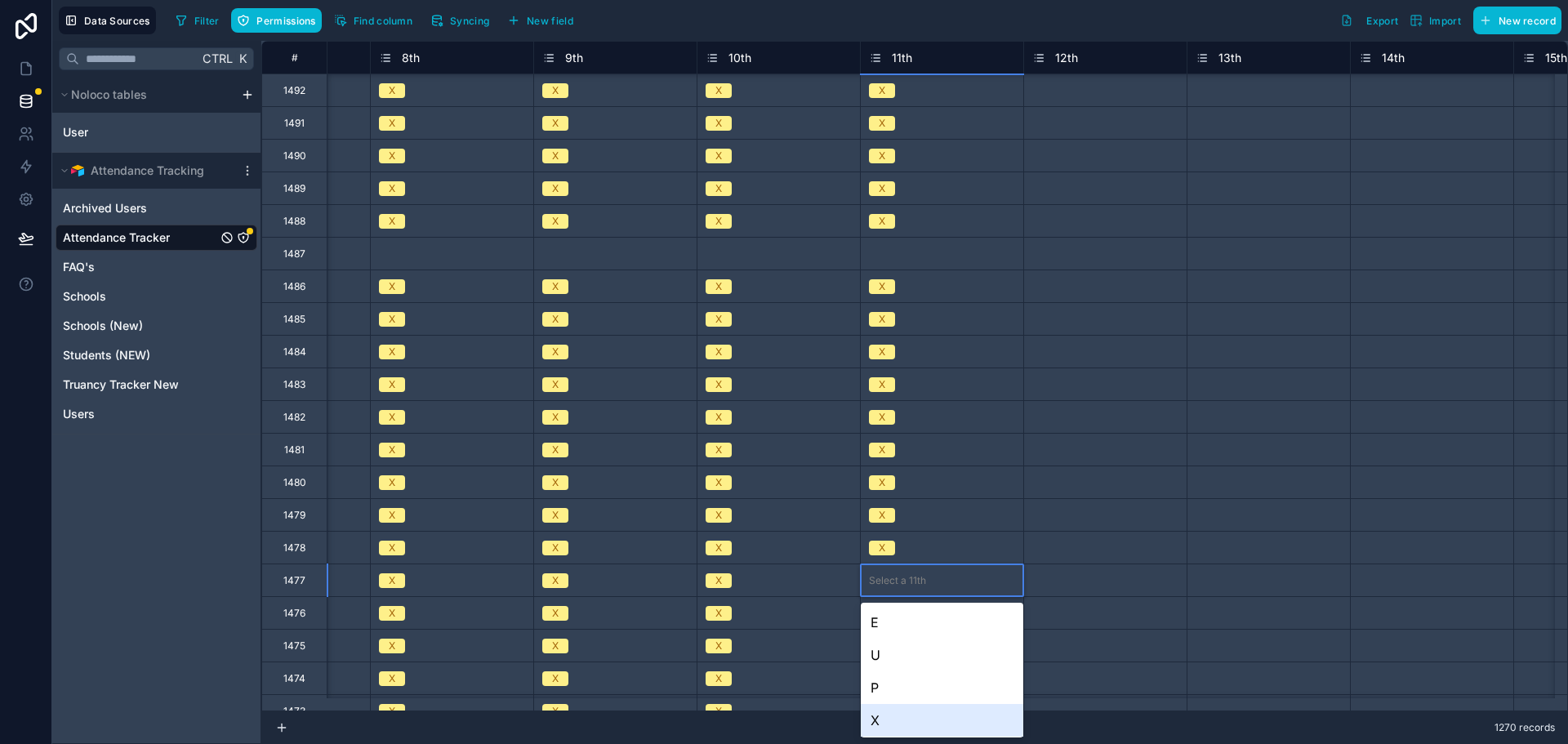
click at [895, 712] on div "X" at bounding box center [941, 720] width 162 height 33
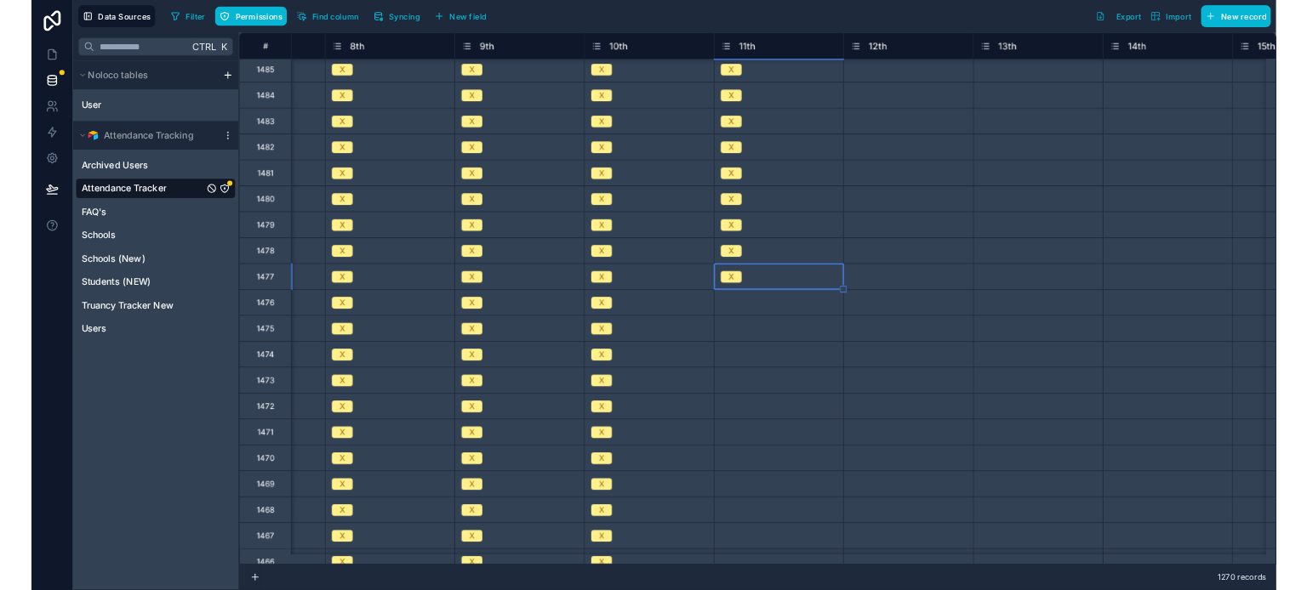
scroll to position [766, 2167]
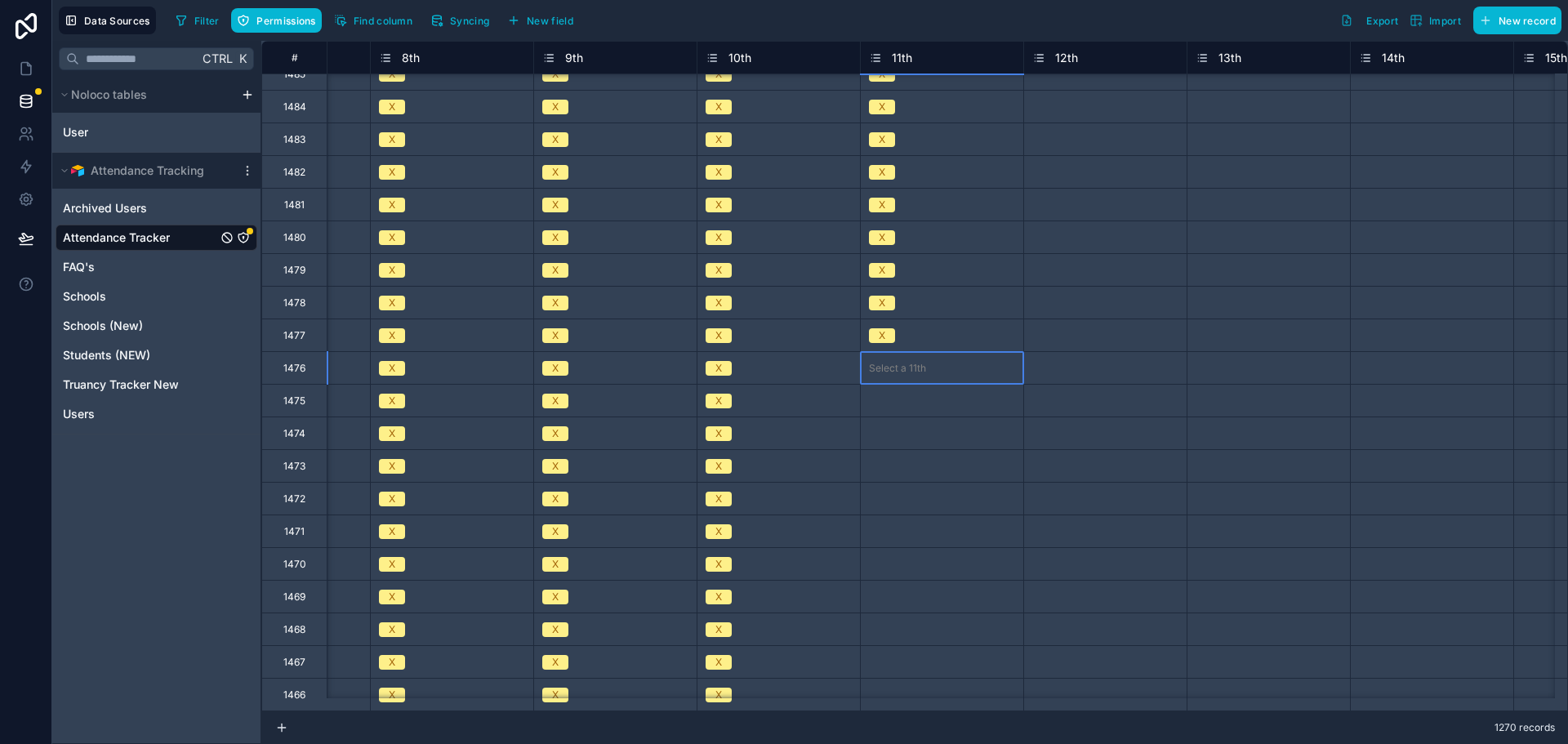
click at [877, 375] on div "Select a 11th" at bounding box center [941, 368] width 162 height 16
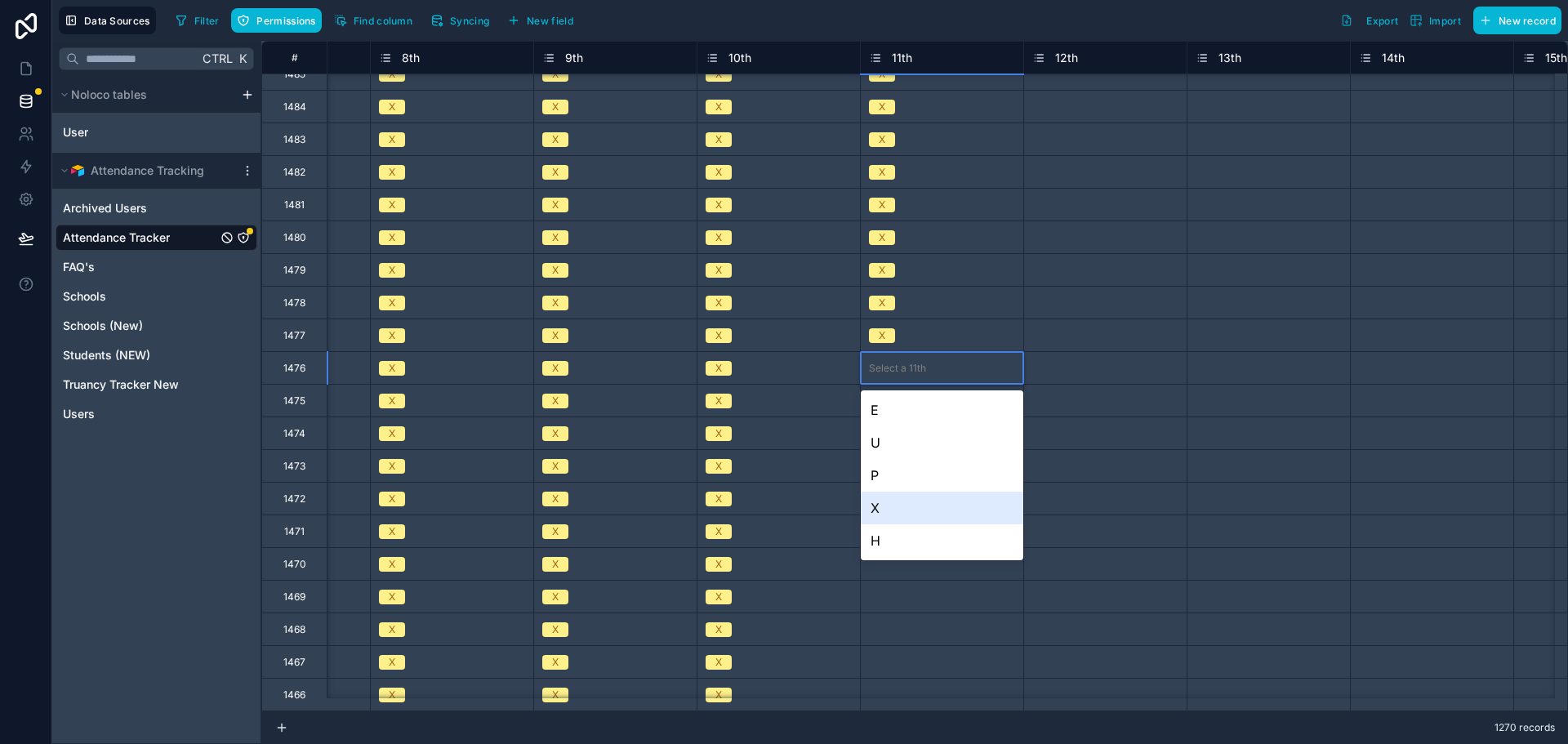
click at [880, 511] on div "X" at bounding box center [941, 508] width 162 height 33
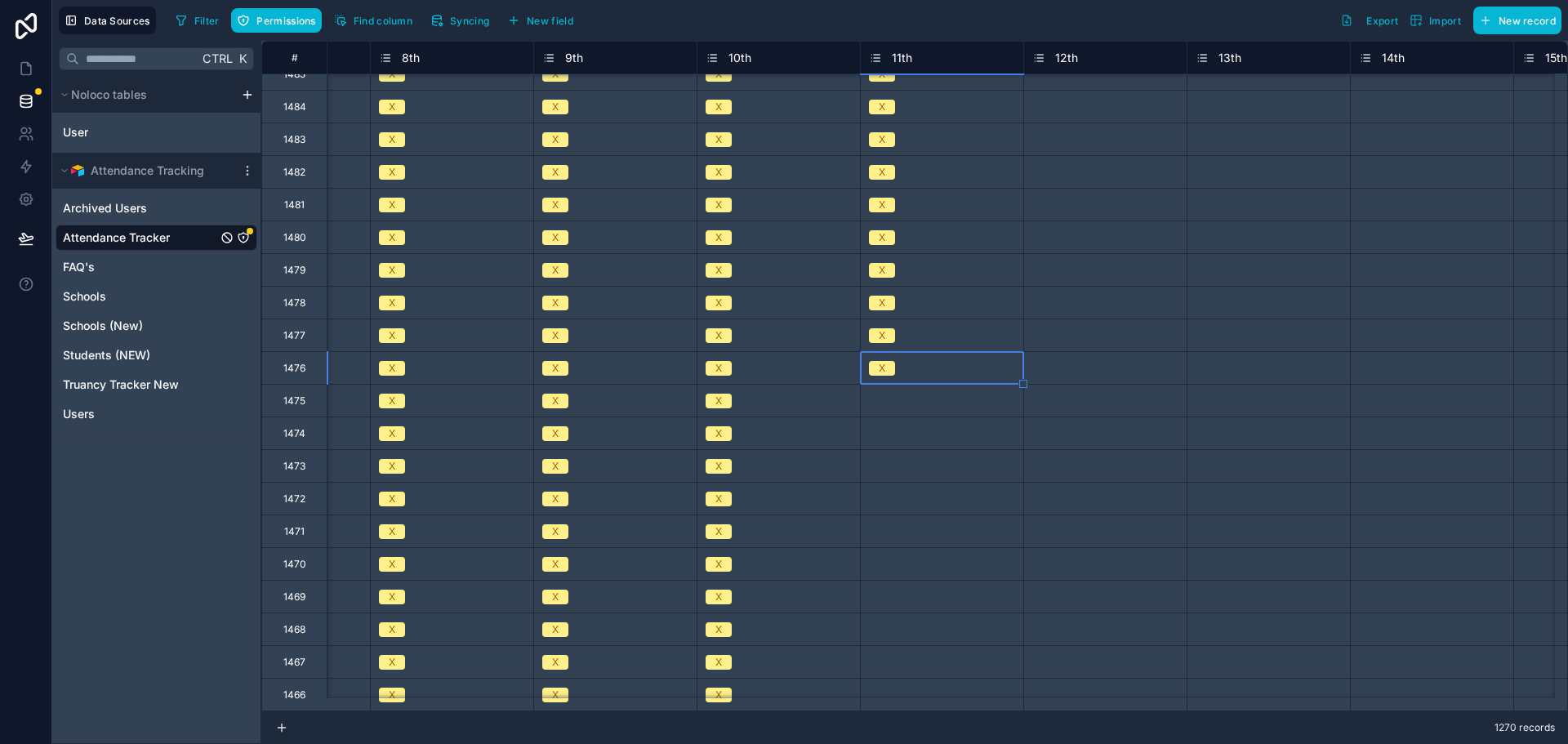
click at [875, 407] on div "Select a 11th" at bounding box center [897, 401] width 58 height 13
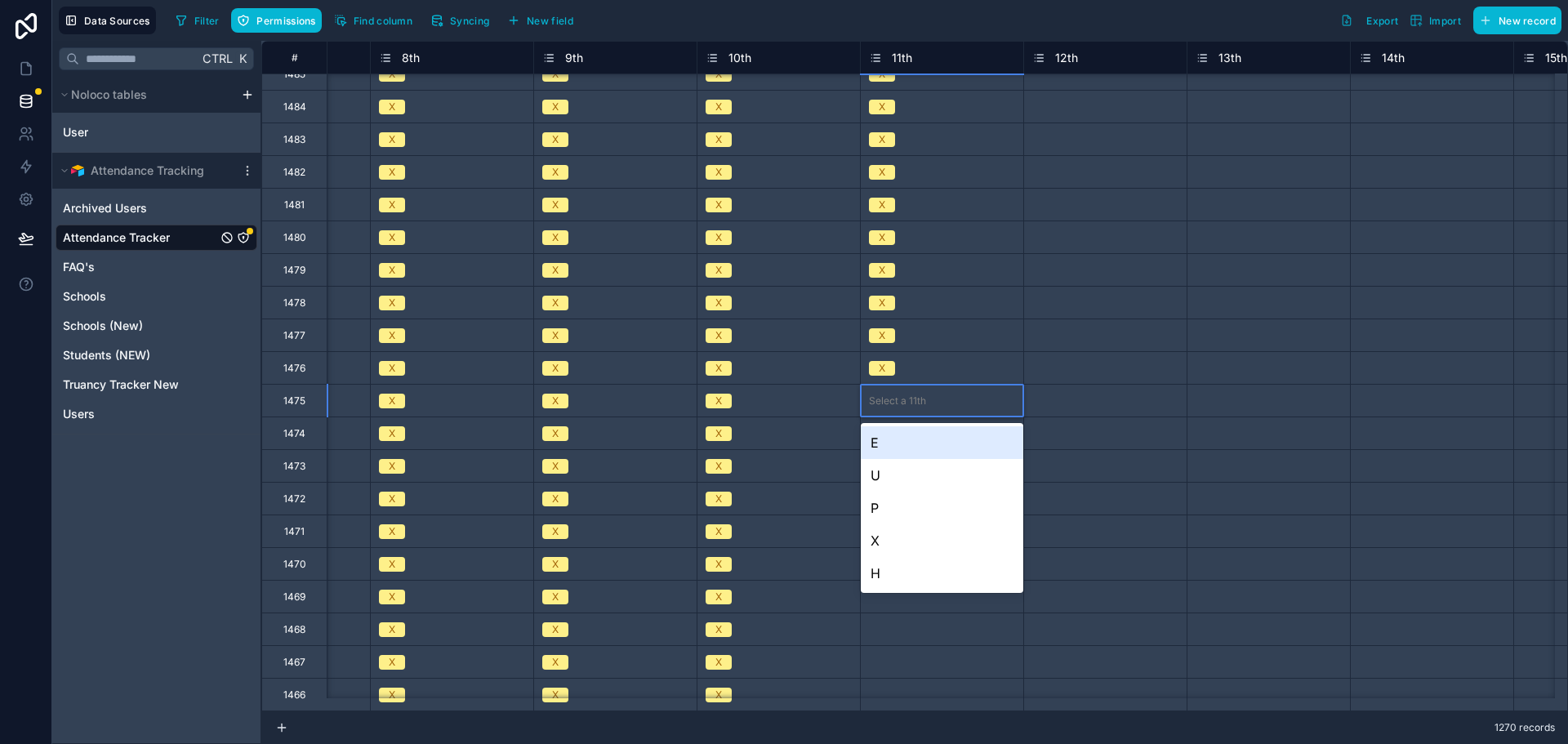
click at [875, 407] on div "Select a 11th" at bounding box center [897, 401] width 58 height 13
click at [895, 542] on div "X" at bounding box center [941, 540] width 162 height 33
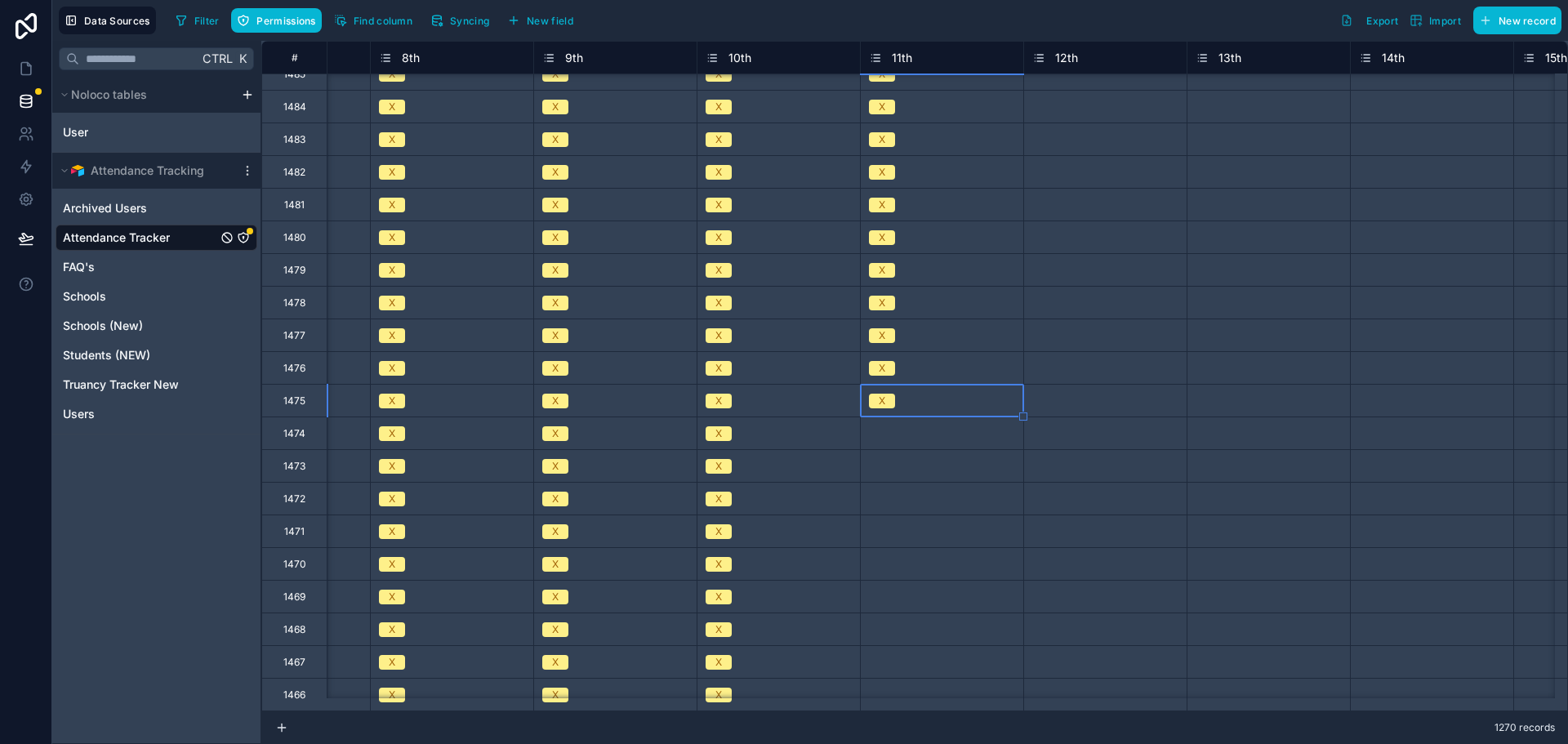
click at [869, 441] on div "Select a 11th" at bounding box center [941, 433] width 162 height 16
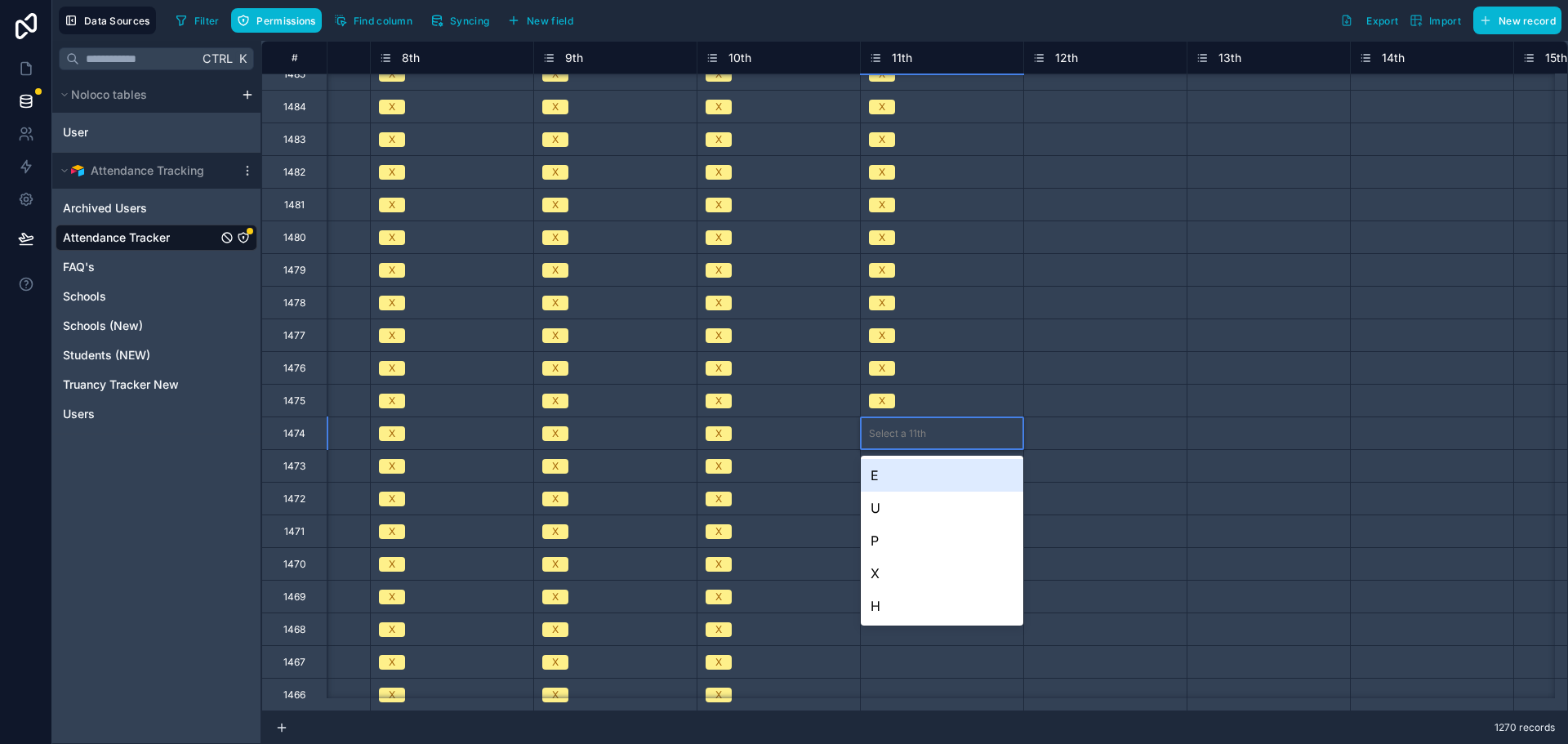
click at [869, 441] on div "Select a 11th" at bounding box center [941, 433] width 162 height 16
click at [890, 571] on div "X" at bounding box center [941, 573] width 162 height 33
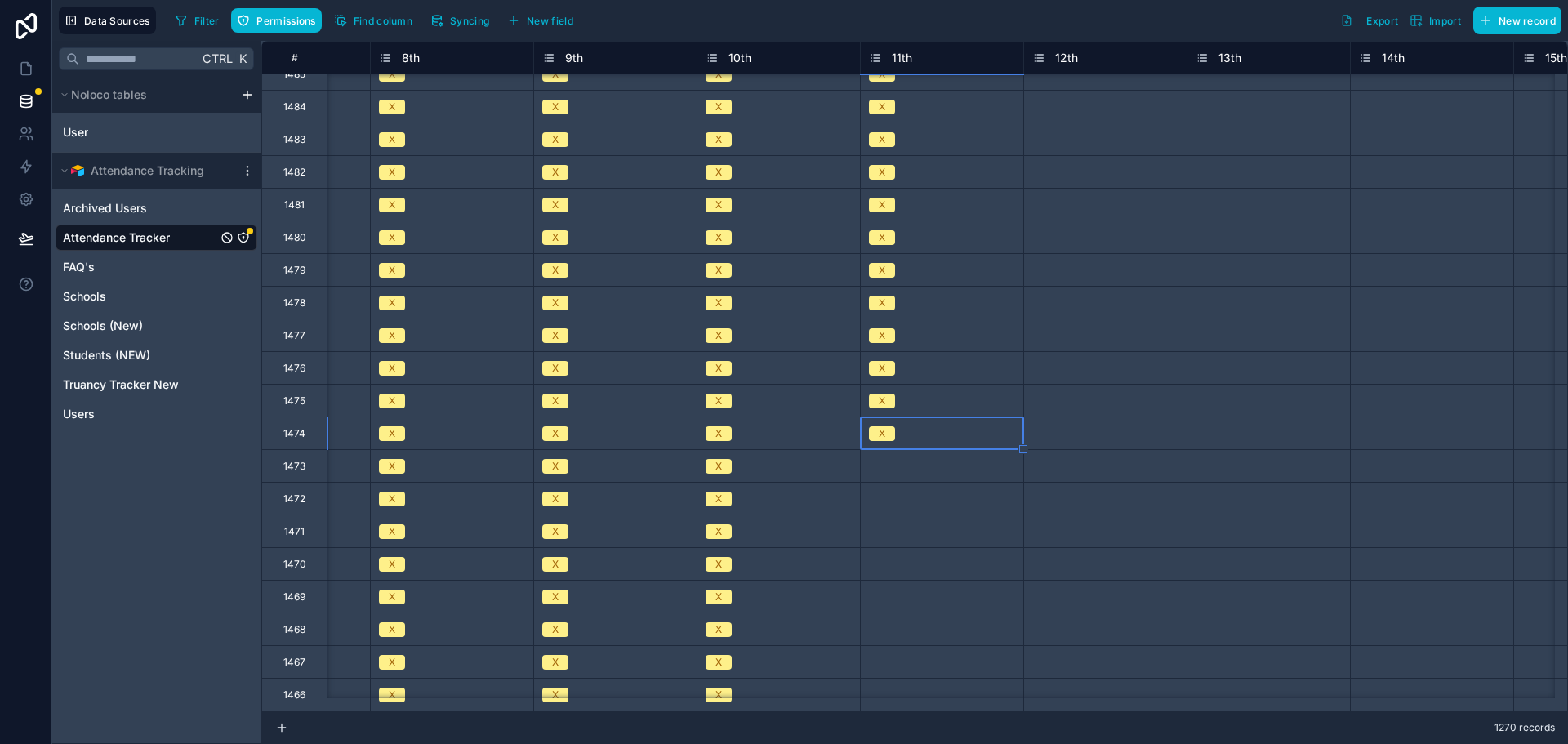
click at [879, 468] on div "Select a 11th" at bounding box center [897, 467] width 58 height 13
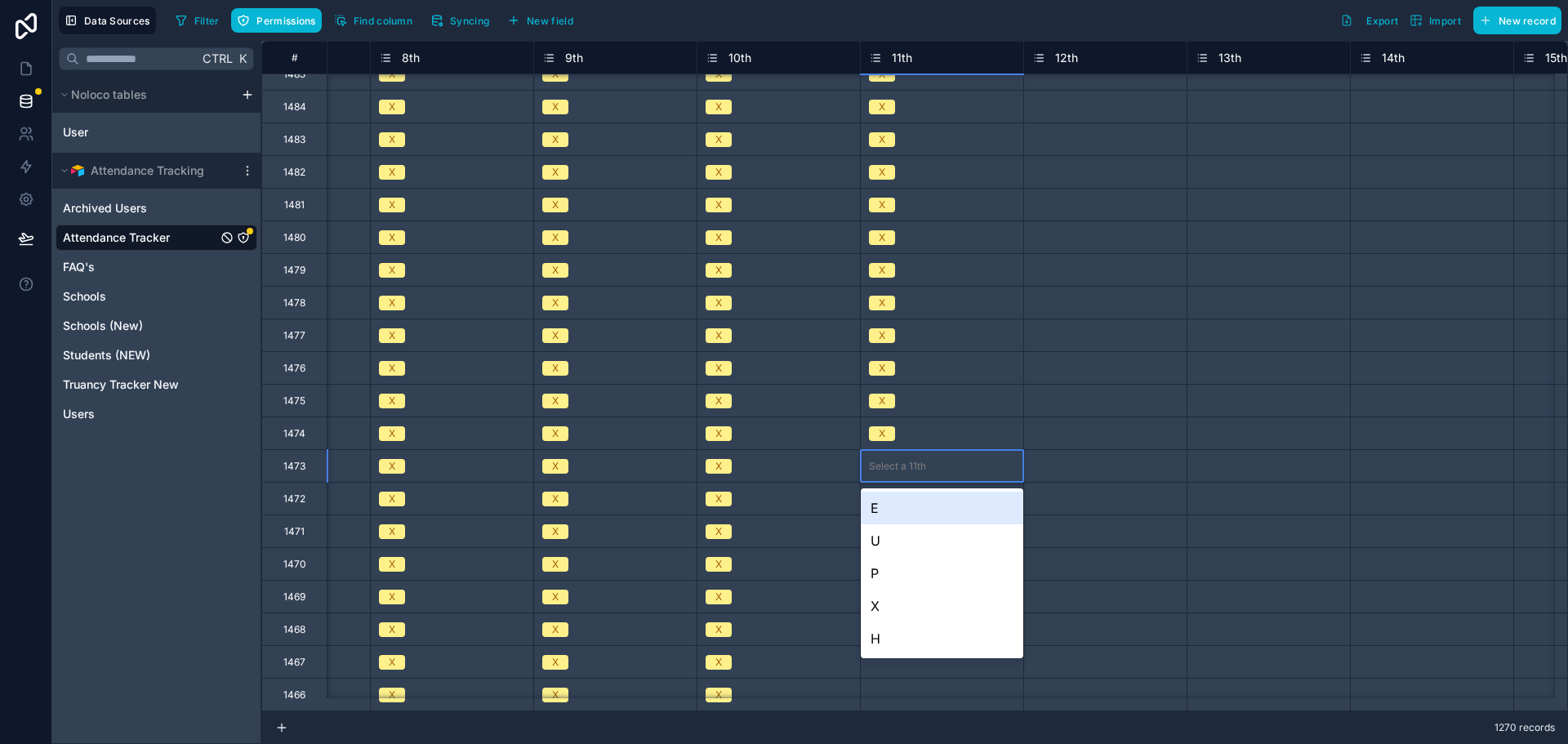
click at [879, 468] on div "Select a 11th" at bounding box center [897, 467] width 58 height 13
click at [897, 600] on div "X" at bounding box center [941, 606] width 162 height 33
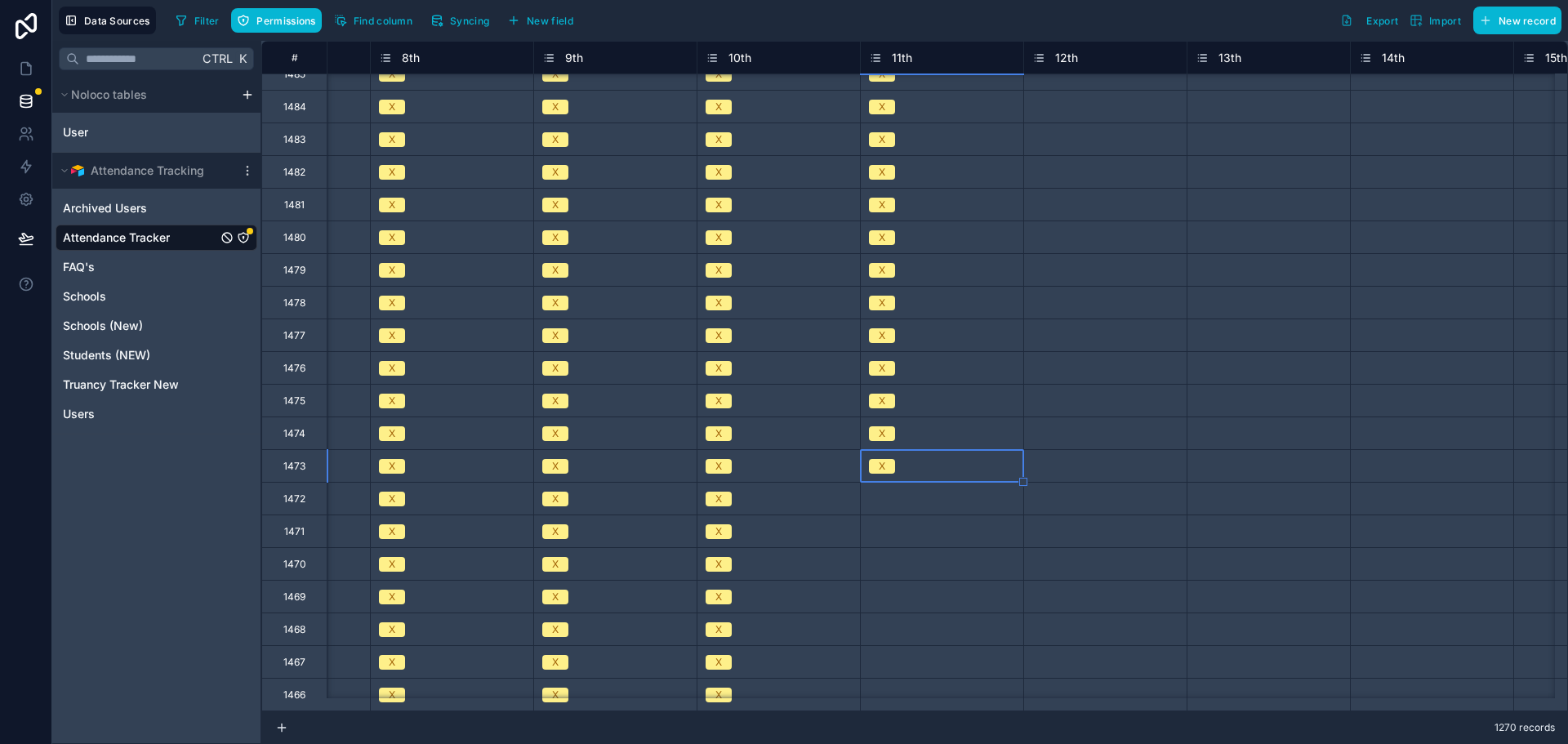
click at [889, 507] on div "Select a 11th" at bounding box center [941, 498] width 162 height 32
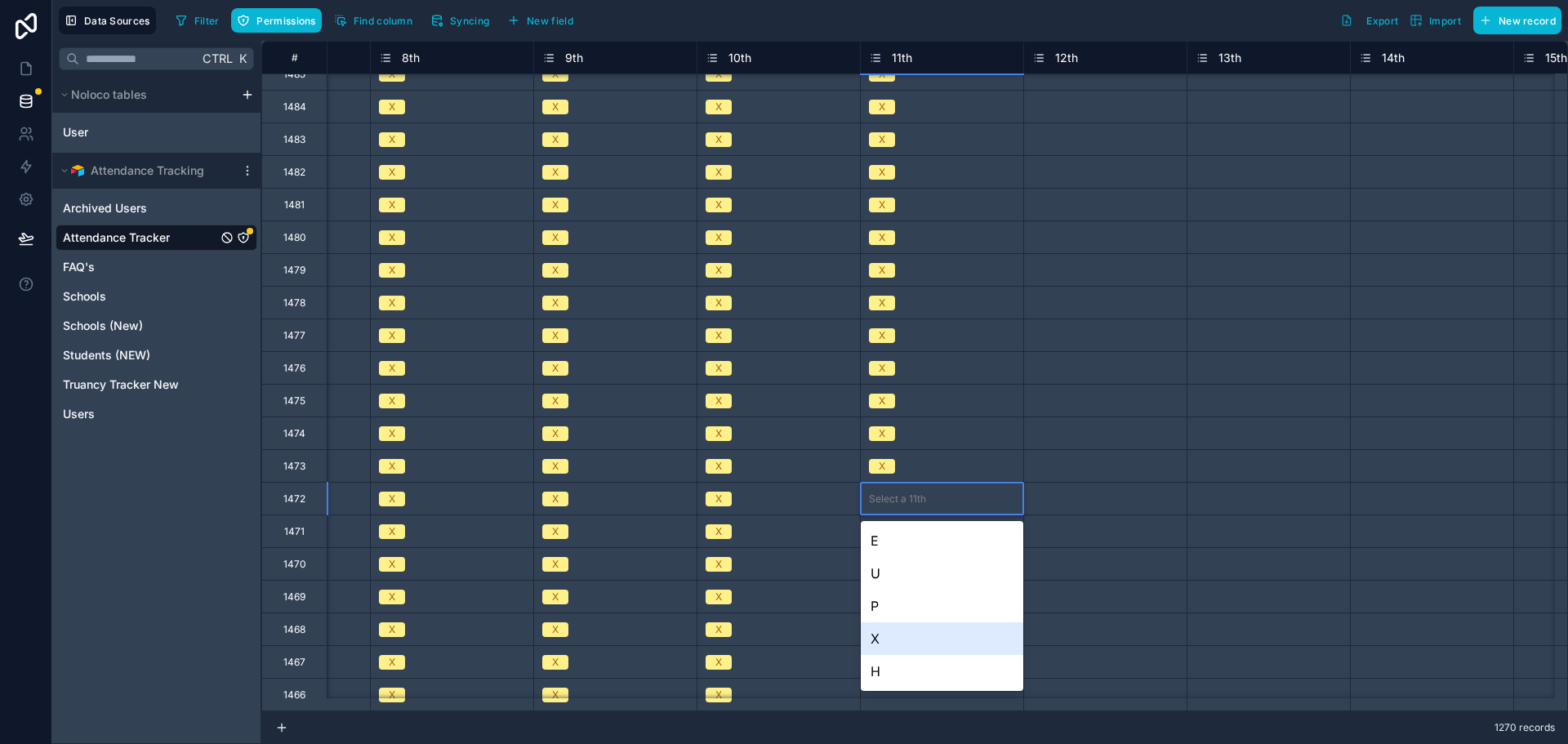
click at [905, 636] on div "X" at bounding box center [941, 638] width 162 height 33
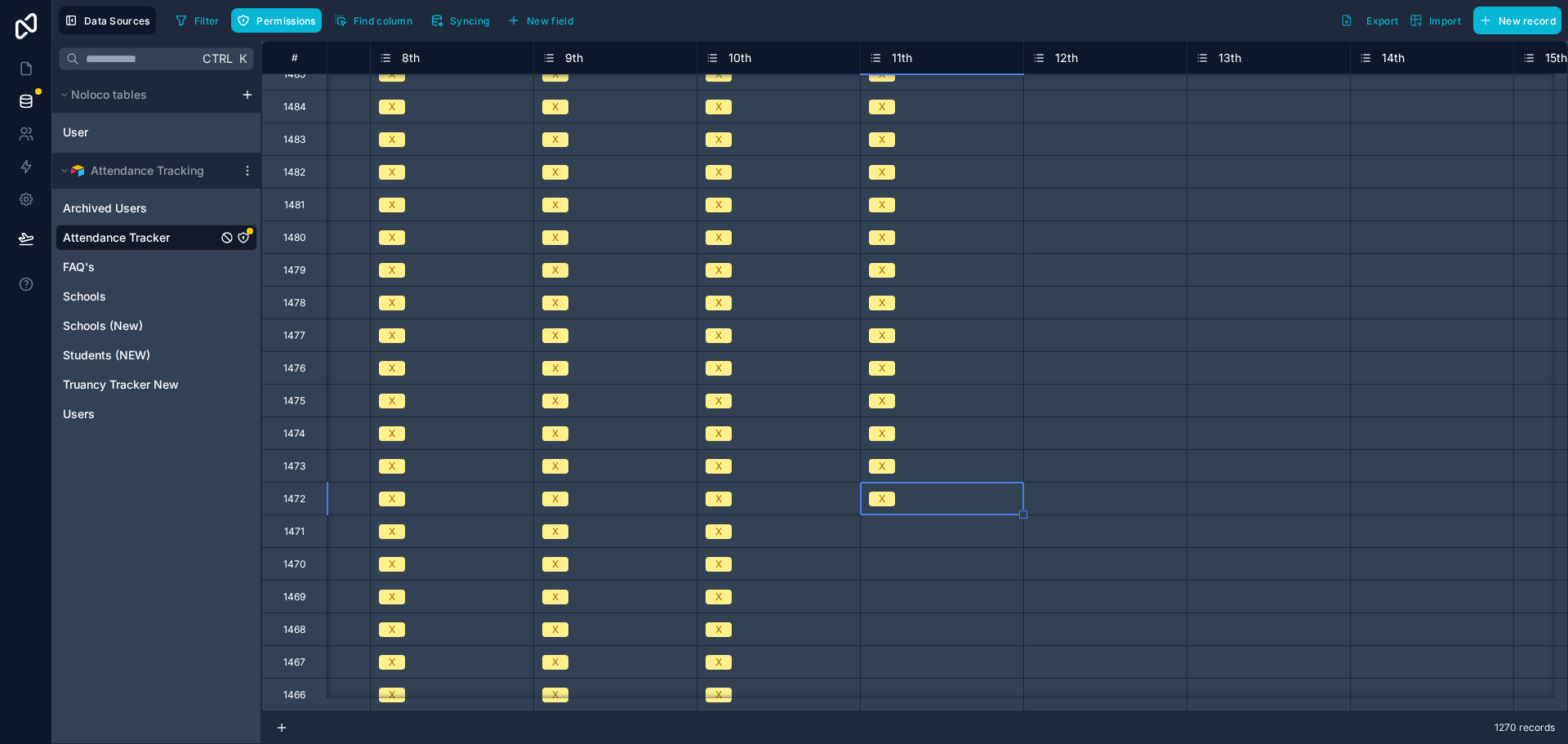
click at [888, 529] on div "Select a 11th" at bounding box center [897, 532] width 58 height 13
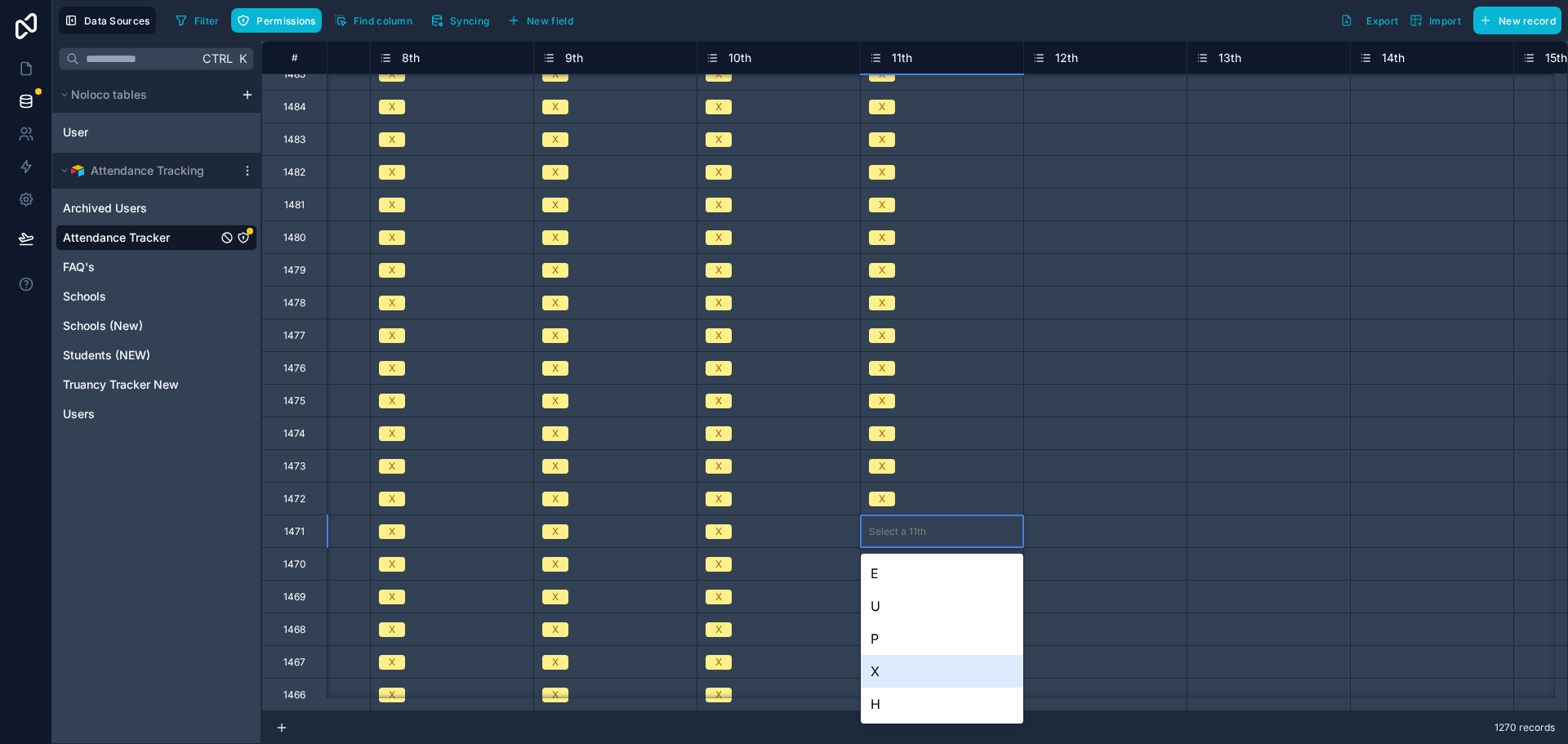
drag, startPoint x: 887, startPoint y: 666, endPoint x: 883, endPoint y: 593, distance: 73.1
click at [886, 666] on div "X" at bounding box center [941, 671] width 162 height 33
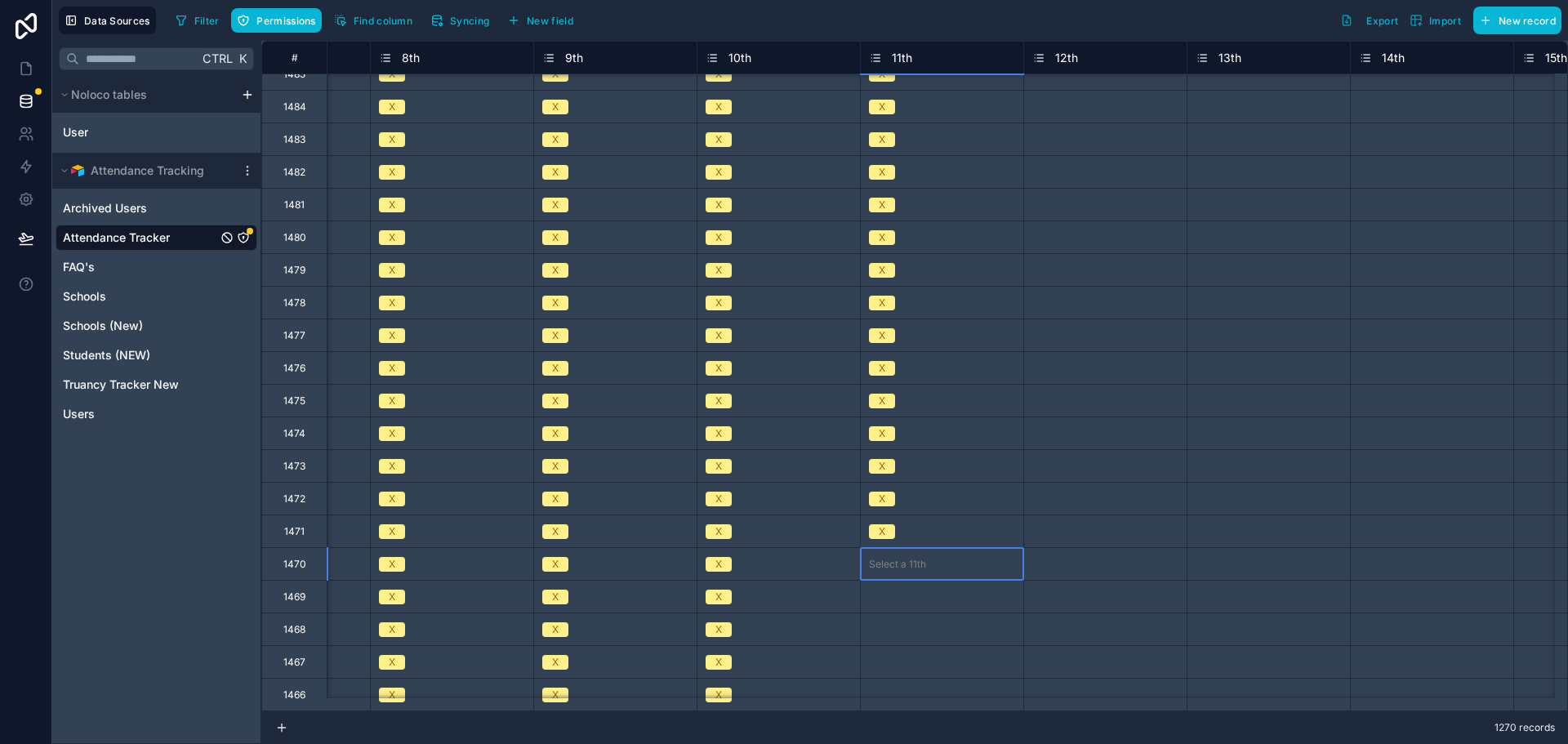
click at [884, 563] on div "Select a 11th" at bounding box center [897, 564] width 58 height 13
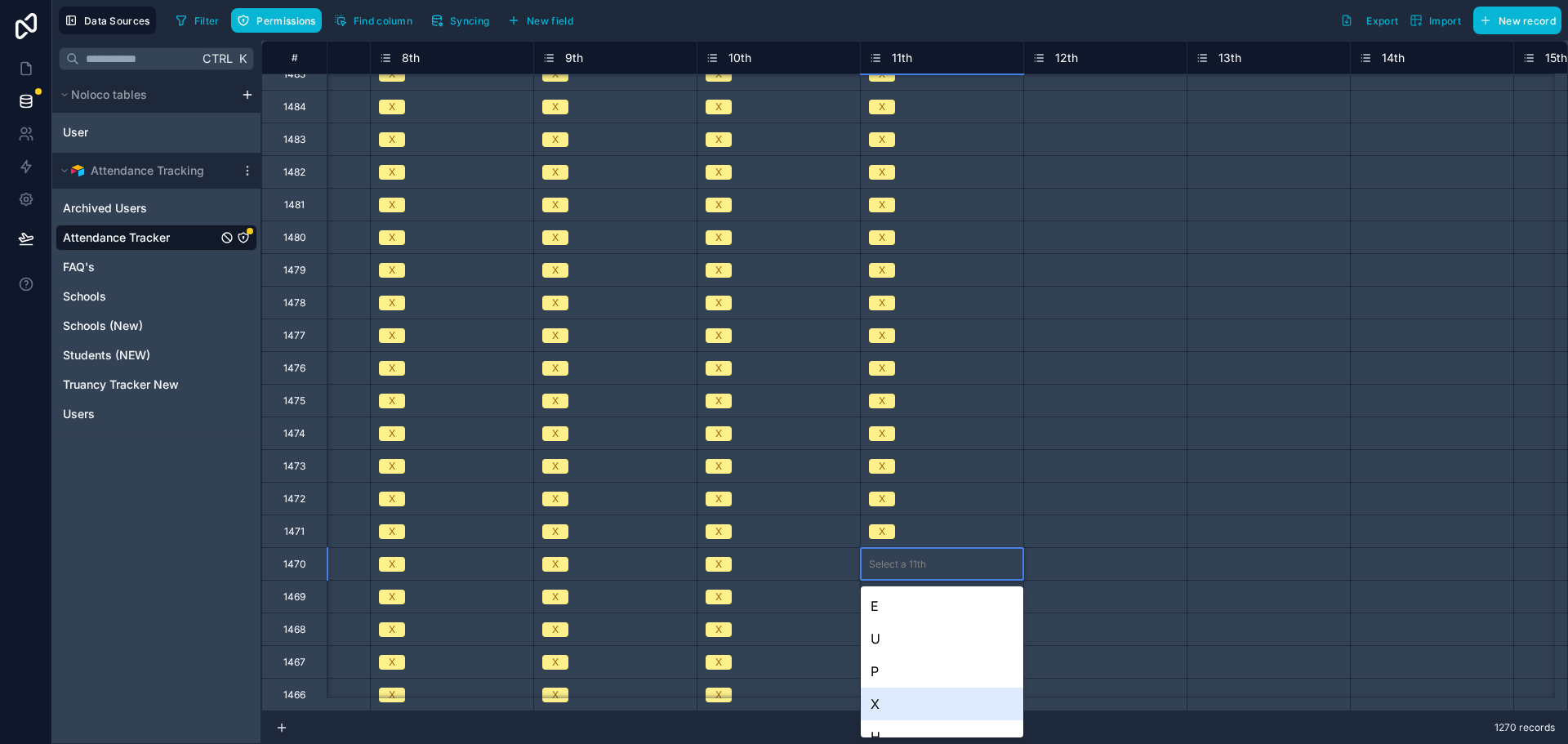
click at [895, 693] on div "X" at bounding box center [941, 704] width 162 height 33
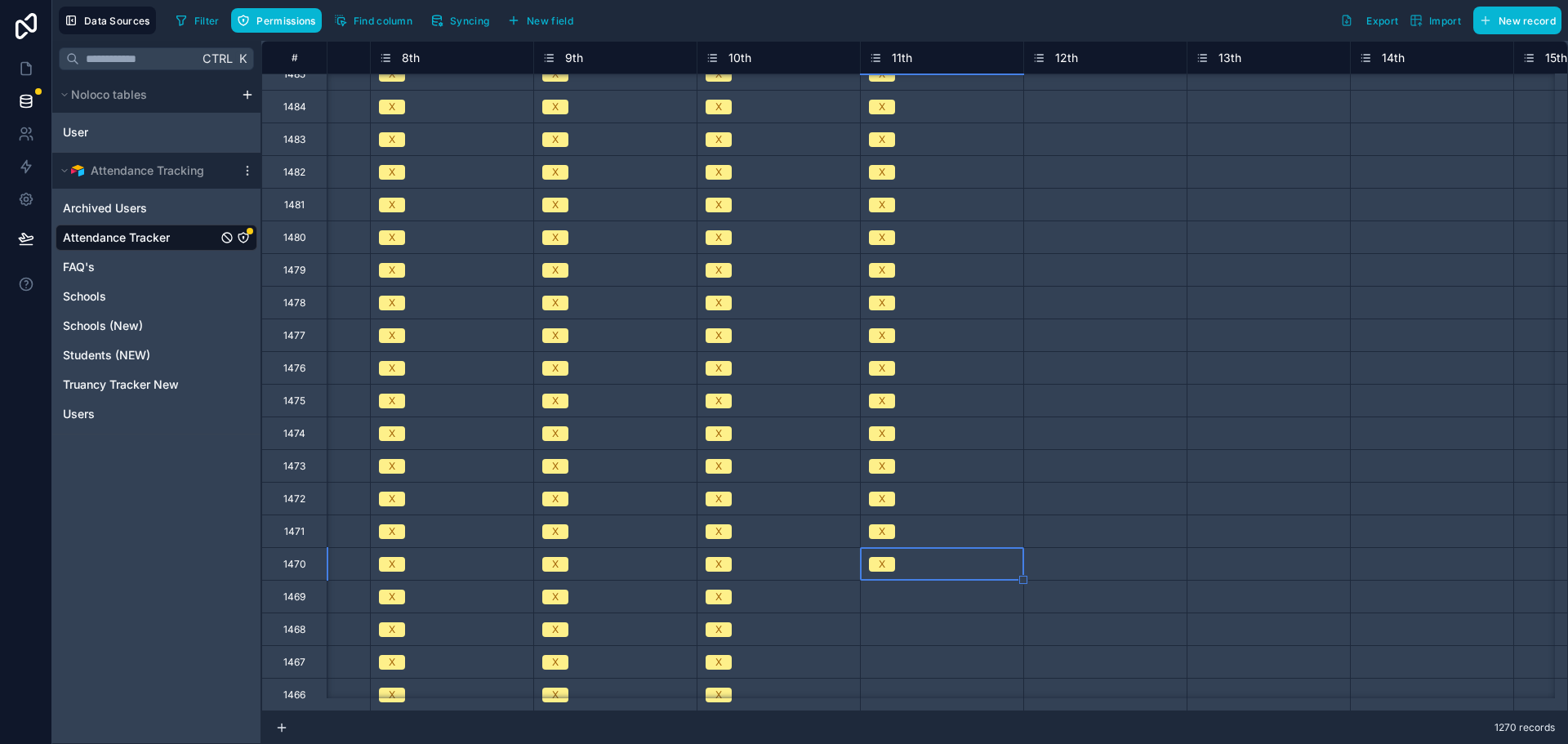
click at [890, 596] on div "Select a 11th" at bounding box center [897, 597] width 58 height 13
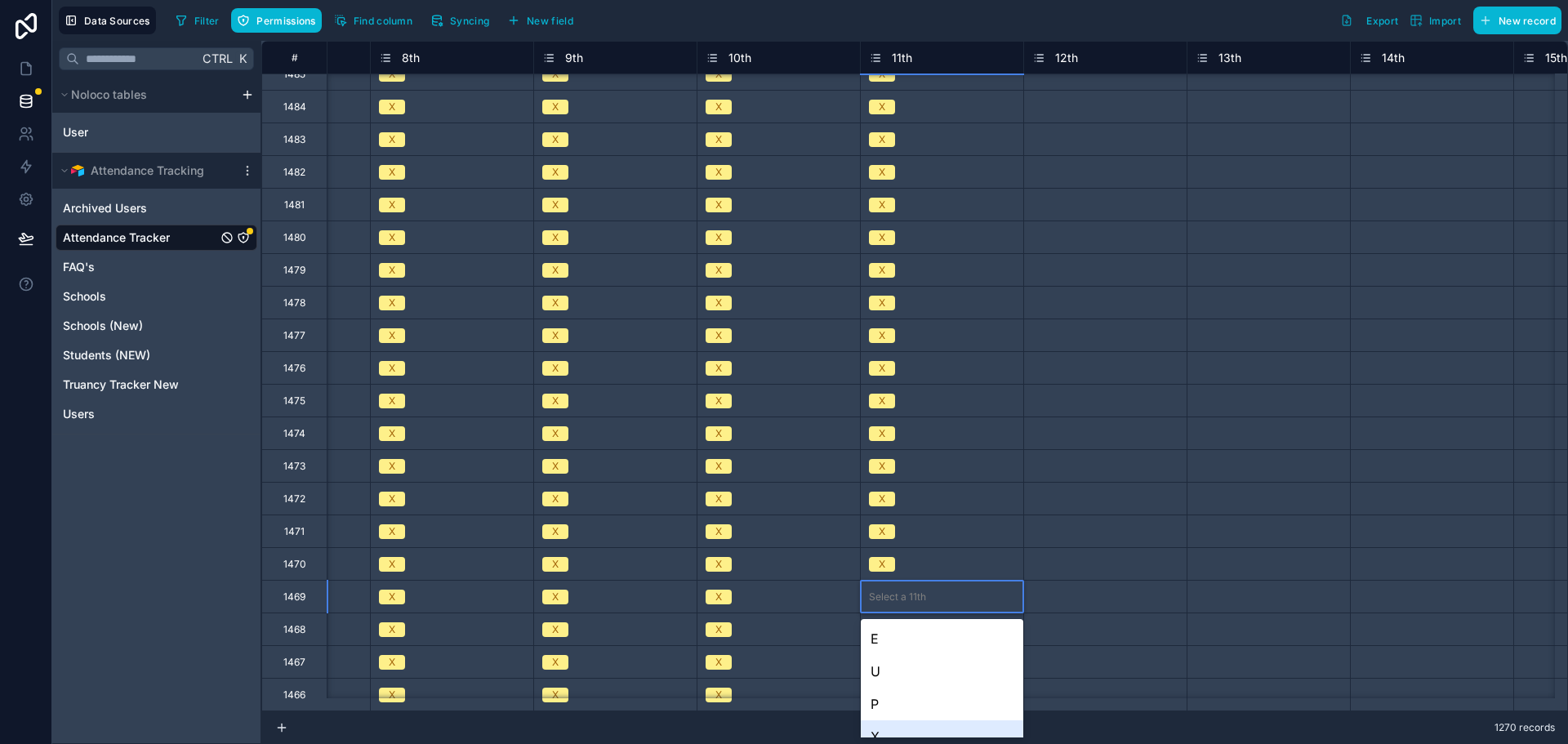
click at [902, 728] on div "X" at bounding box center [941, 736] width 162 height 33
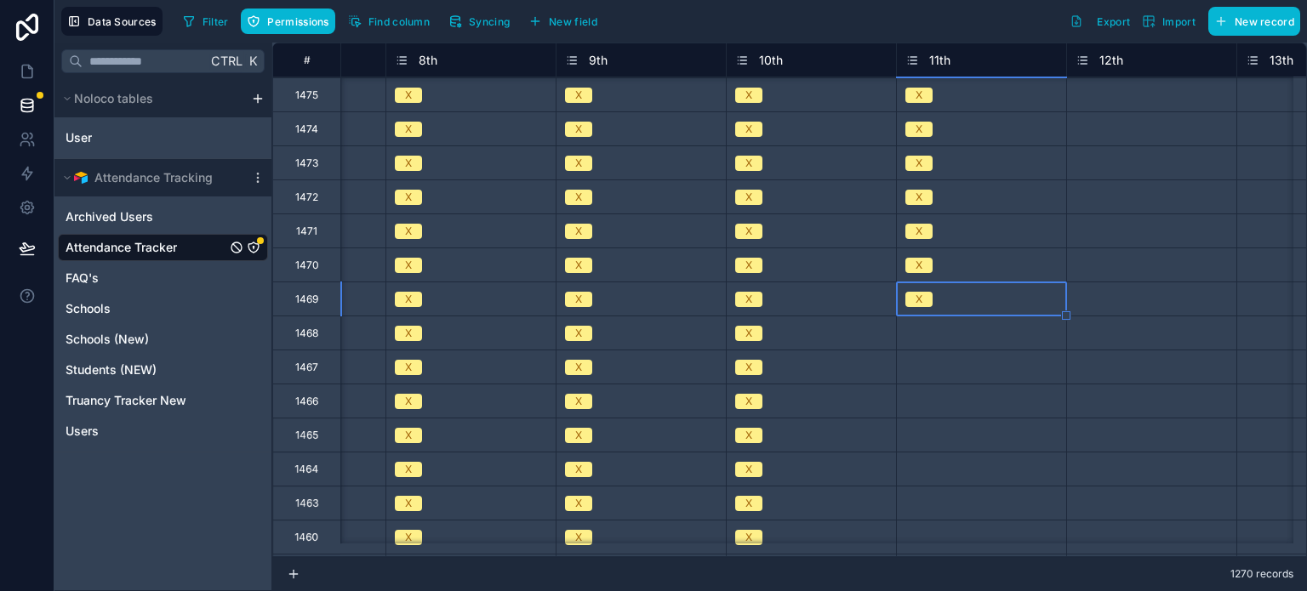
scroll to position [1116, 2167]
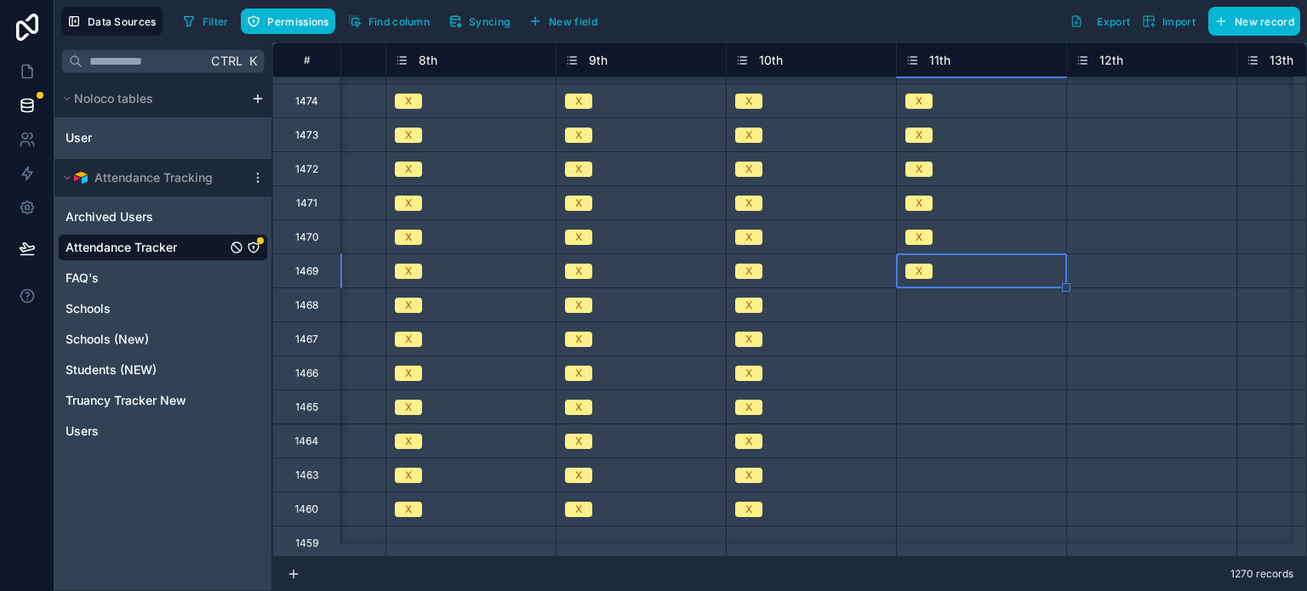
click at [953, 311] on div "Select a 11th" at bounding box center [981, 305] width 169 height 17
click at [967, 312] on div "Select a 11th" at bounding box center [981, 305] width 169 height 17
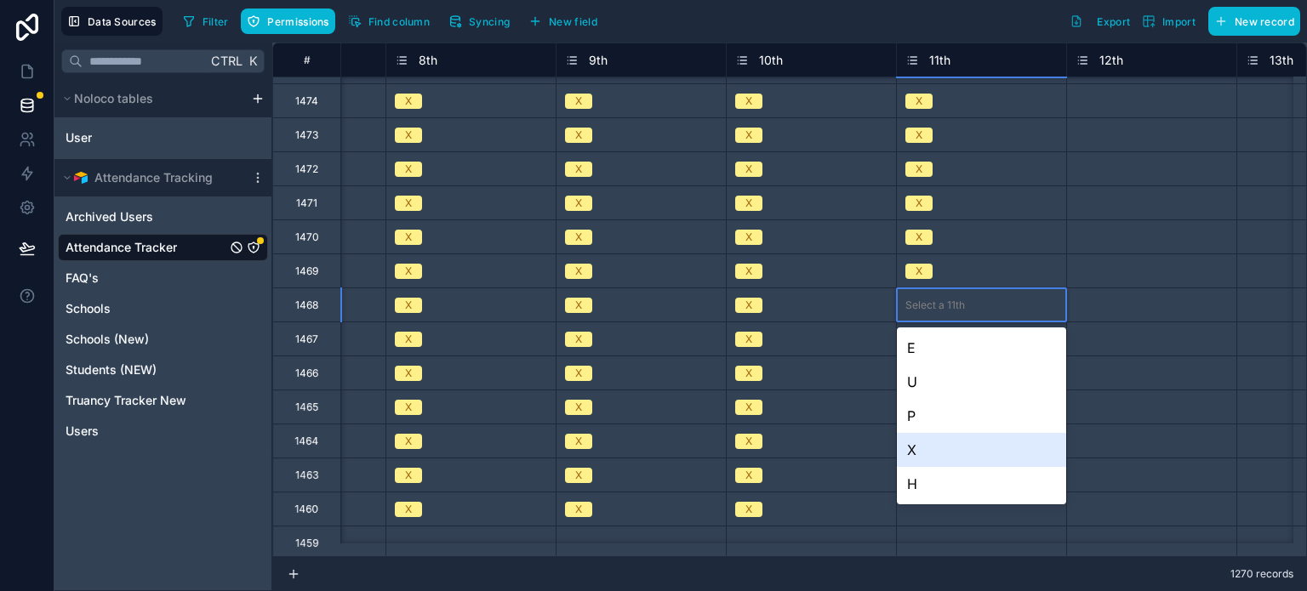
click at [919, 450] on div "X" at bounding box center [981, 450] width 169 height 34
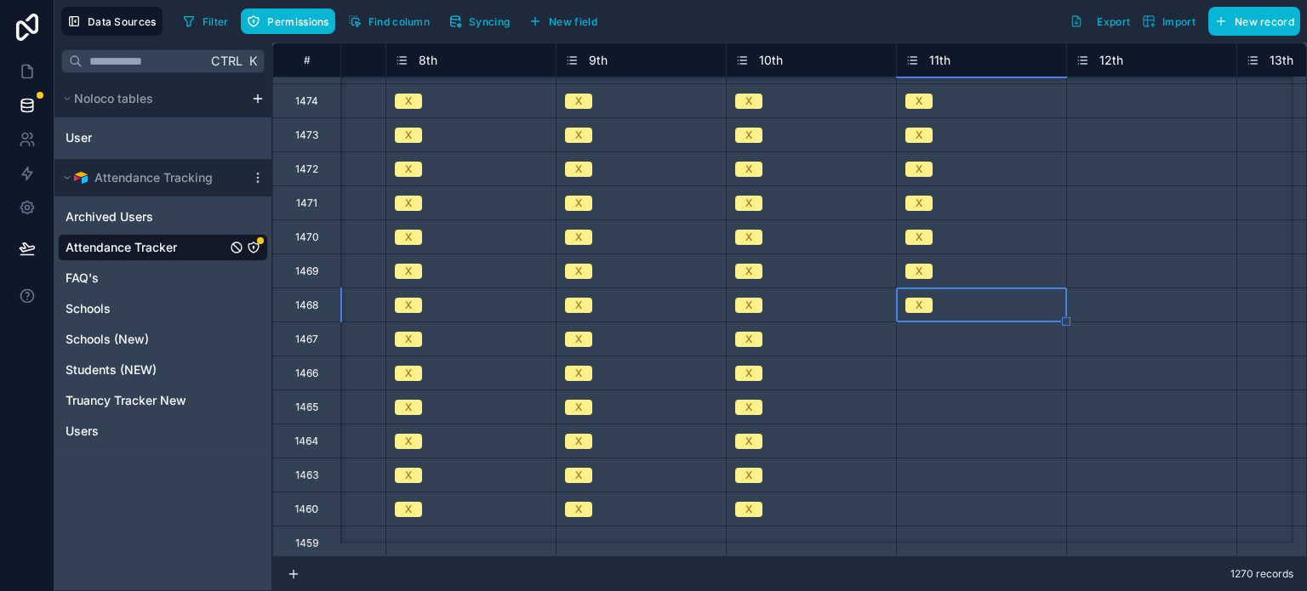
click at [927, 342] on div "Select a 11th" at bounding box center [935, 340] width 60 height 14
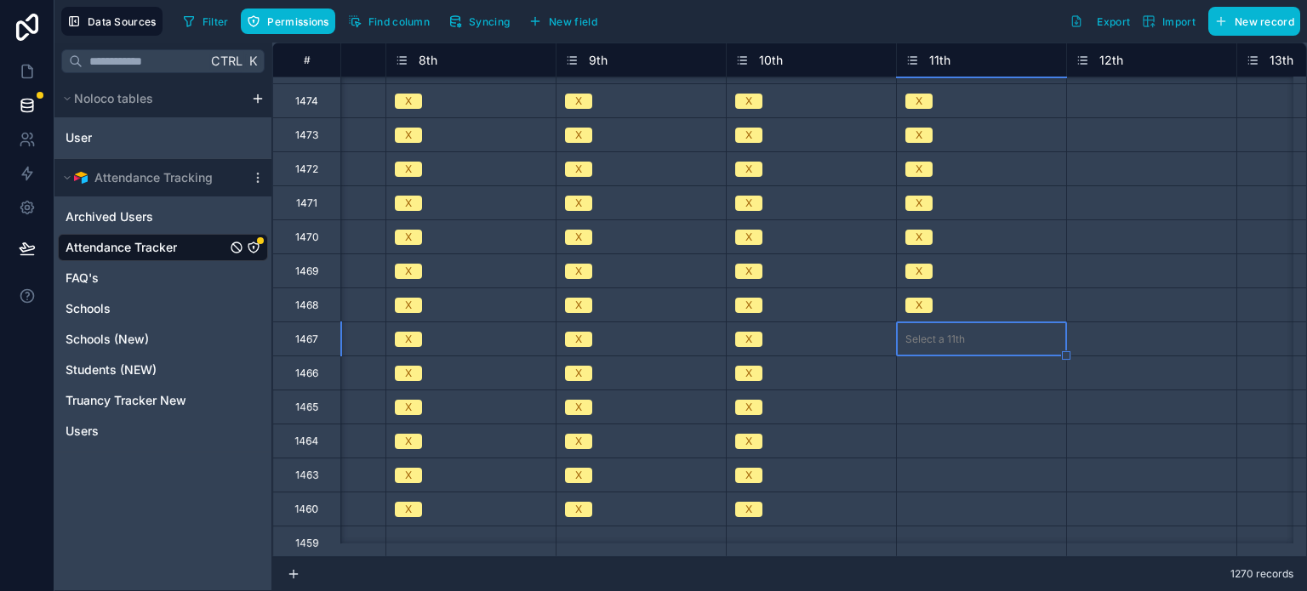
click at [927, 342] on div "Select a 11th" at bounding box center [935, 340] width 60 height 14
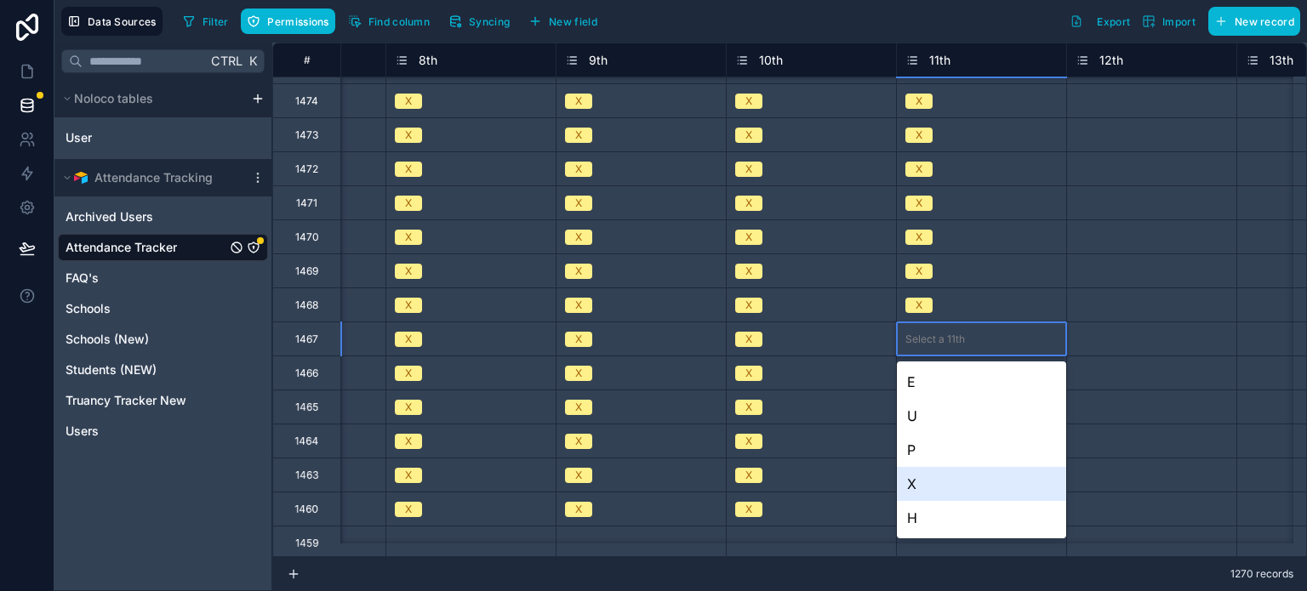
click at [910, 488] on div "X" at bounding box center [981, 484] width 169 height 34
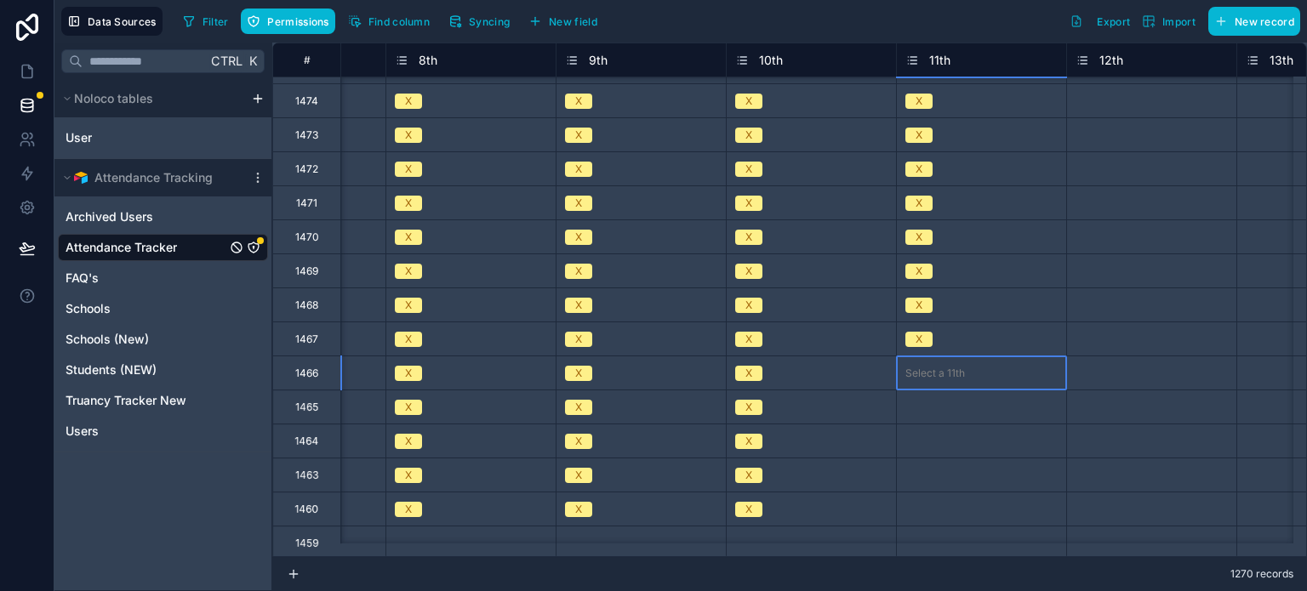
click at [930, 374] on div "Select a 11th" at bounding box center [935, 374] width 60 height 14
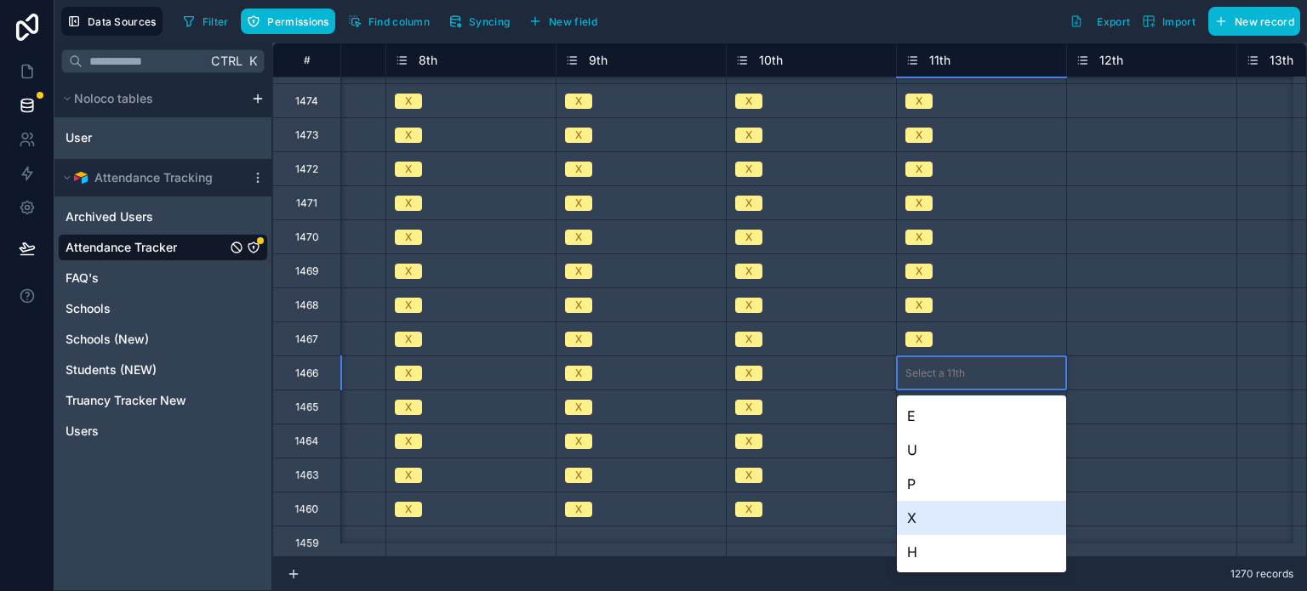
click at [926, 516] on div "X" at bounding box center [981, 518] width 169 height 34
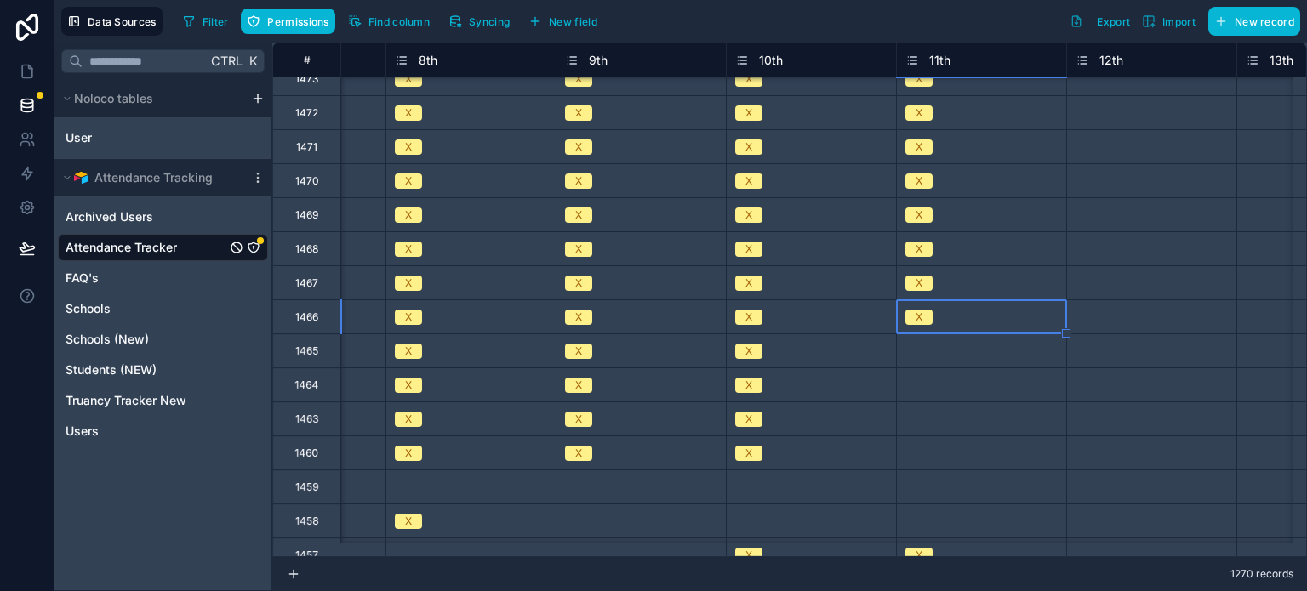
scroll to position [1201, 2167]
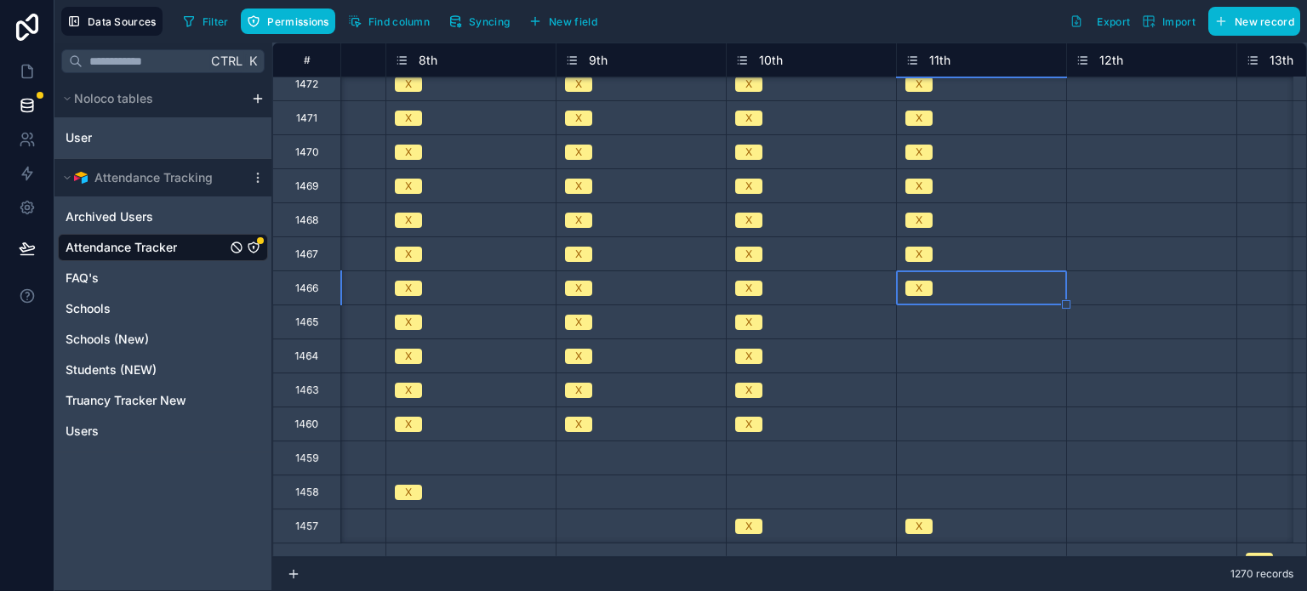
click at [938, 332] on div "Select a 11th" at bounding box center [981, 321] width 169 height 33
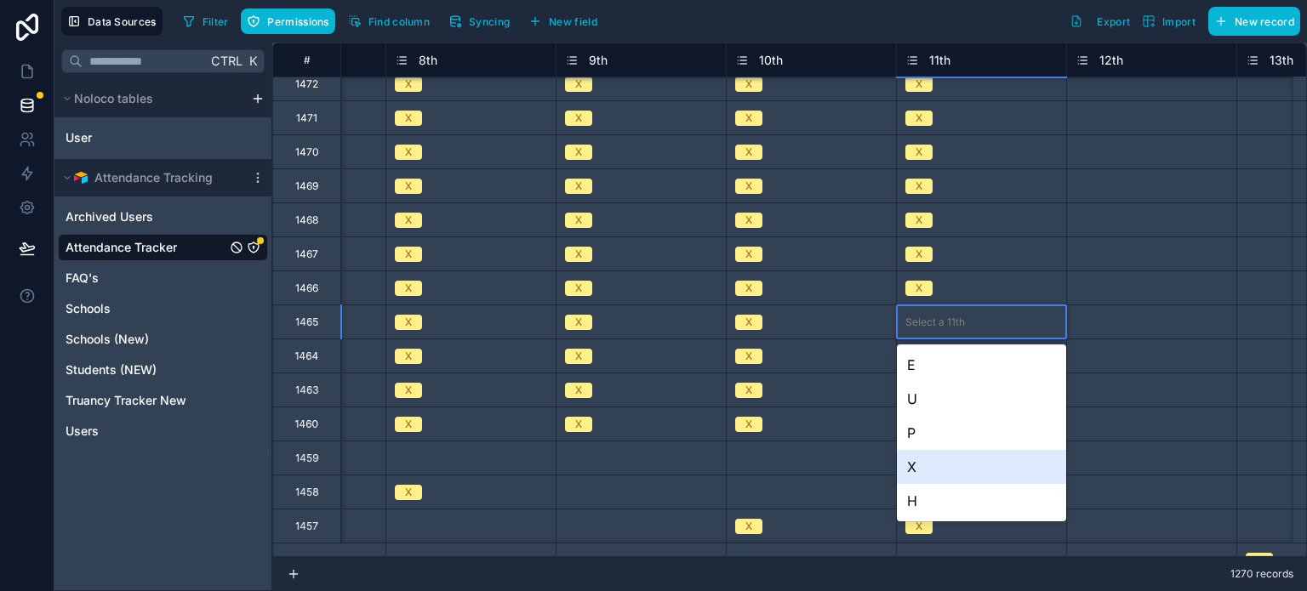
click at [929, 473] on div "X" at bounding box center [981, 467] width 169 height 34
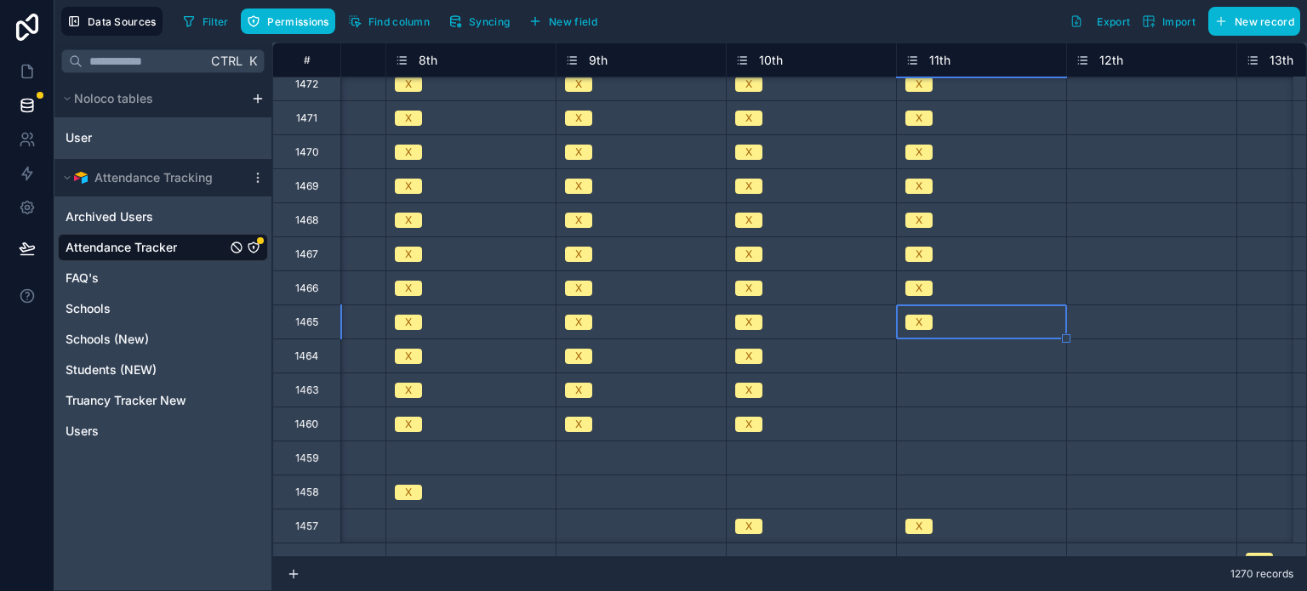
click at [923, 351] on div "Select a 11th" at bounding box center [935, 357] width 60 height 14
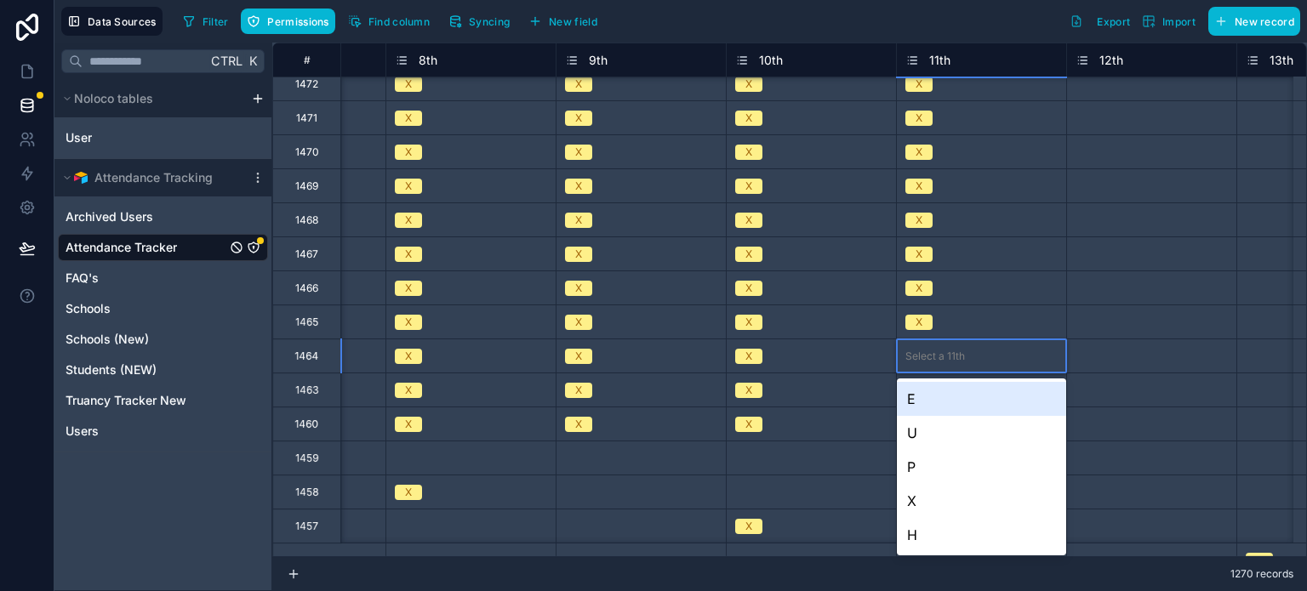
click at [923, 351] on div "Select a 11th" at bounding box center [935, 357] width 60 height 14
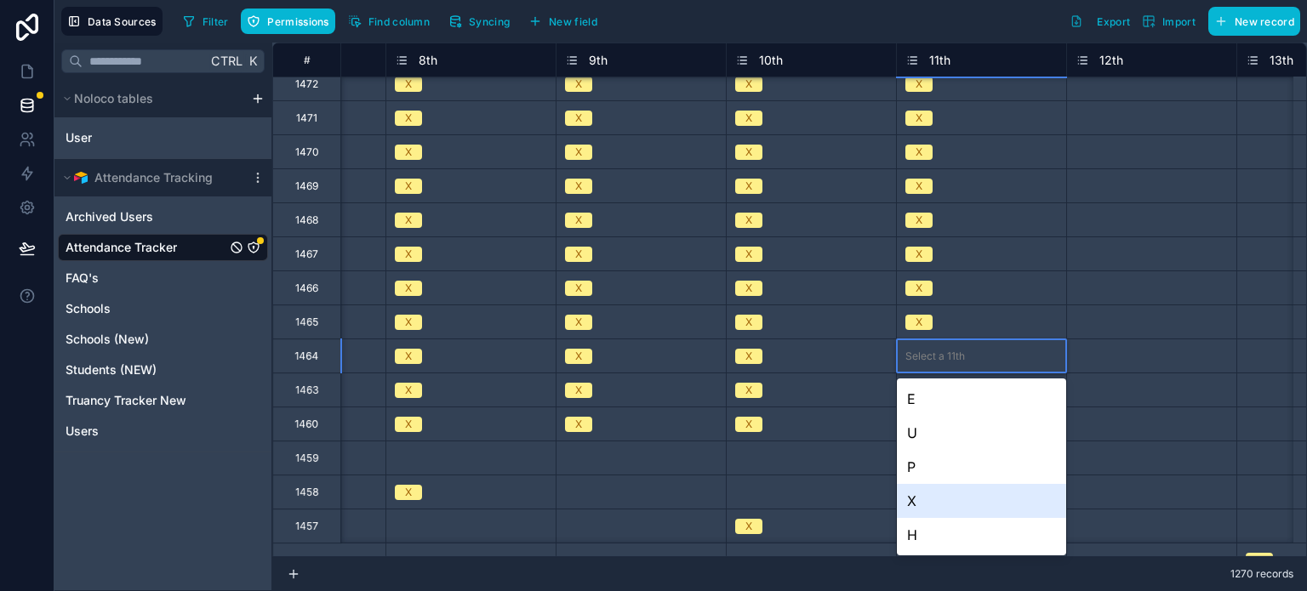
click at [914, 508] on div "X" at bounding box center [981, 501] width 169 height 34
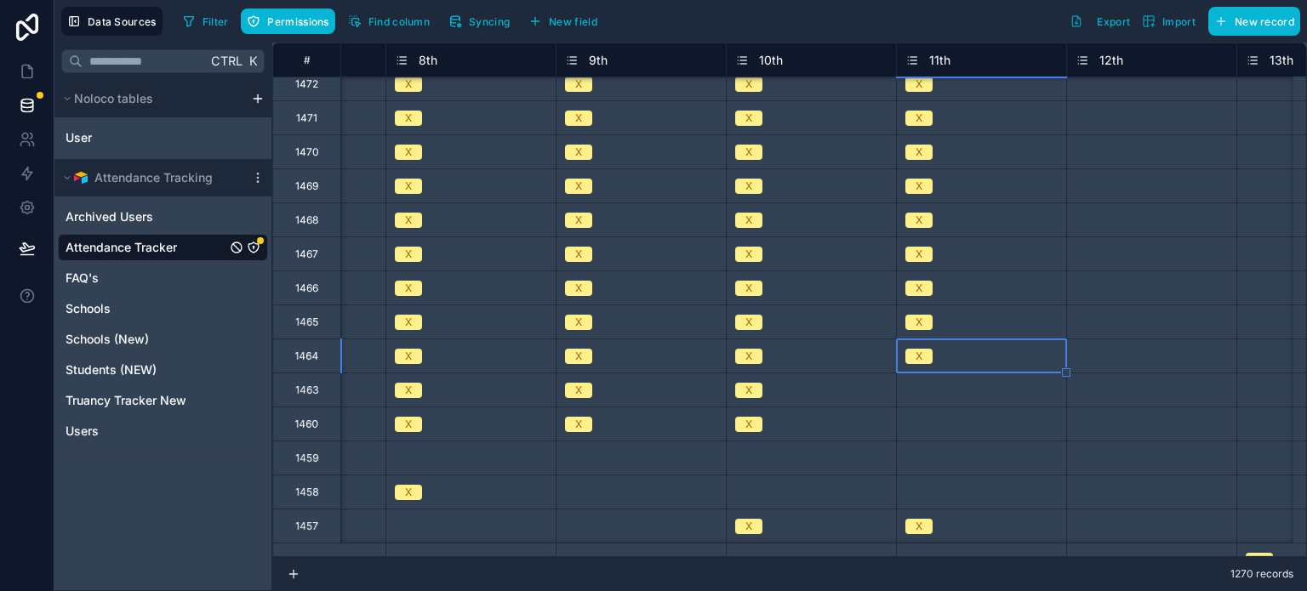
click at [921, 385] on div "Select a 11th" at bounding box center [935, 391] width 60 height 14
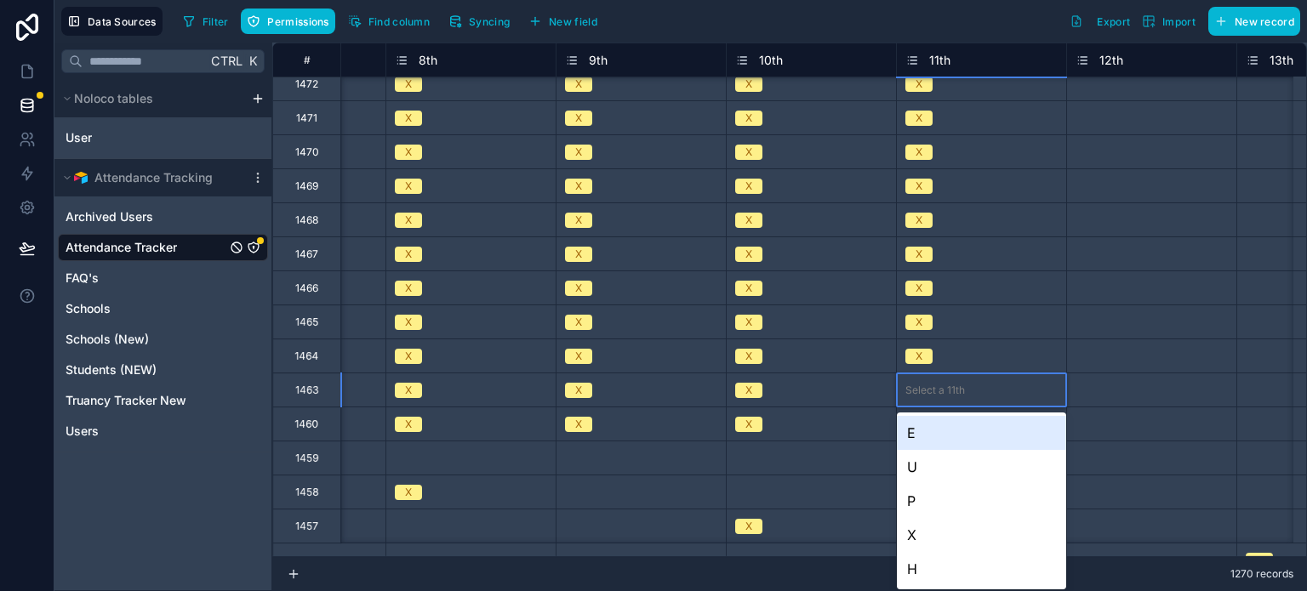
click at [921, 385] on div "Select a 11th" at bounding box center [935, 391] width 60 height 14
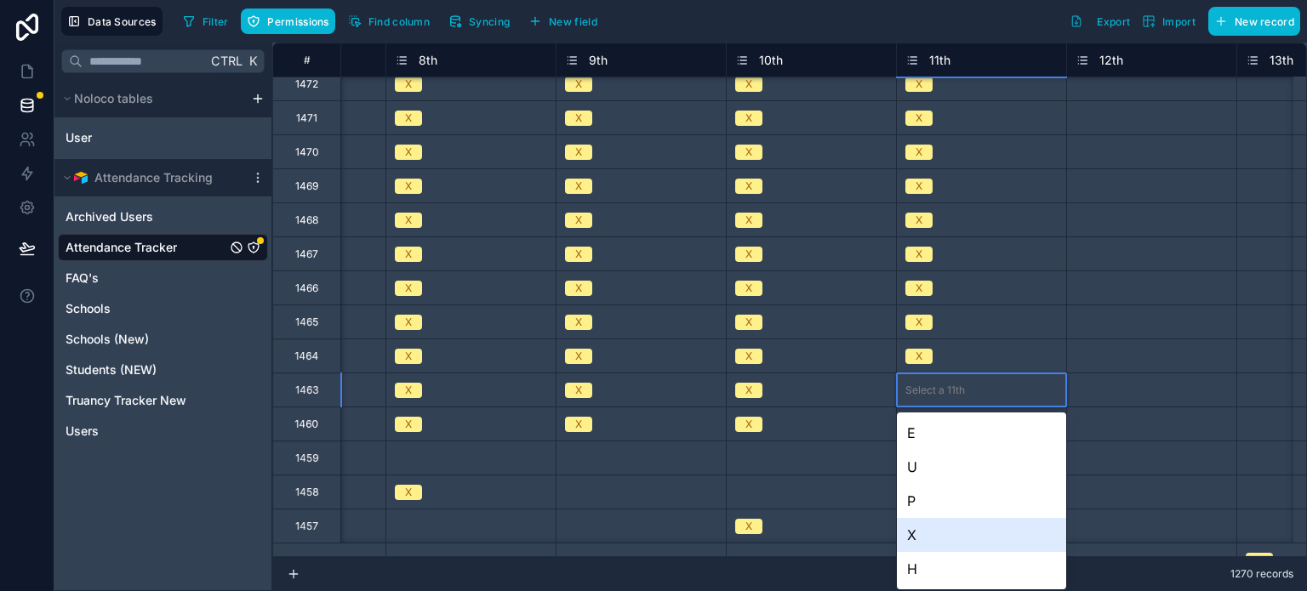
click at [946, 534] on div "X" at bounding box center [981, 535] width 169 height 34
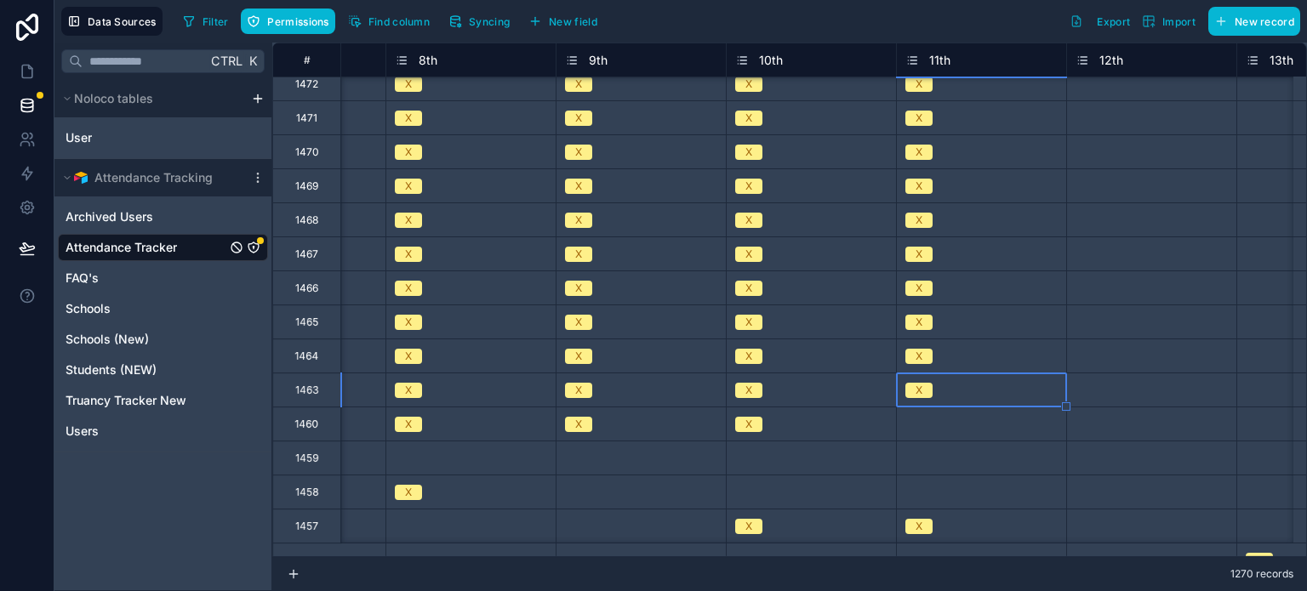
click at [928, 425] on div "Select a 11th" at bounding box center [935, 425] width 60 height 14
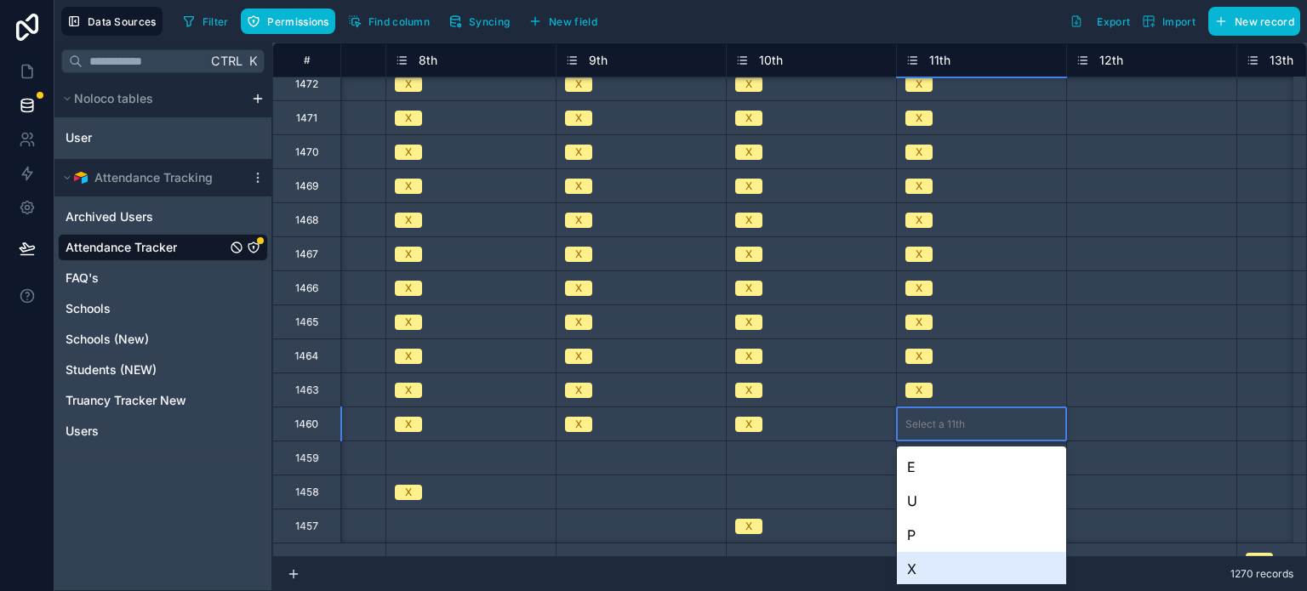
click at [915, 562] on div "X" at bounding box center [981, 569] width 169 height 34
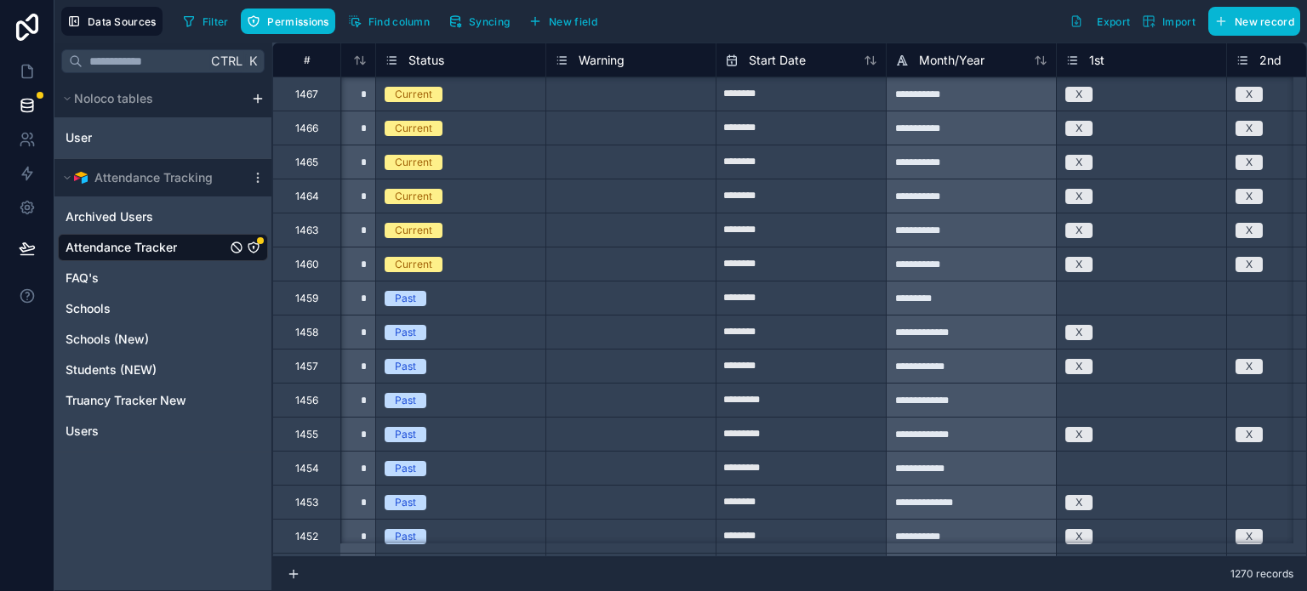
scroll to position [1361, 0]
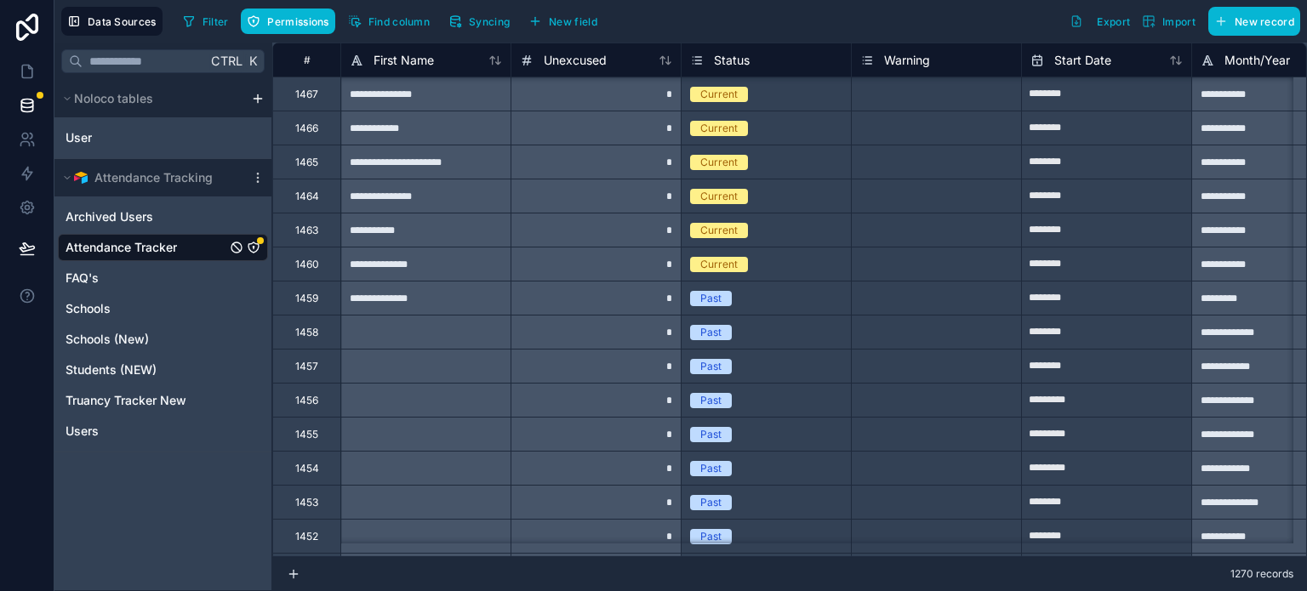
click at [254, 242] on icon "Attendance Tracker" at bounding box center [254, 248] width 14 height 14
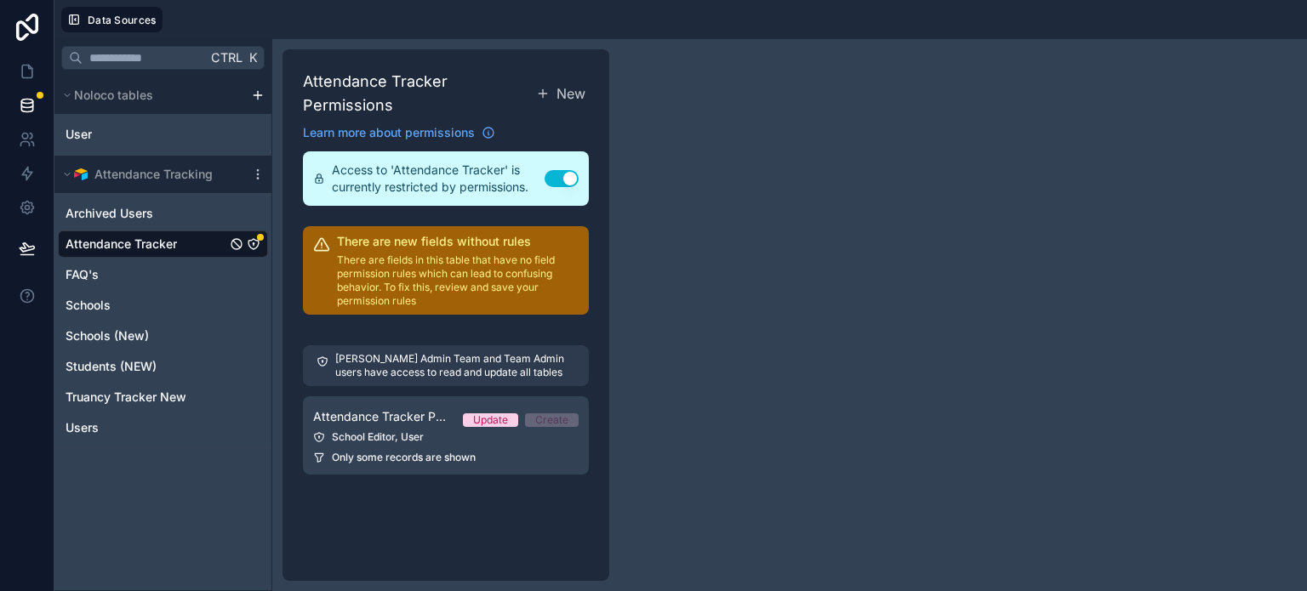
click at [458, 295] on p "There are fields in this table that have no field permission rules which can le…" at bounding box center [458, 281] width 242 height 54
click at [320, 242] on icon at bounding box center [321, 245] width 17 height 17
click at [321, 241] on icon at bounding box center [321, 245] width 17 height 17
click at [32, 101] on icon at bounding box center [26, 104] width 11 height 7
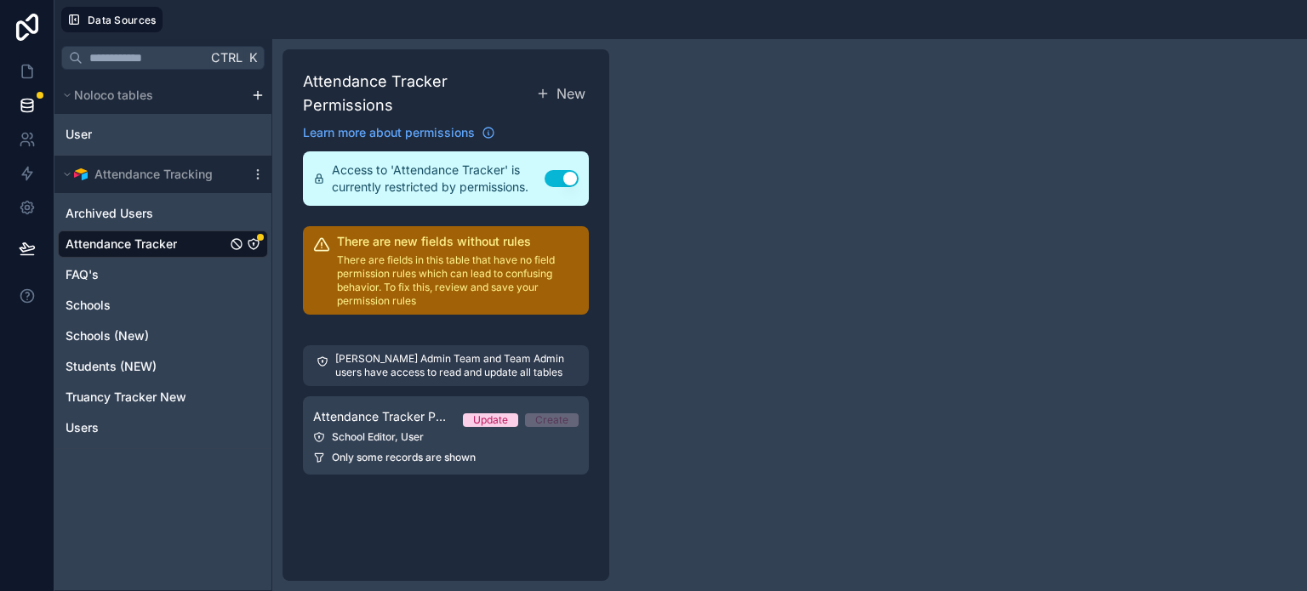
click at [396, 273] on p "There are fields in this table that have no field permission rules which can le…" at bounding box center [458, 281] width 242 height 54
click at [254, 244] on icon "Attendance Tracker" at bounding box center [254, 244] width 14 height 14
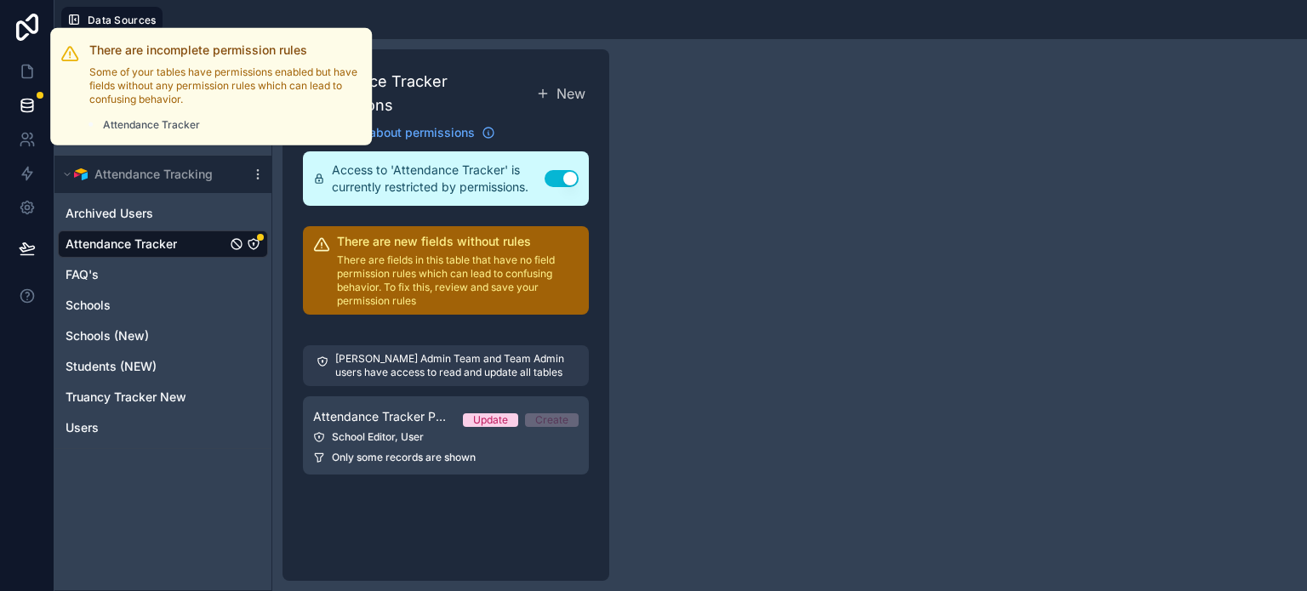
click at [39, 94] on div at bounding box center [40, 95] width 7 height 7
click at [118, 91] on p "Some of your tables have permissions enabled but have fields without any permis…" at bounding box center [225, 86] width 272 height 41
click at [329, 121] on span "Fix" at bounding box center [329, 125] width 14 height 14
click at [344, 120] on icon at bounding box center [349, 125] width 12 height 12
click at [337, 127] on div "Fix" at bounding box center [338, 125] width 33 height 14
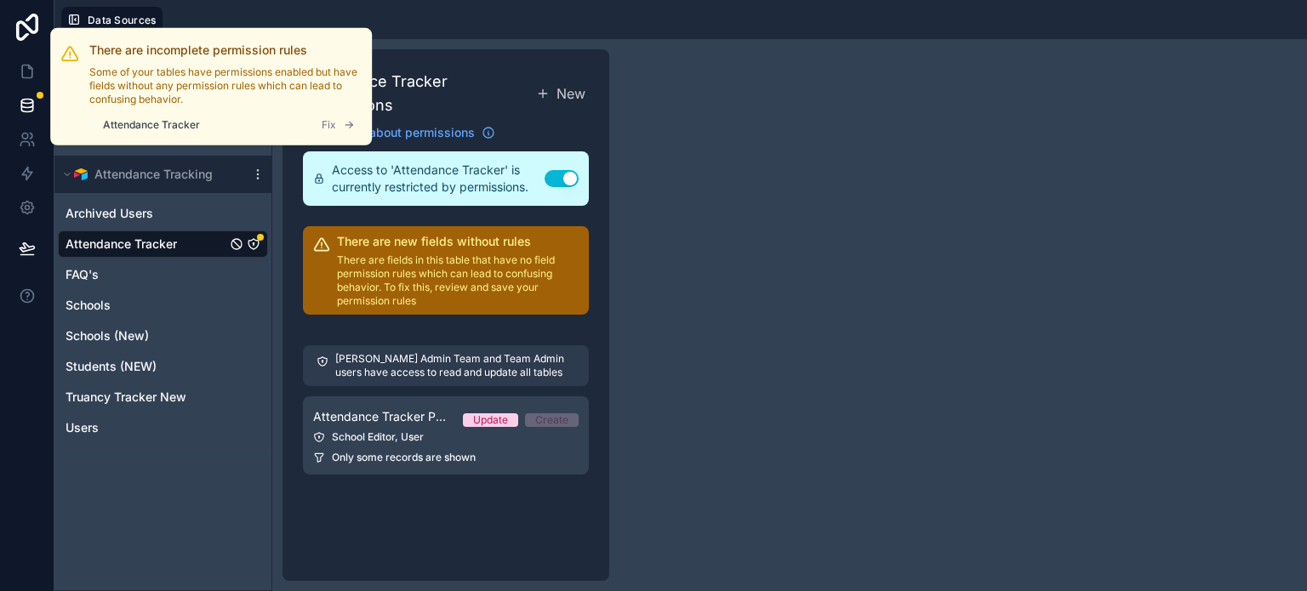
click at [329, 123] on span "Fix" at bounding box center [329, 125] width 14 height 14
click at [328, 123] on span "Fix" at bounding box center [329, 125] width 14 height 14
